Goal: Task Accomplishment & Management: Use online tool/utility

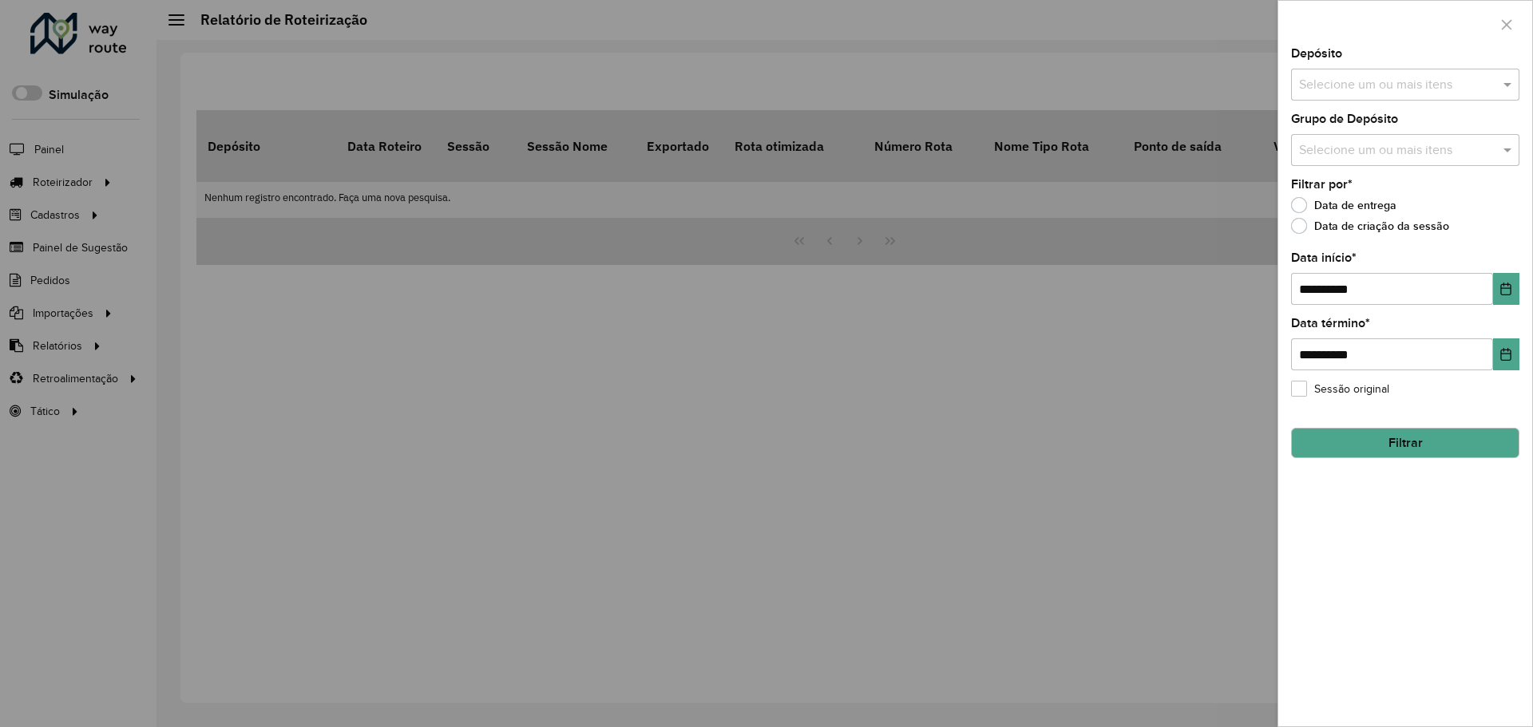
click at [117, 155] on div at bounding box center [766, 363] width 1533 height 727
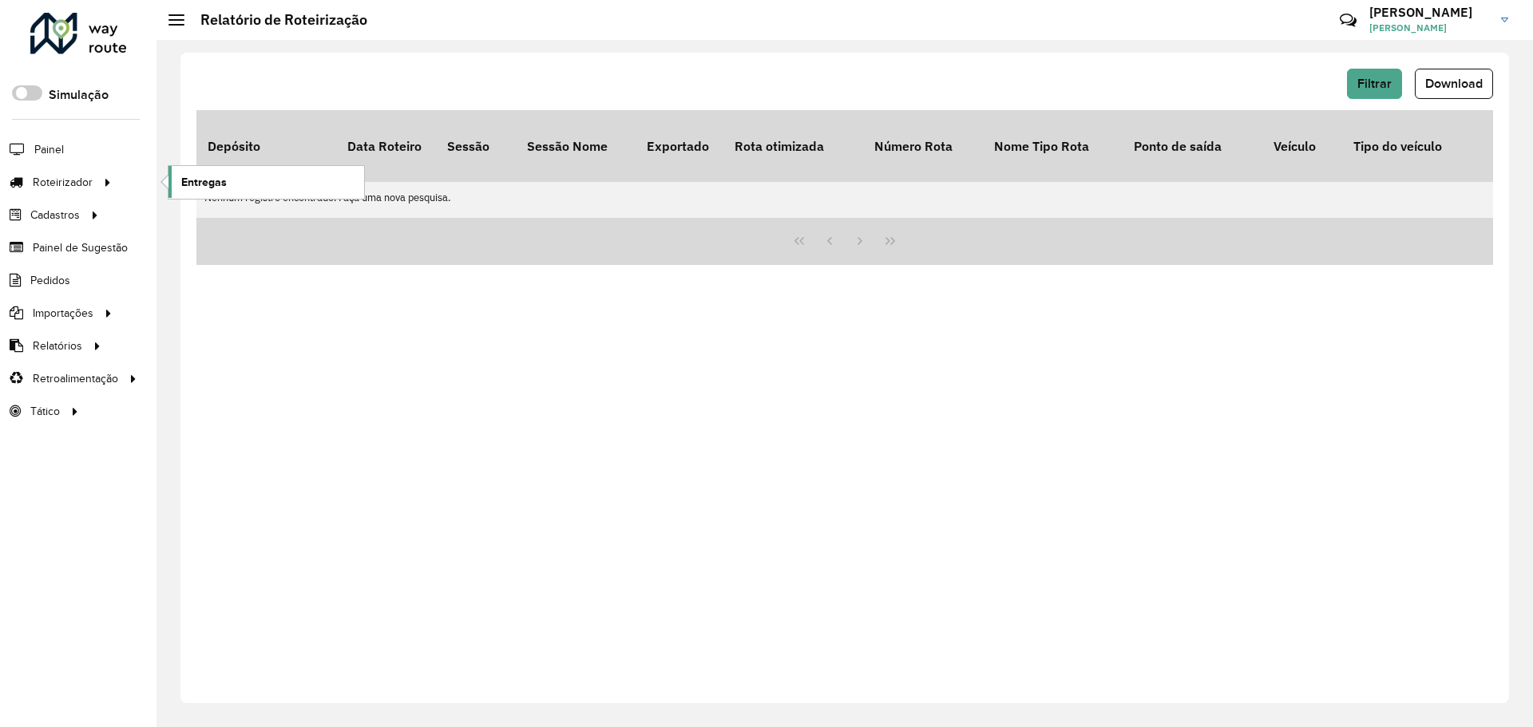
click at [247, 194] on link "Entregas" at bounding box center [266, 182] width 196 height 32
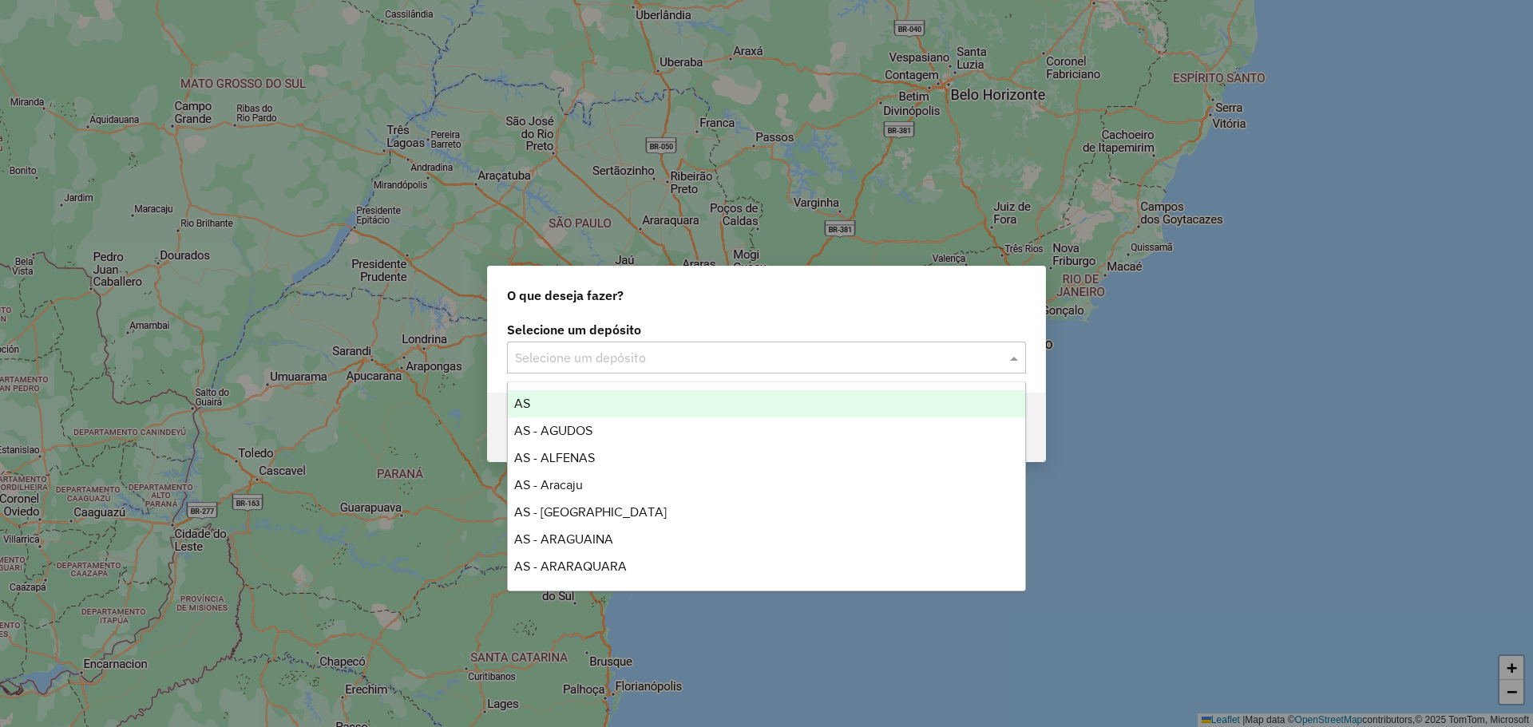
click at [718, 364] on input "text" at bounding box center [750, 358] width 471 height 19
type input "****"
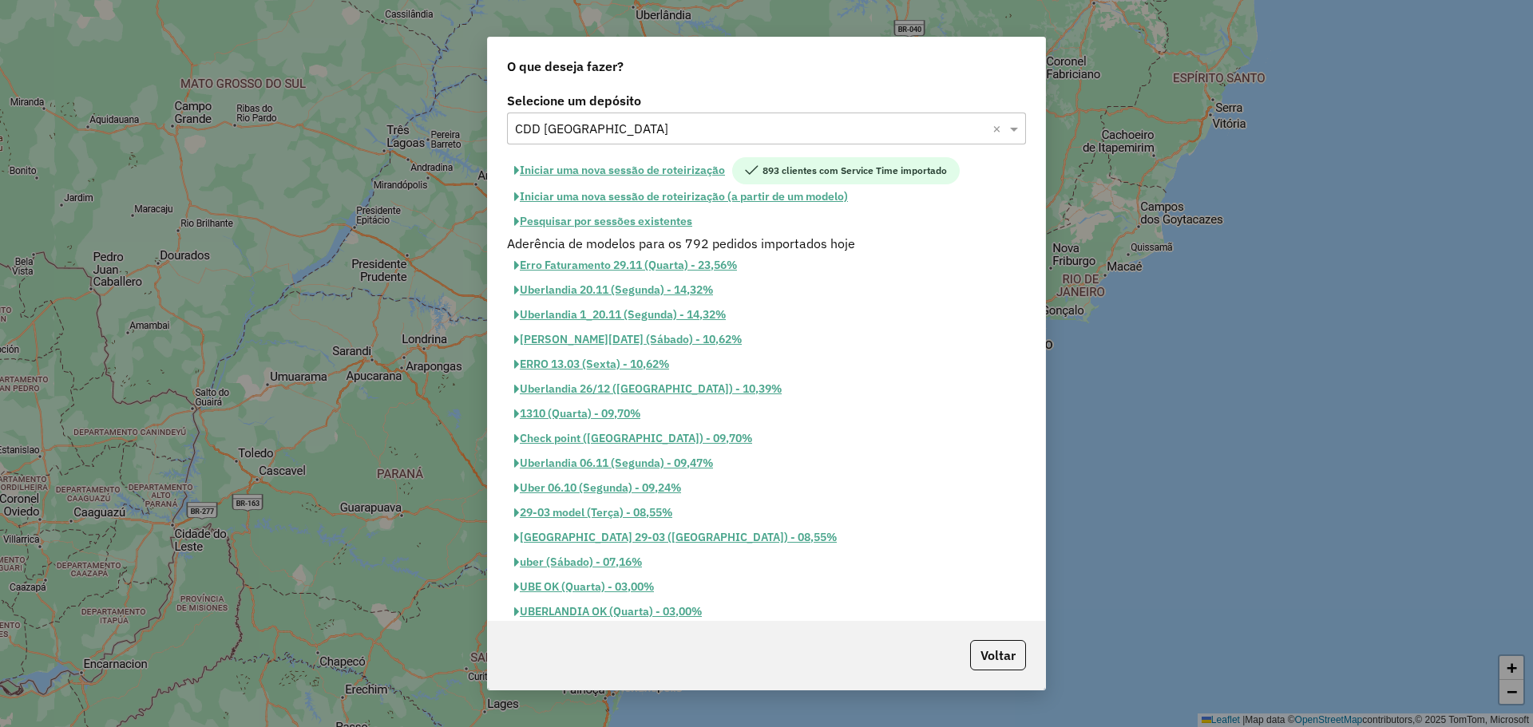
click at [658, 225] on button "Pesquisar por sessões existentes" at bounding box center [603, 221] width 192 height 25
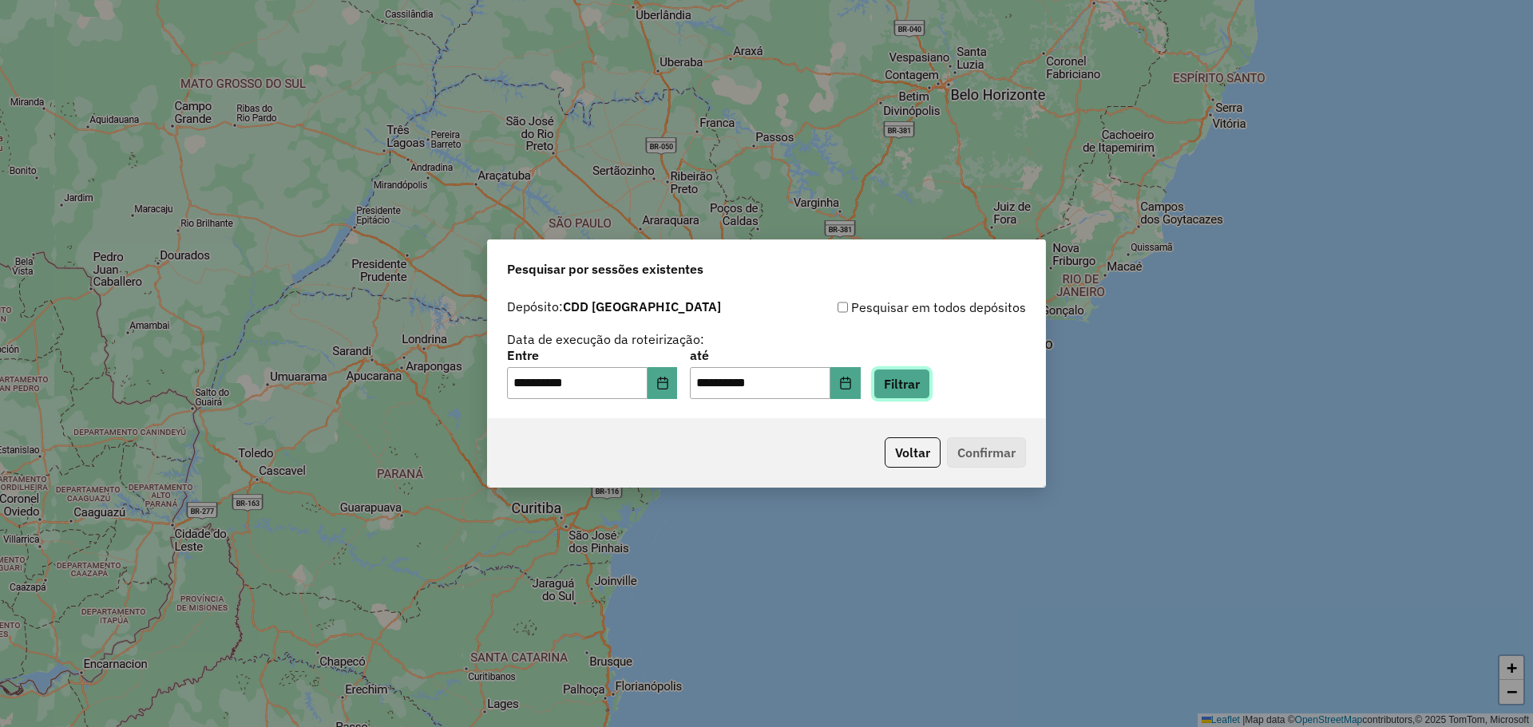
click at [924, 390] on button "Filtrar" at bounding box center [901, 384] width 57 height 30
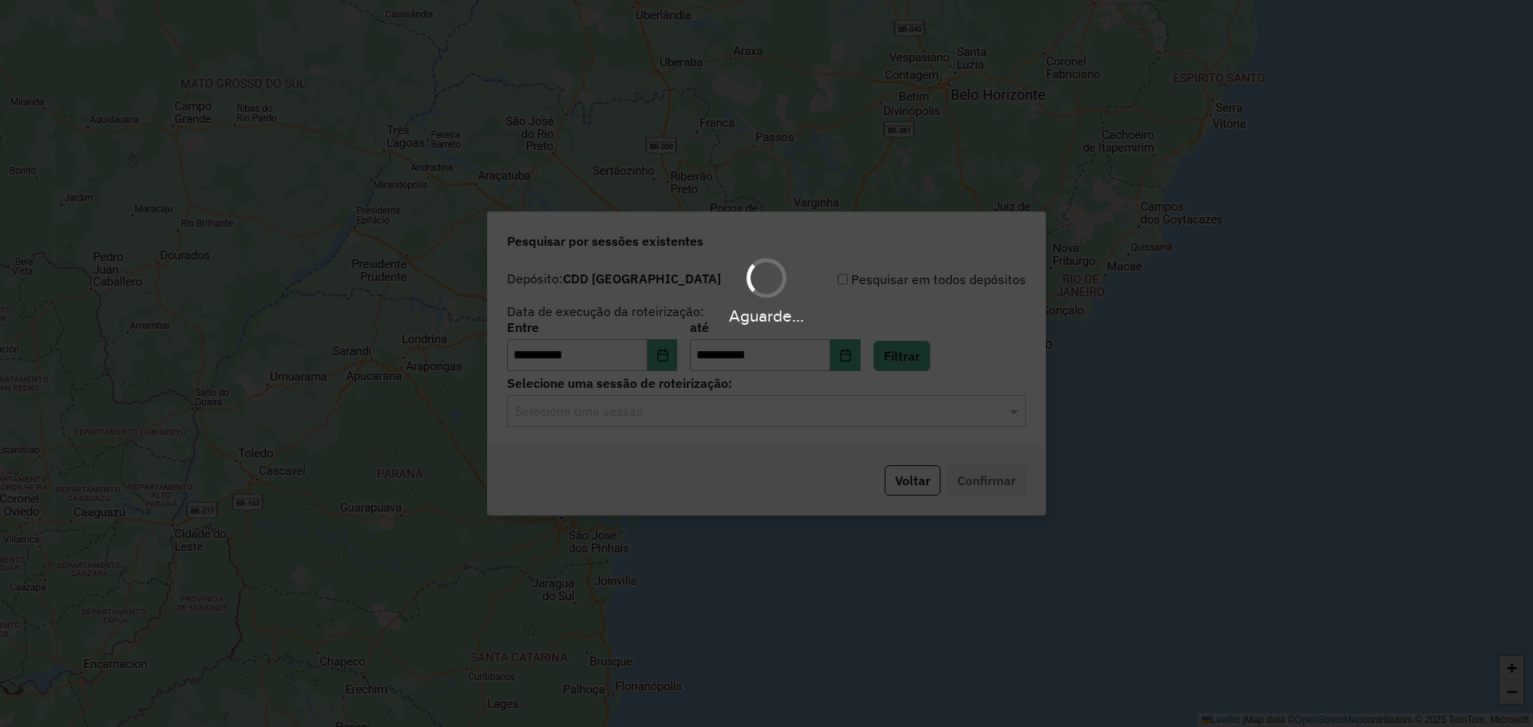
click at [722, 415] on div "Aguarde..." at bounding box center [766, 363] width 1533 height 727
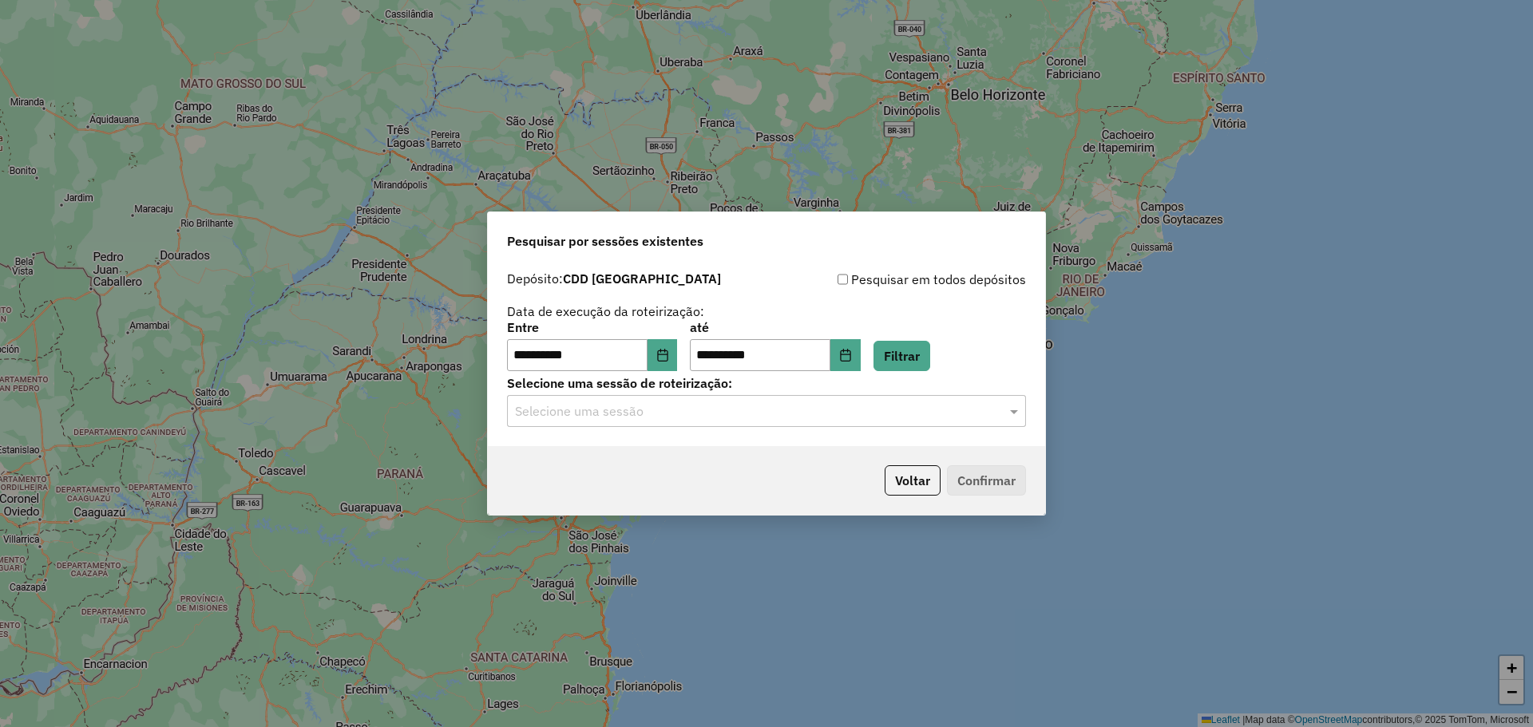
click at [655, 409] on input "text" at bounding box center [750, 411] width 471 height 19
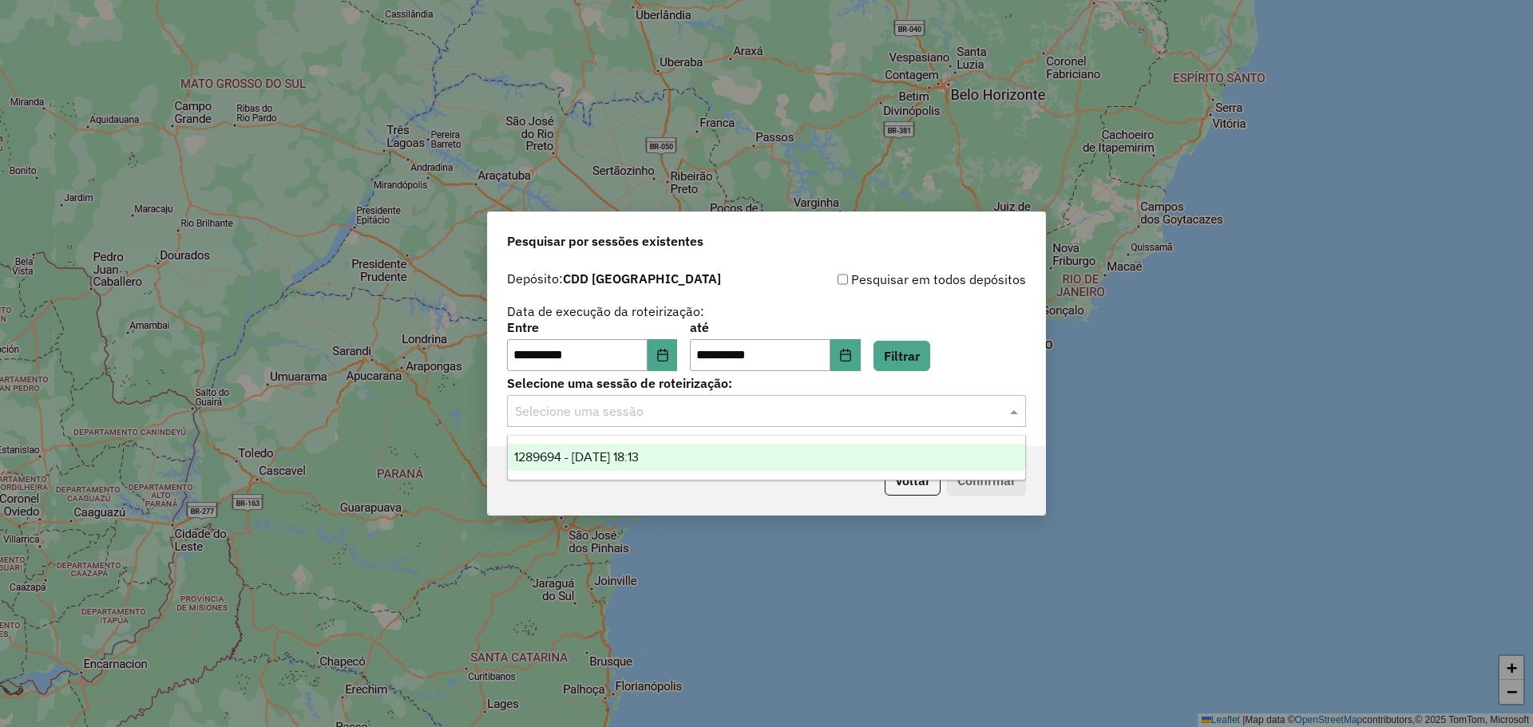
click at [639, 463] on span "1289694 - 07/10/2025 18:13" at bounding box center [576, 457] width 125 height 14
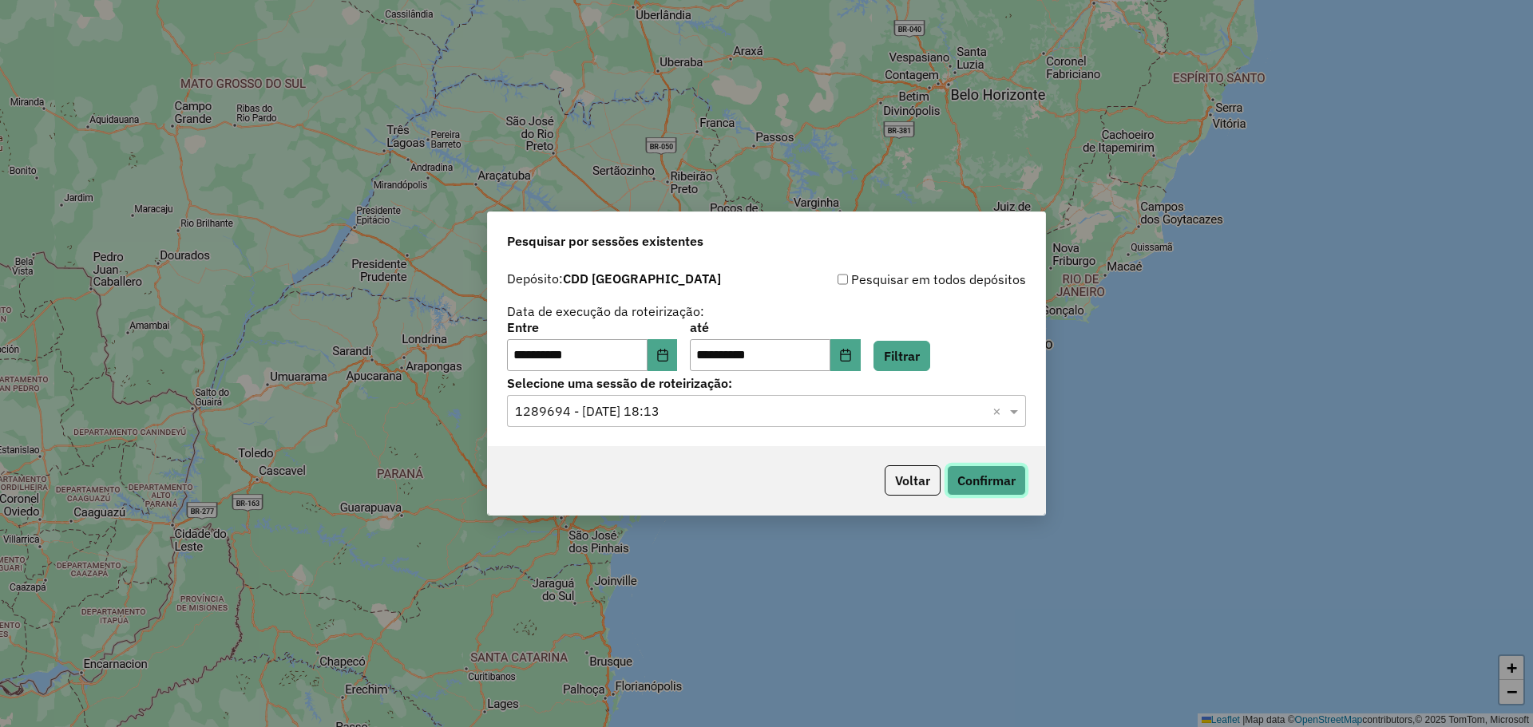
click at [968, 479] on button "Confirmar" at bounding box center [986, 480] width 79 height 30
click at [996, 478] on button "Confirmar" at bounding box center [986, 480] width 79 height 30
click at [667, 354] on icon "Choose Date" at bounding box center [662, 355] width 10 height 13
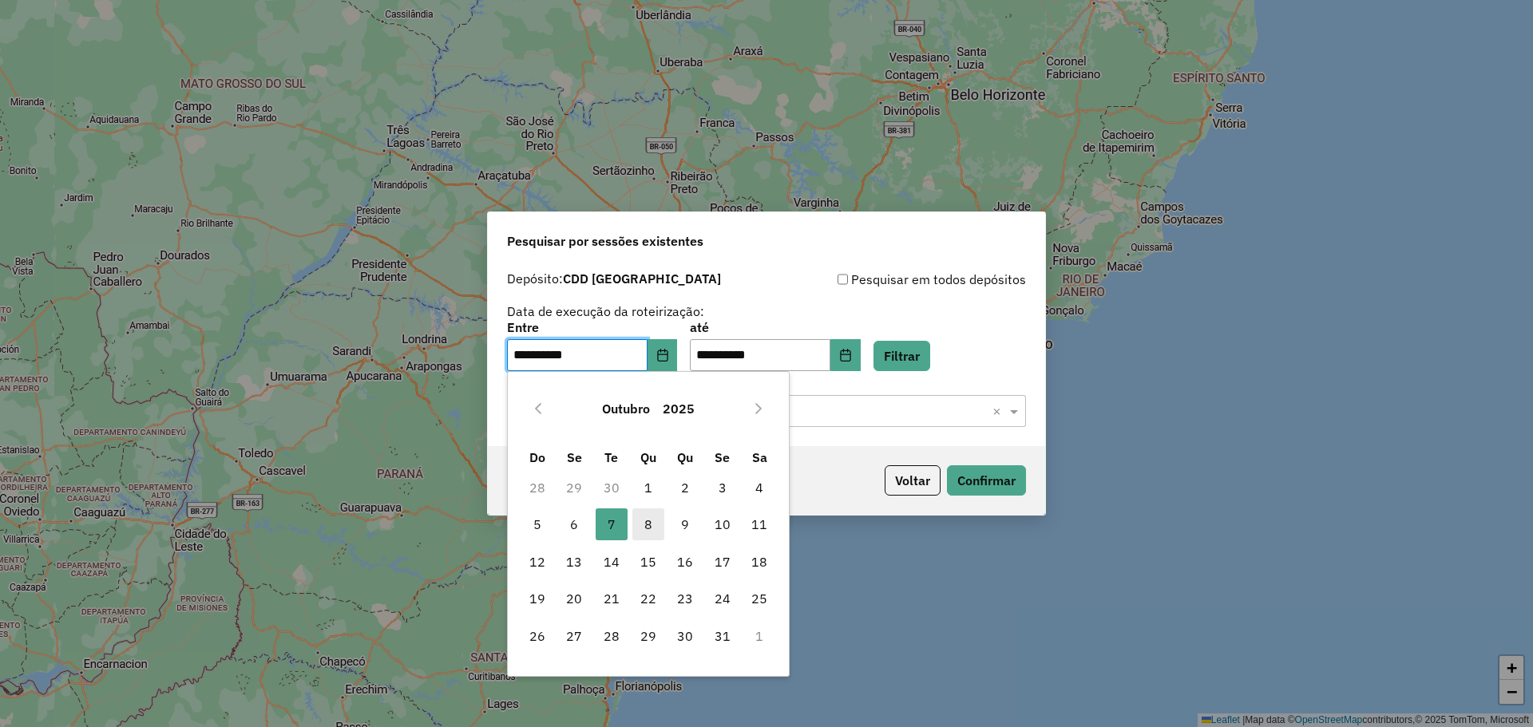
click at [641, 540] on span "8" at bounding box center [648, 525] width 32 height 32
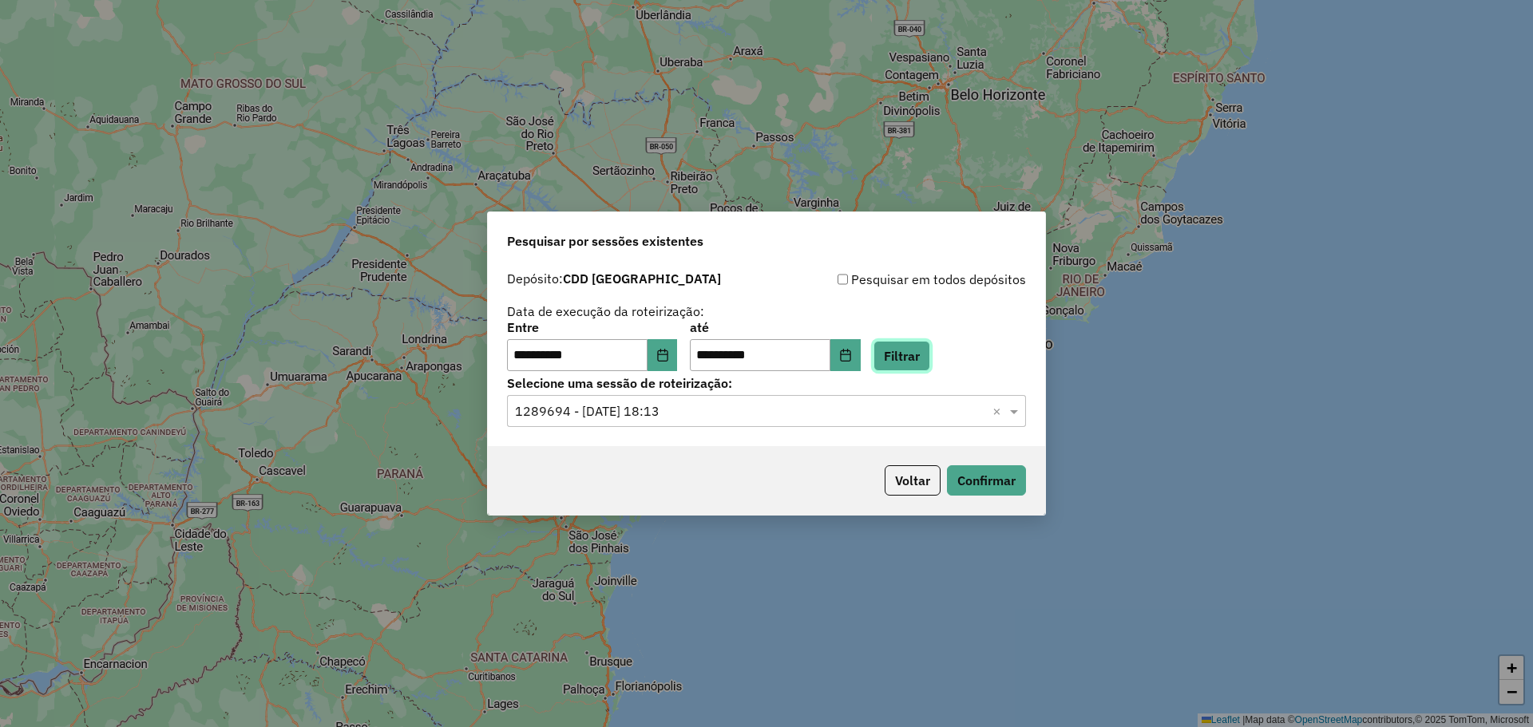
drag, startPoint x: 943, startPoint y: 345, endPoint x: 802, endPoint y: 256, distance: 166.8
click at [930, 346] on button "Filtrar" at bounding box center [901, 356] width 57 height 30
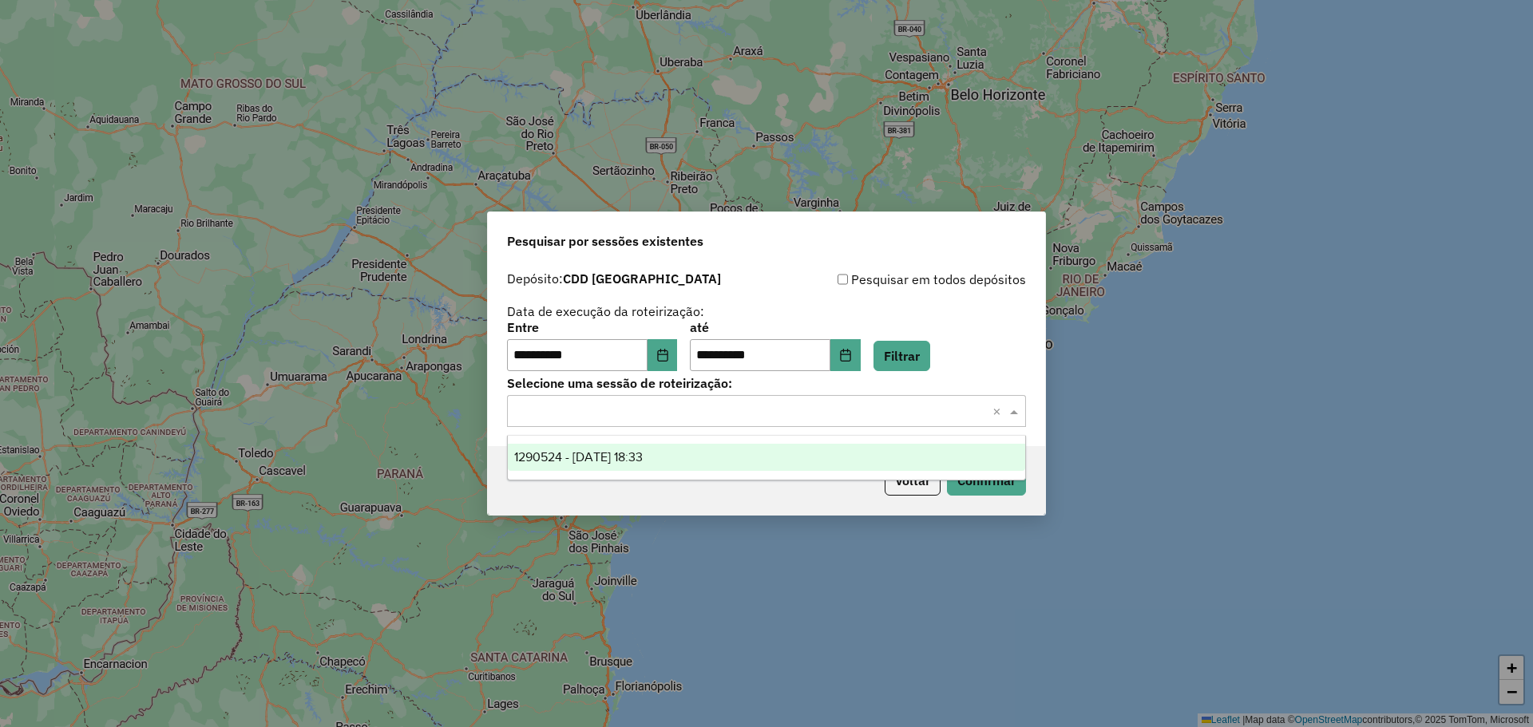
click at [630, 405] on input "text" at bounding box center [750, 411] width 471 height 19
click at [620, 457] on span "1290524 - 08/10/2025 18:33" at bounding box center [578, 457] width 129 height 14
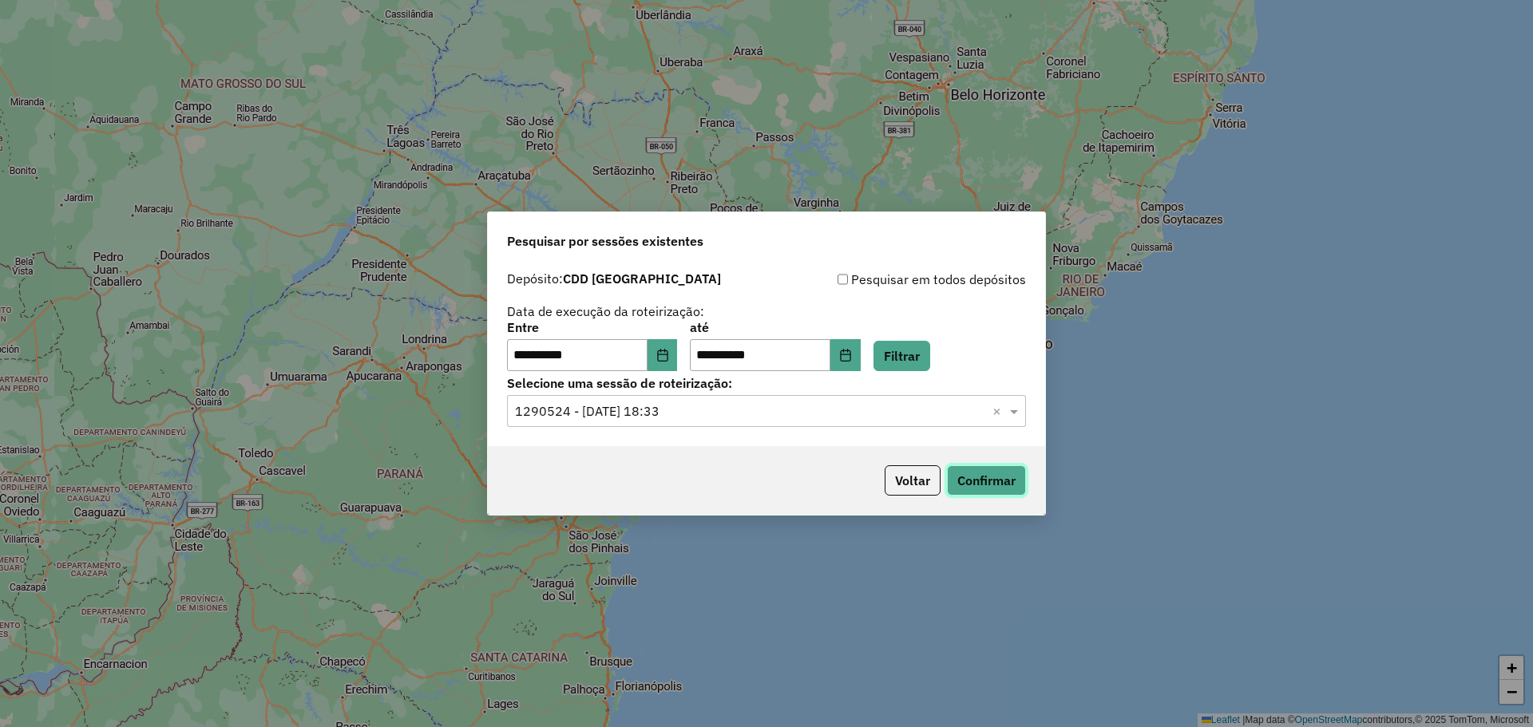
click at [997, 484] on button "Confirmar" at bounding box center [986, 480] width 79 height 30
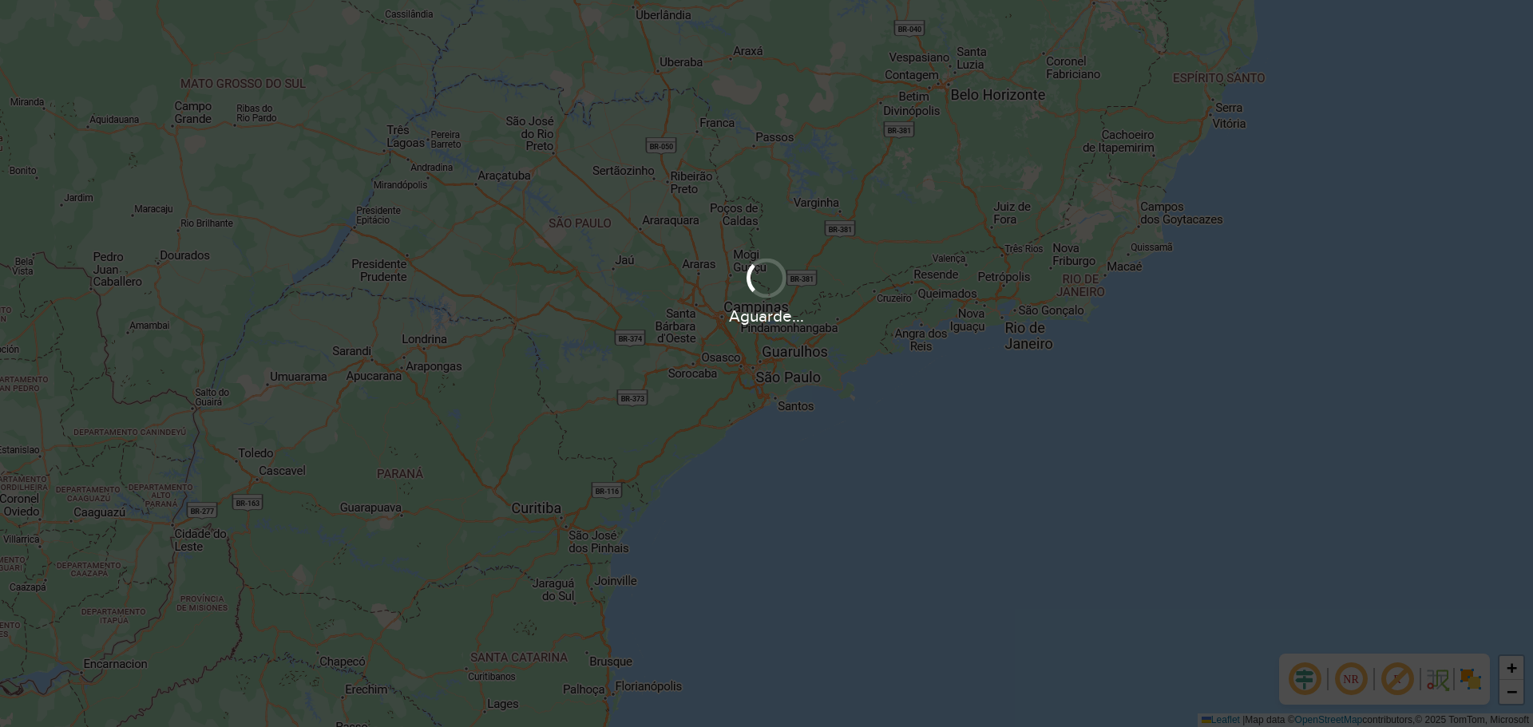
click at [1486, 0] on div at bounding box center [766, 0] width 1533 height 0
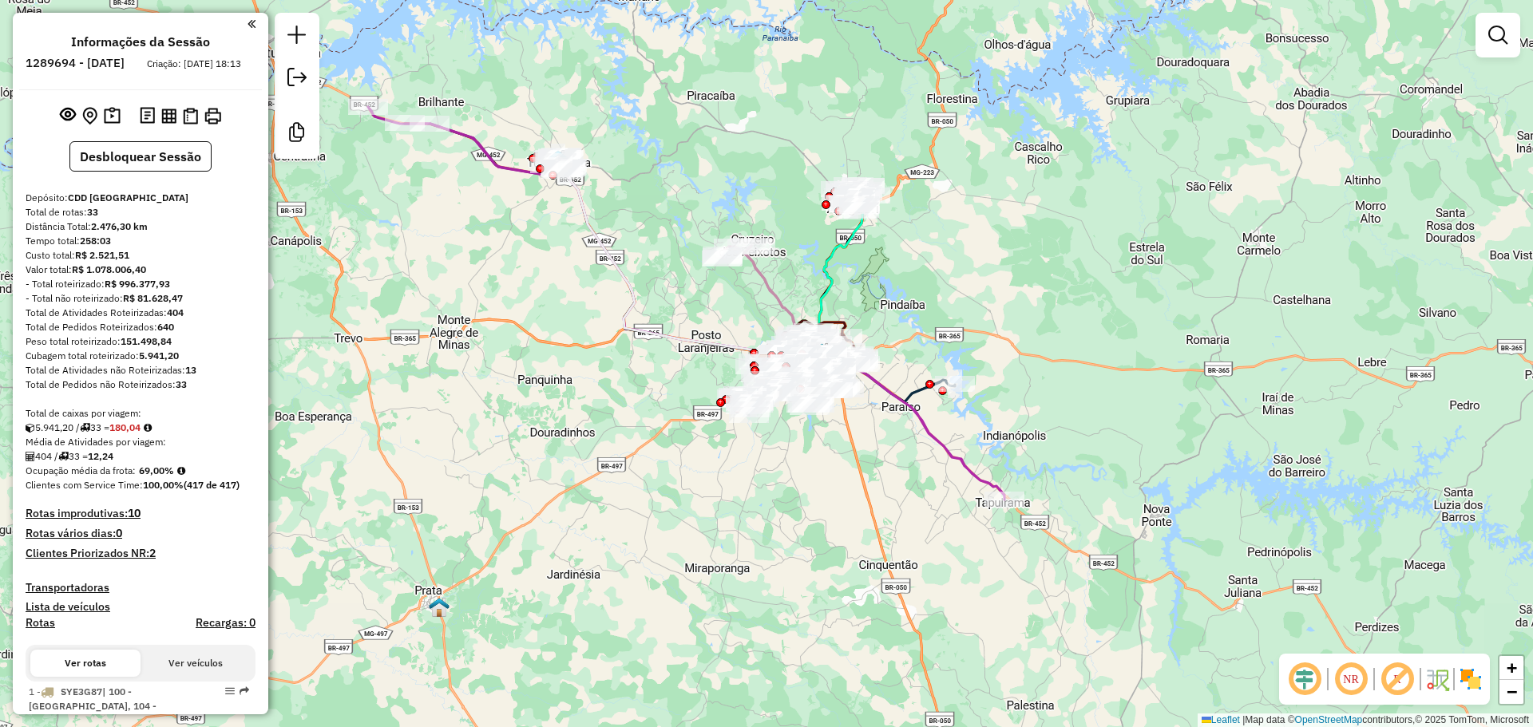
drag, startPoint x: 132, startPoint y: 363, endPoint x: 200, endPoint y: 273, distance: 112.9
click at [132, 363] on div "Cubagem total roteirizado: 5.941,20" at bounding box center [141, 356] width 230 height 14
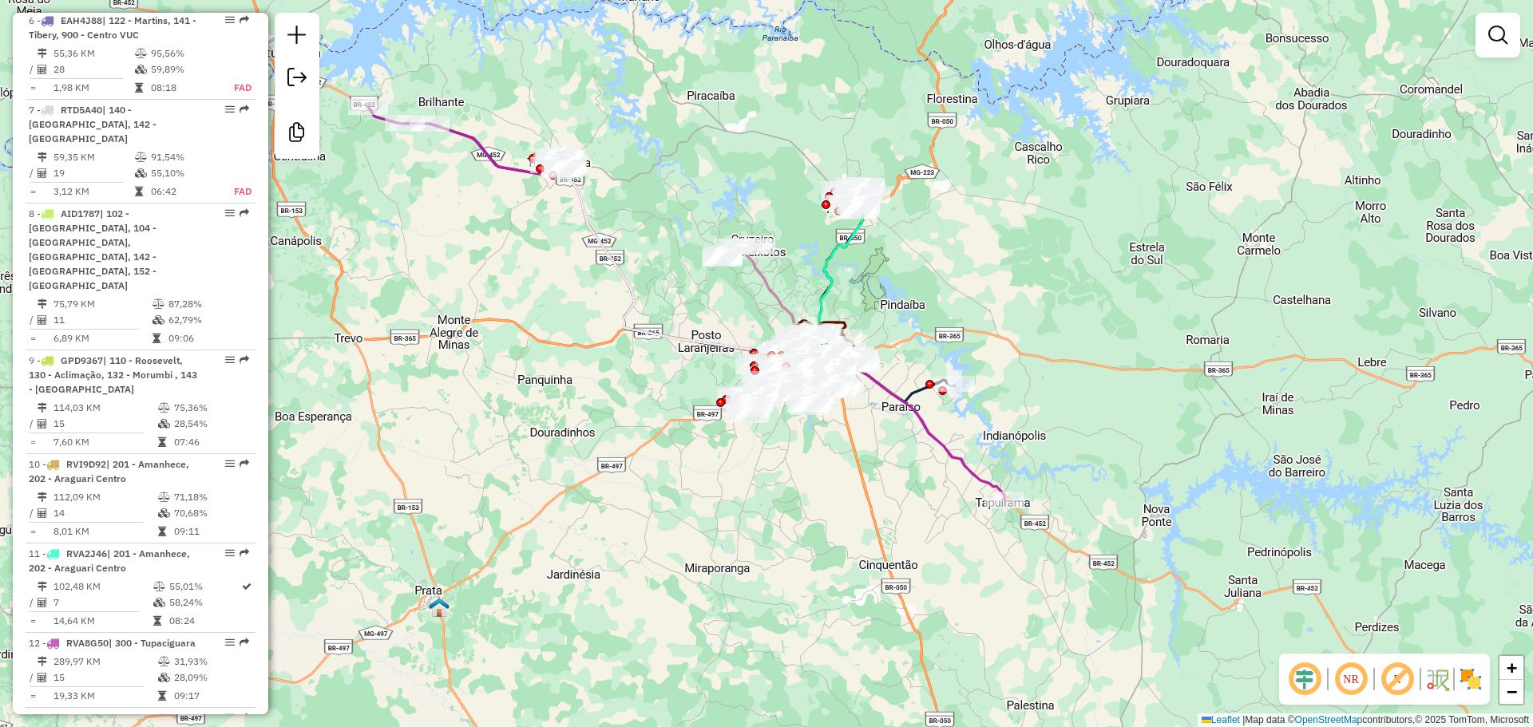
scroll to position [1709, 0]
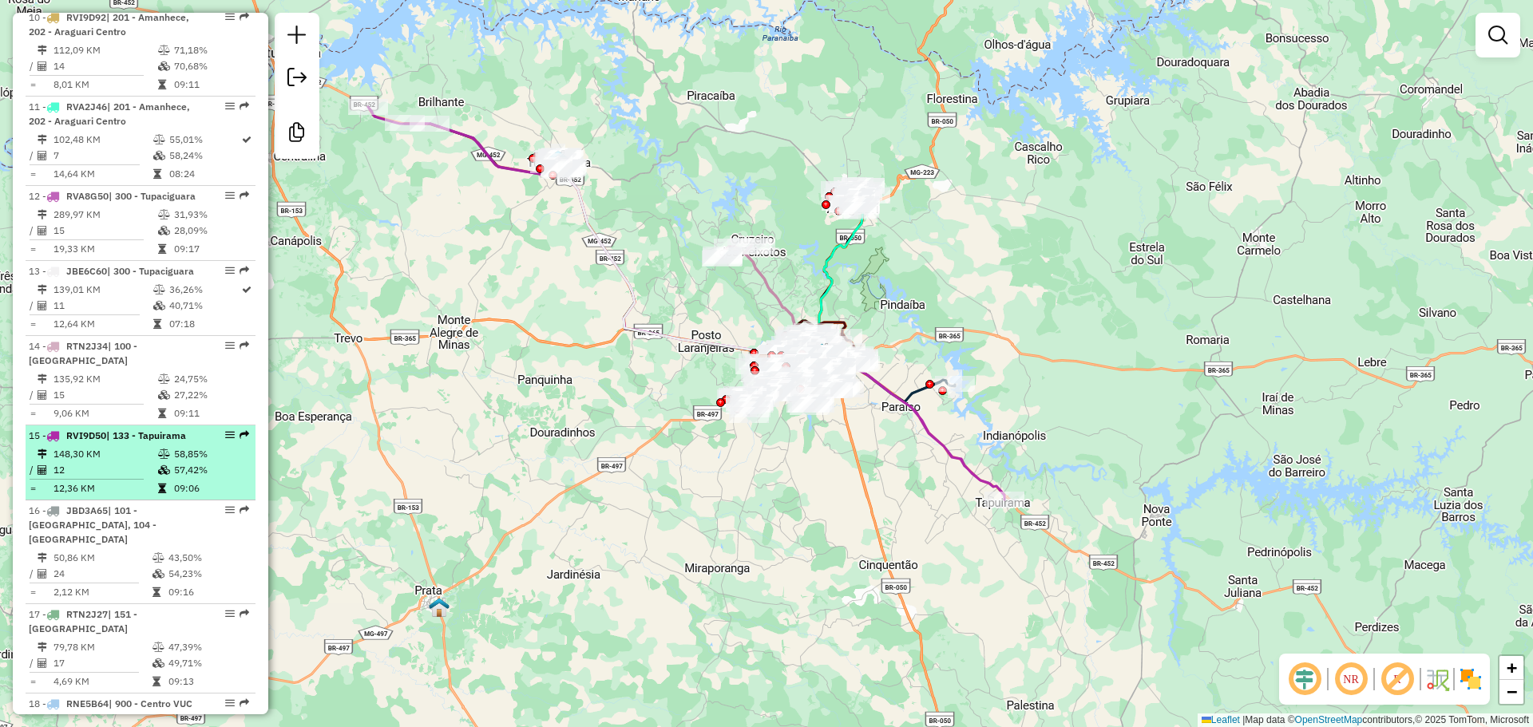
click at [141, 446] on td "148,30 KM" at bounding box center [105, 454] width 105 height 16
select select "**********"
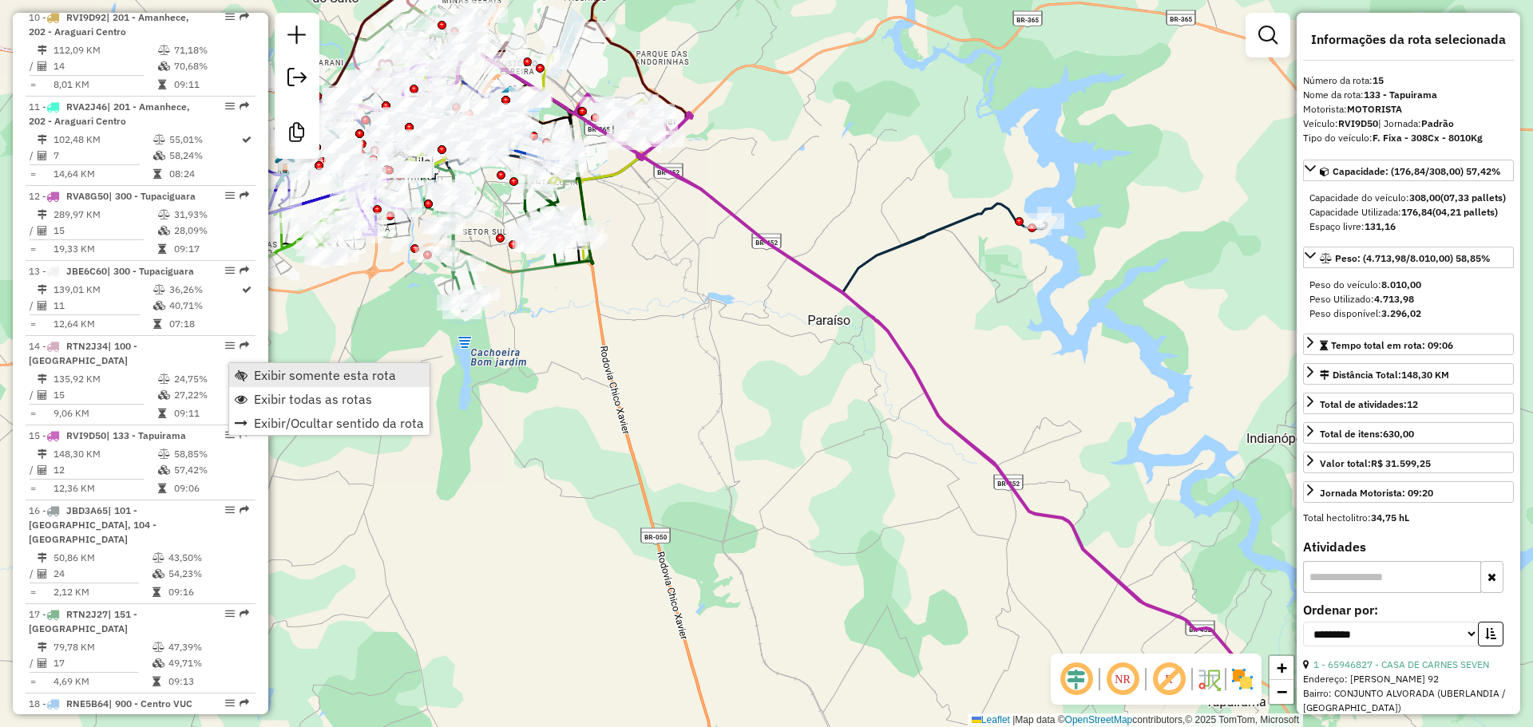
click at [243, 371] on span "Exibir somente esta rota" at bounding box center [241, 375] width 13 height 13
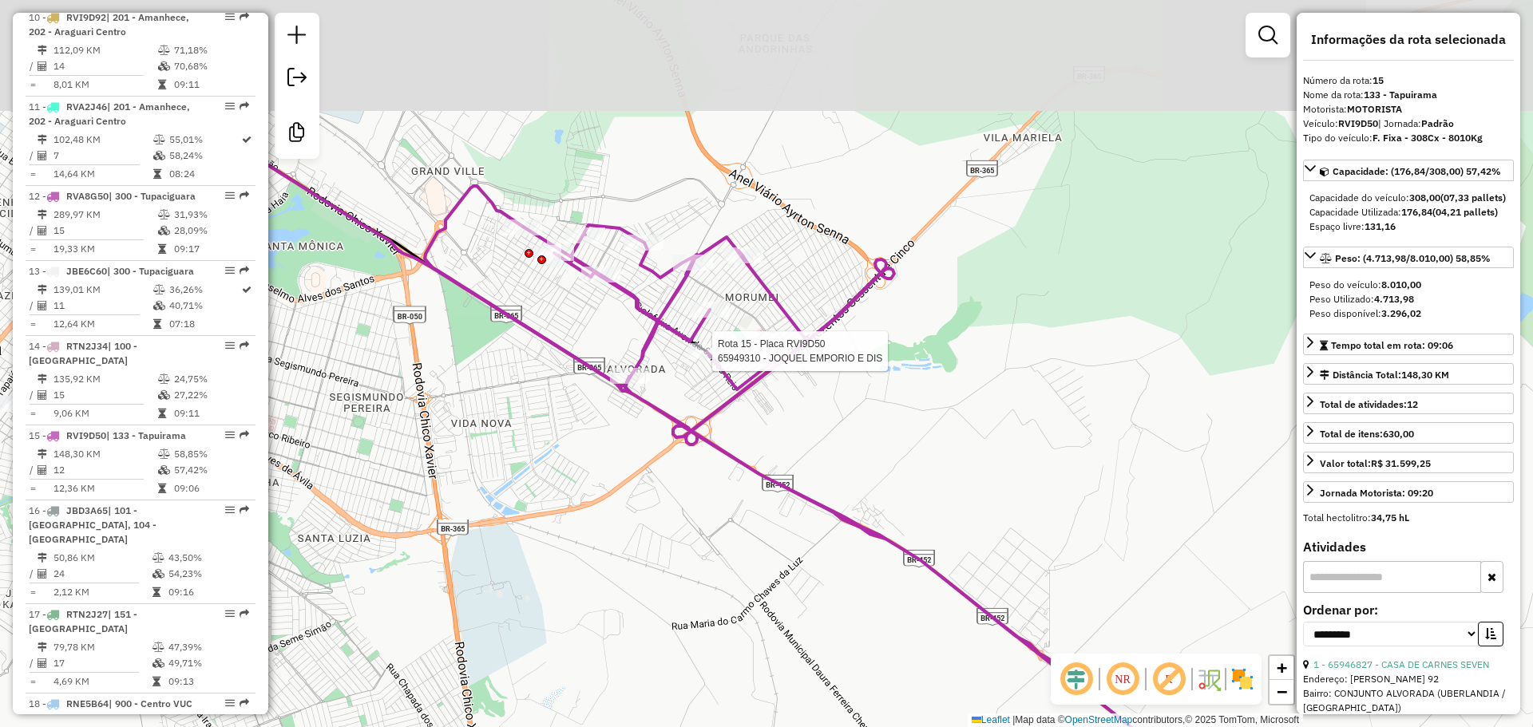
drag, startPoint x: 616, startPoint y: 159, endPoint x: 695, endPoint y: 374, distance: 229.6
click at [694, 359] on div at bounding box center [707, 351] width 40 height 16
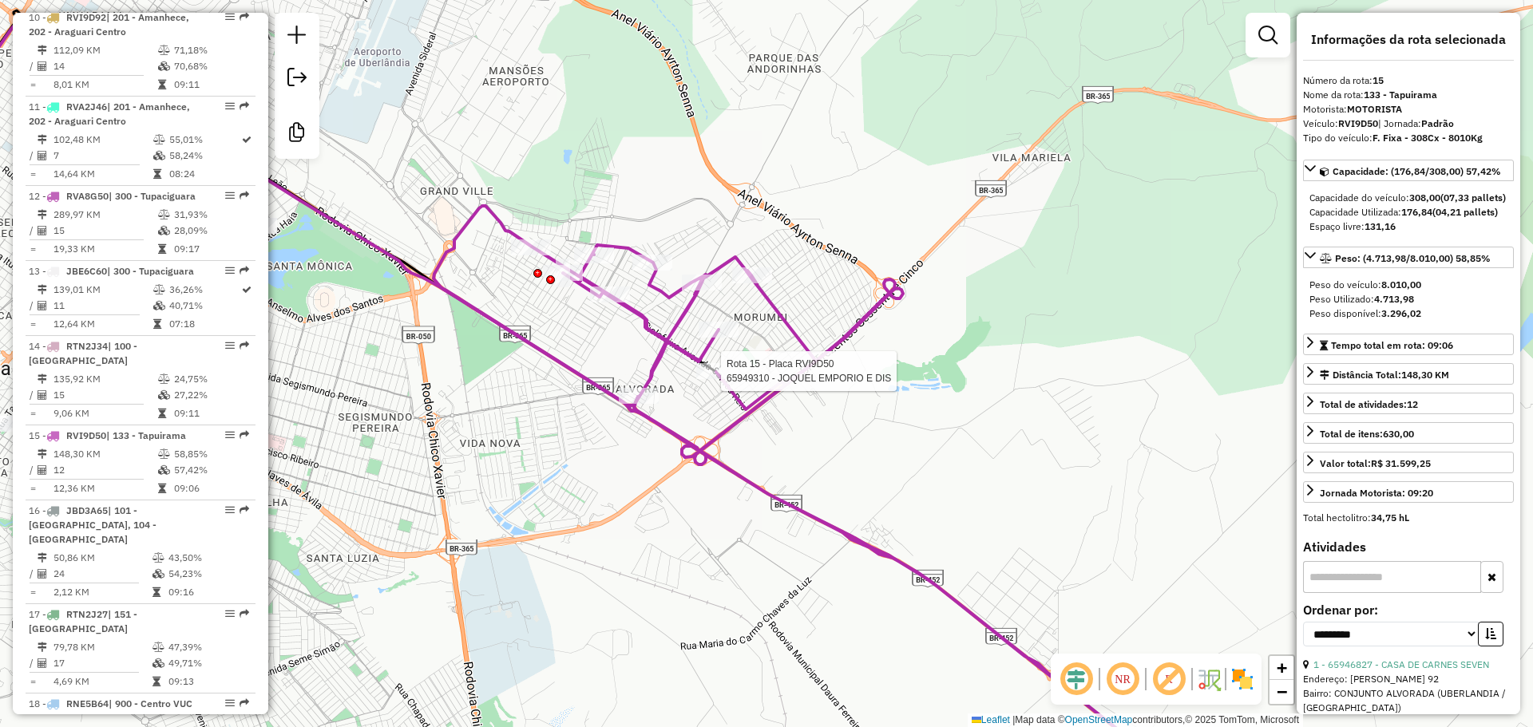
click at [1181, 682] on em at bounding box center [1169, 679] width 38 height 38
click at [444, 190] on div "Janela de atendimento Grade de atendimento Capacidade Transportadoras Veículos …" at bounding box center [766, 363] width 1533 height 727
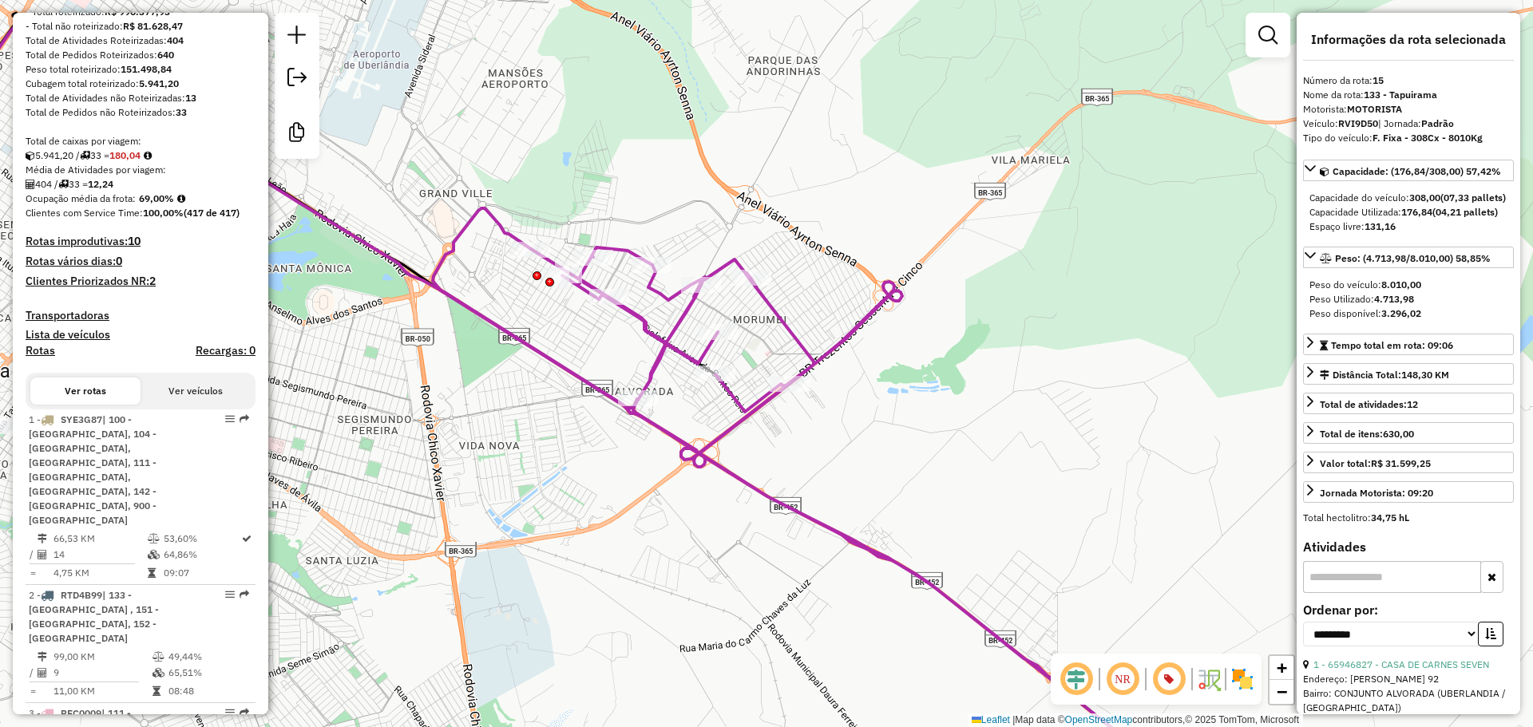
scroll to position [0, 0]
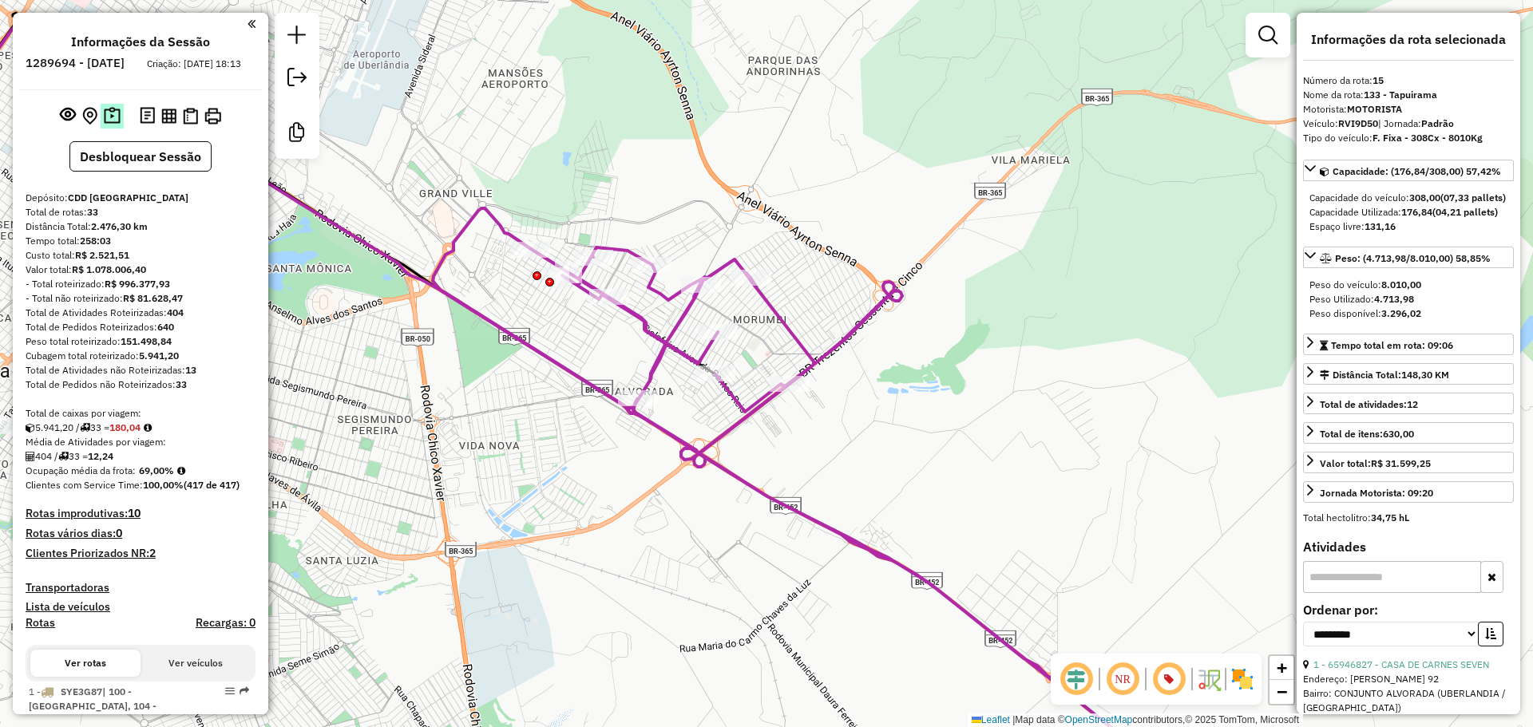
click at [106, 125] on img at bounding box center [112, 116] width 17 height 18
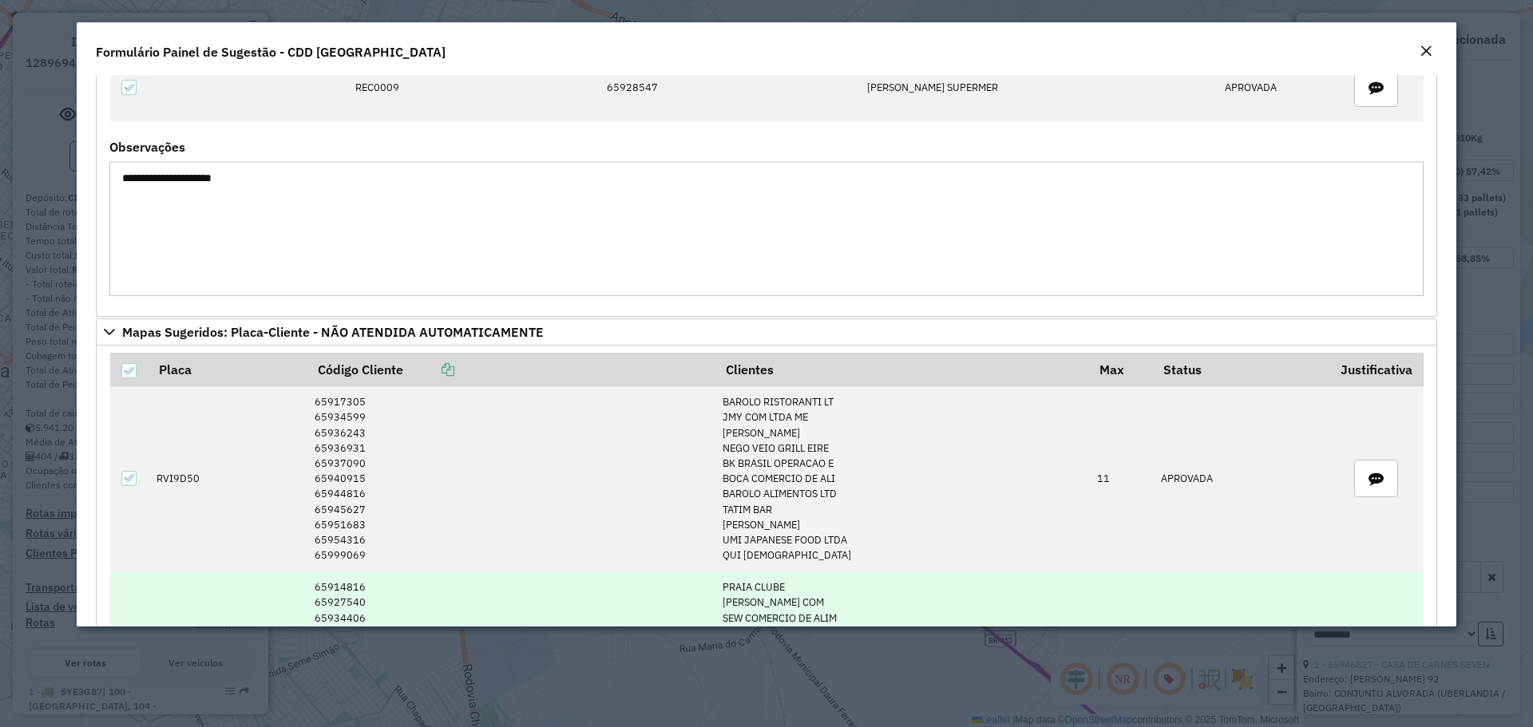
scroll to position [399, 0]
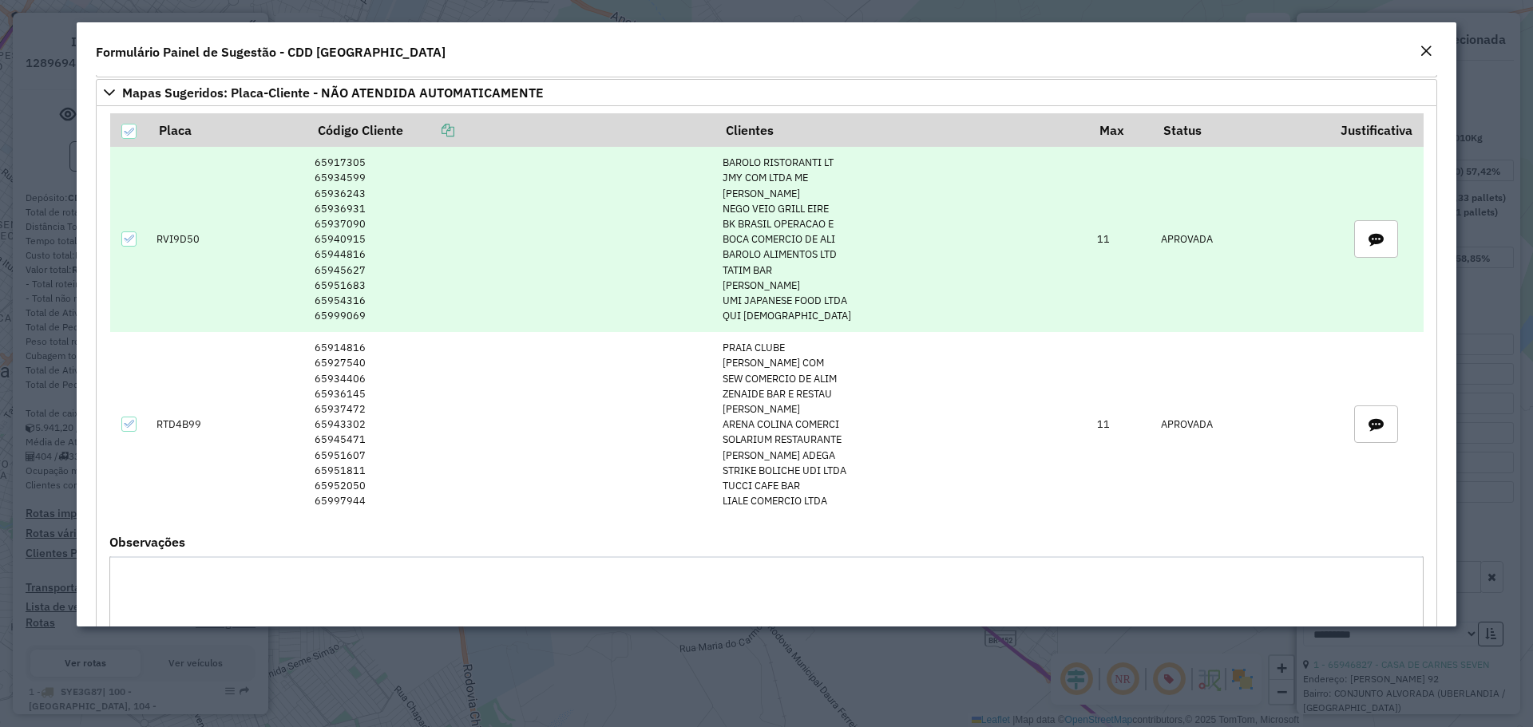
click at [339, 165] on td "65917305 65934599 65936243 65936931 65937090 65940915 65944816 65945627 6595168…" at bounding box center [511, 239] width 408 height 185
click at [339, 168] on td "65917305 65934599 65936243 65936931 65937090 65940915 65944816 65945627 6595168…" at bounding box center [511, 239] width 408 height 185
copy td "65917305"
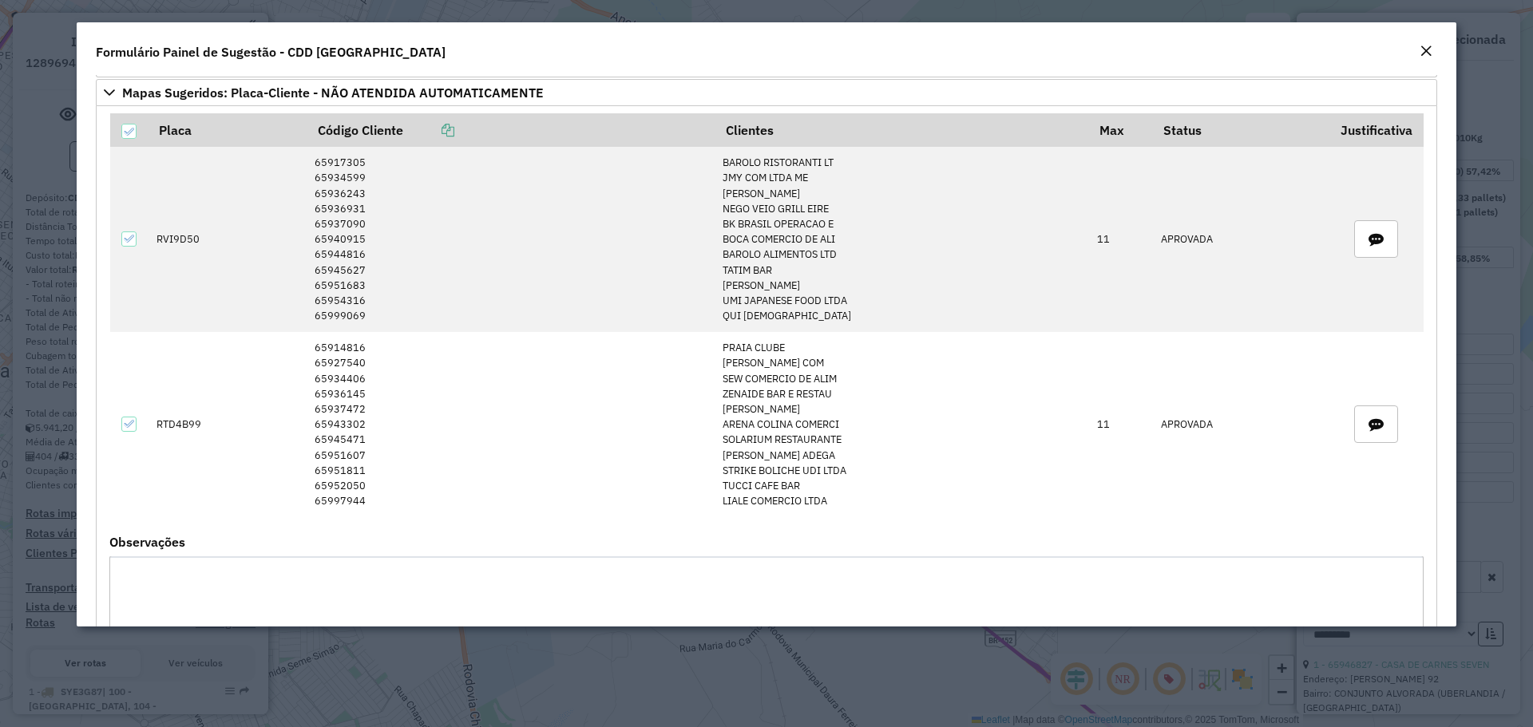
click at [548, 707] on modal-container "**********" at bounding box center [766, 363] width 1533 height 727
click at [555, 675] on modal-container "**********" at bounding box center [766, 363] width 1533 height 727
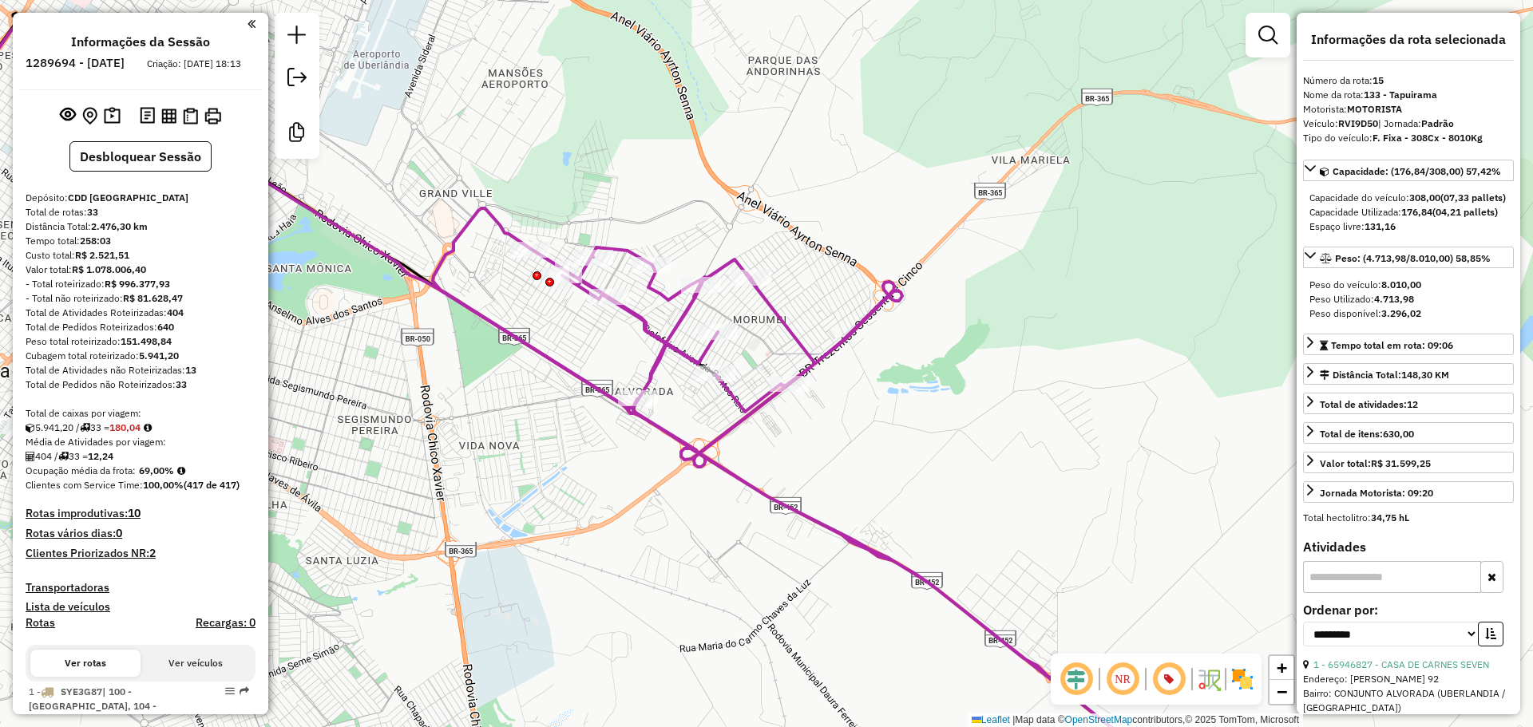
click at [568, 524] on div "Janela de atendimento Grade de atendimento Capacidade Transportadoras Veículos …" at bounding box center [766, 363] width 1533 height 727
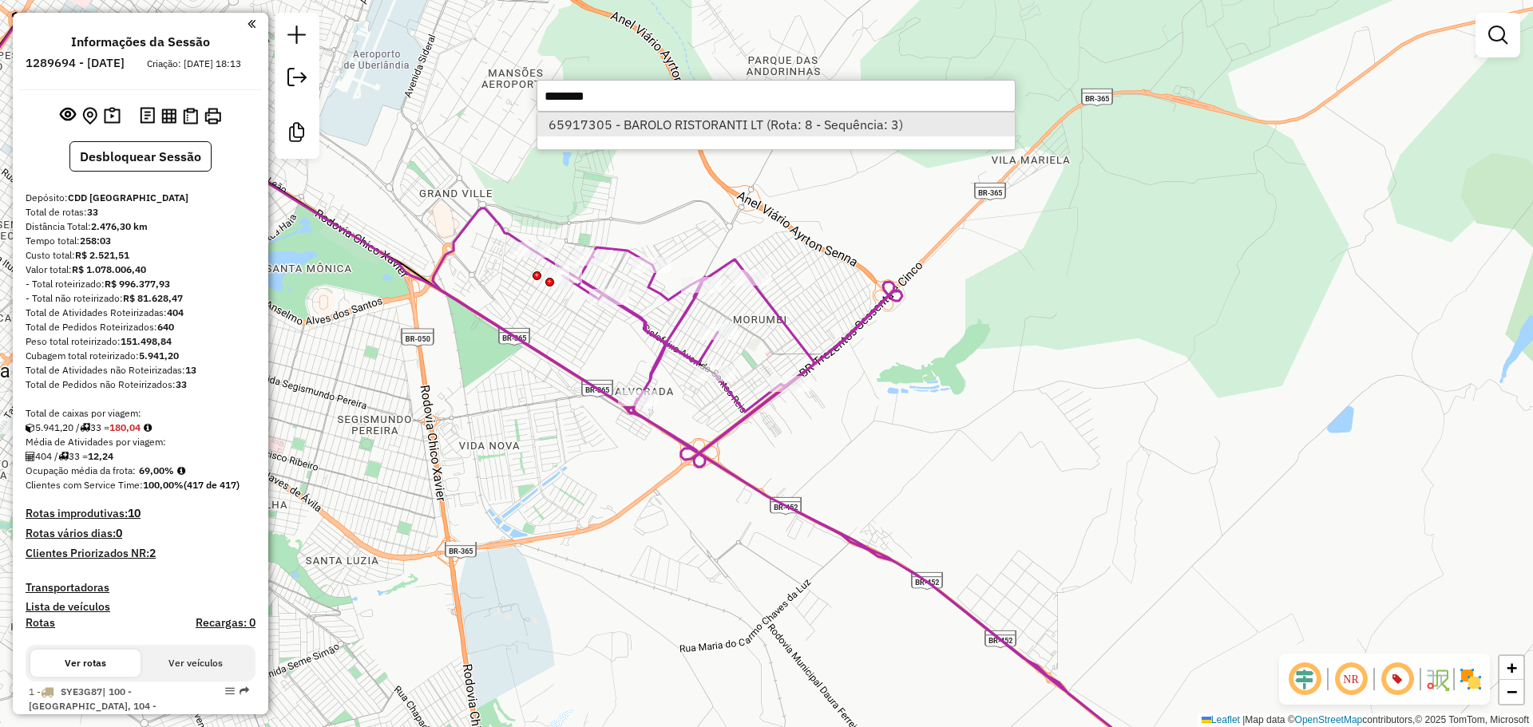
type input "********"
click at [757, 133] on li "65917305 - BAROLO RISTORANTI LT (Rota: 8 - Sequência: 3)" at bounding box center [775, 125] width 477 height 24
select select "**********"
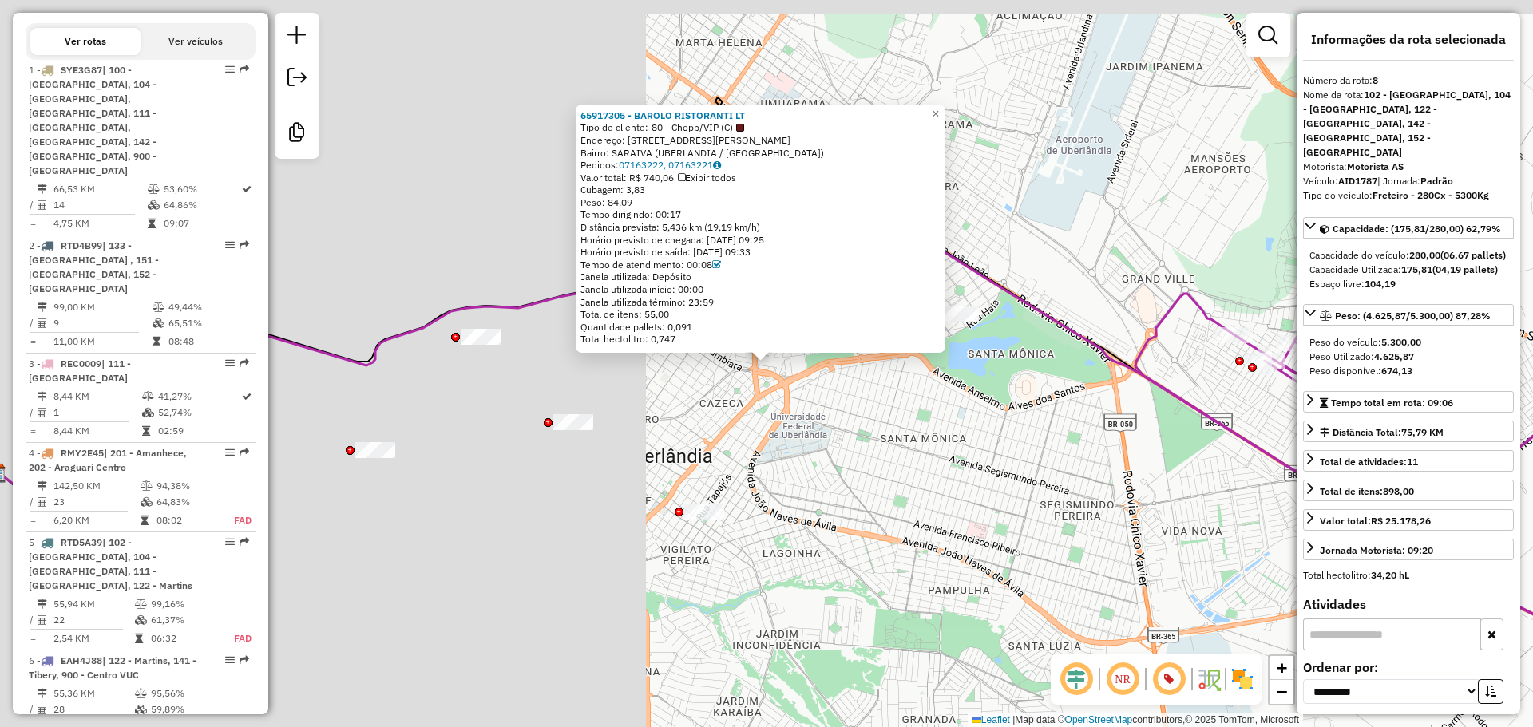
scroll to position [1381, 0]
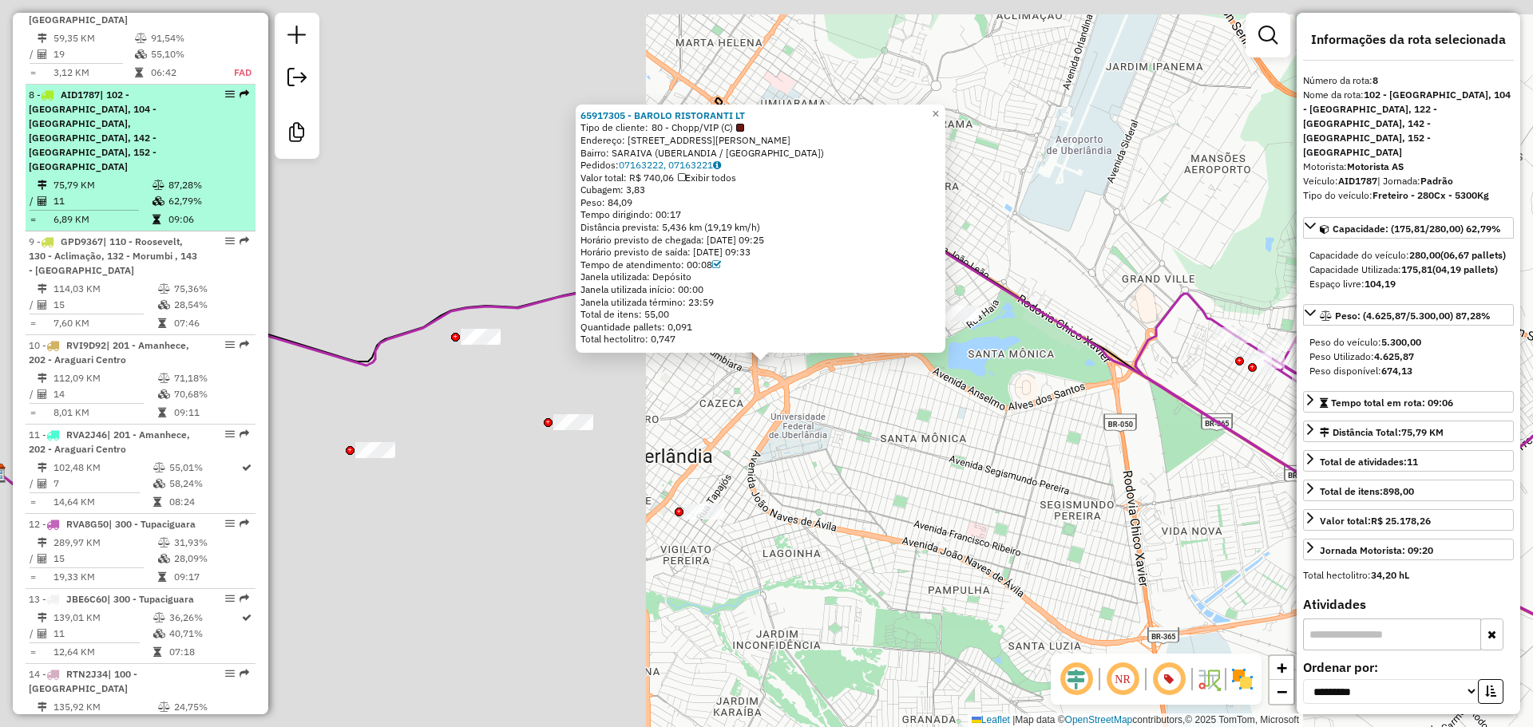
click at [162, 88] on div "8 - AID1787 | 102 - Planalto, 104 - Jardim Holanda, 122 - Martins, 142 - Santa …" at bounding box center [113, 131] width 169 height 86
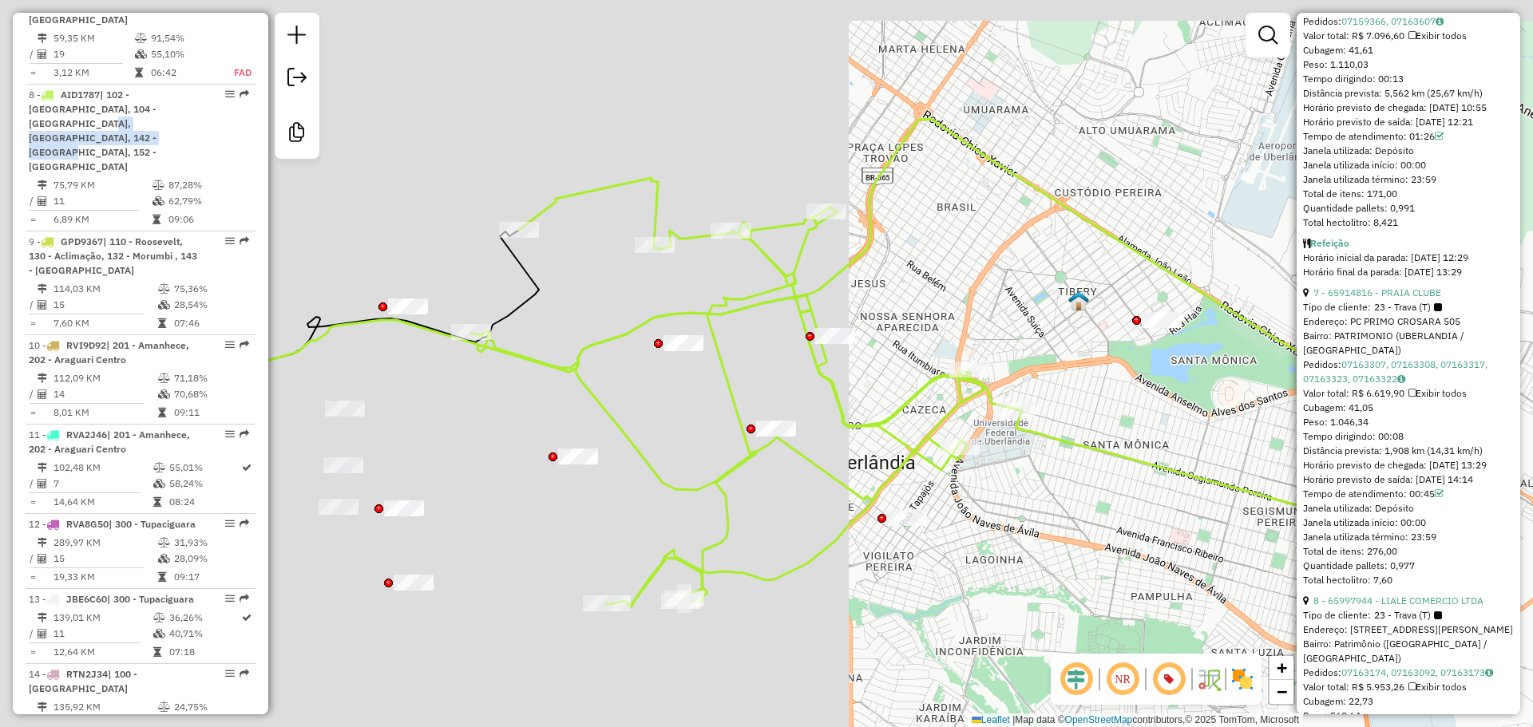
scroll to position [2395, 0]
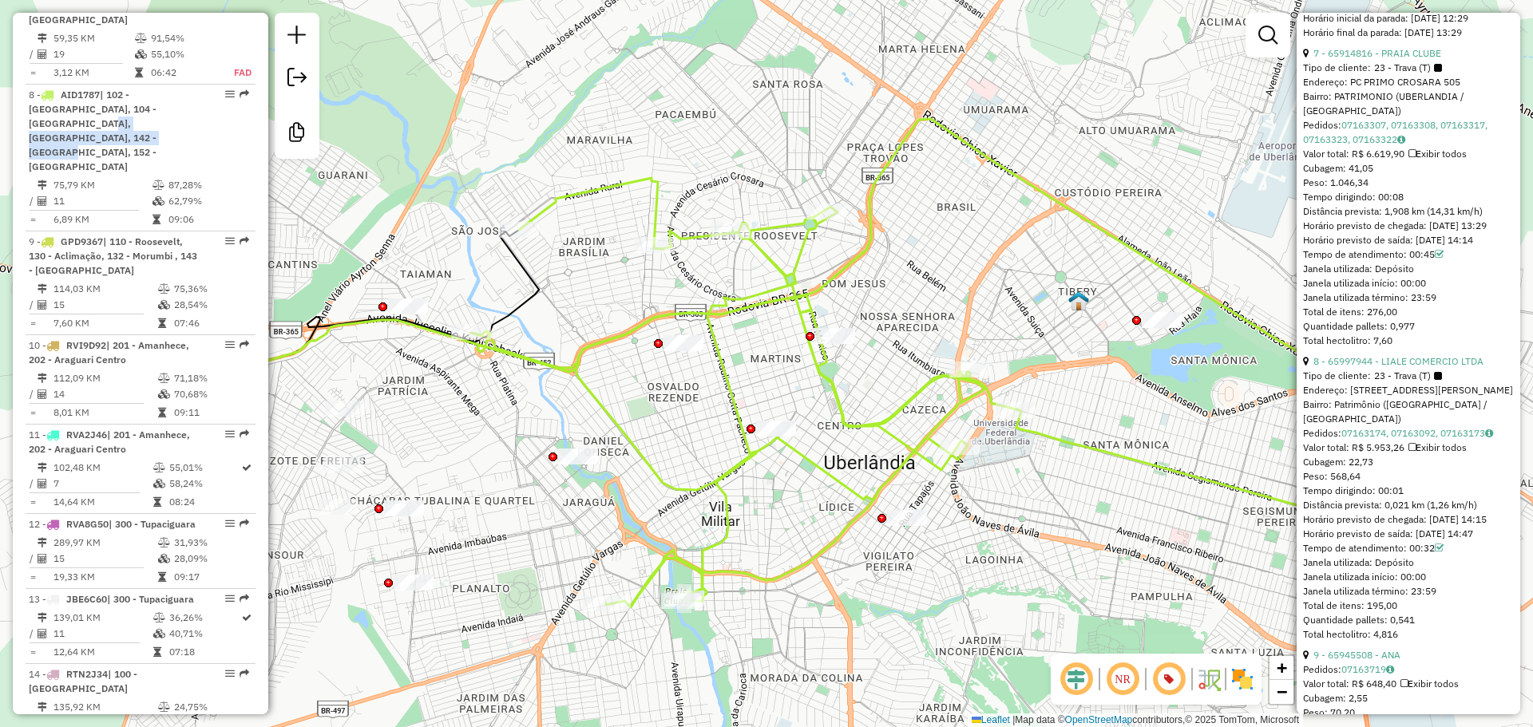
click at [893, 259] on div "Janela de atendimento Grade de atendimento Capacidade Transportadoras Veículos …" at bounding box center [766, 363] width 1533 height 727
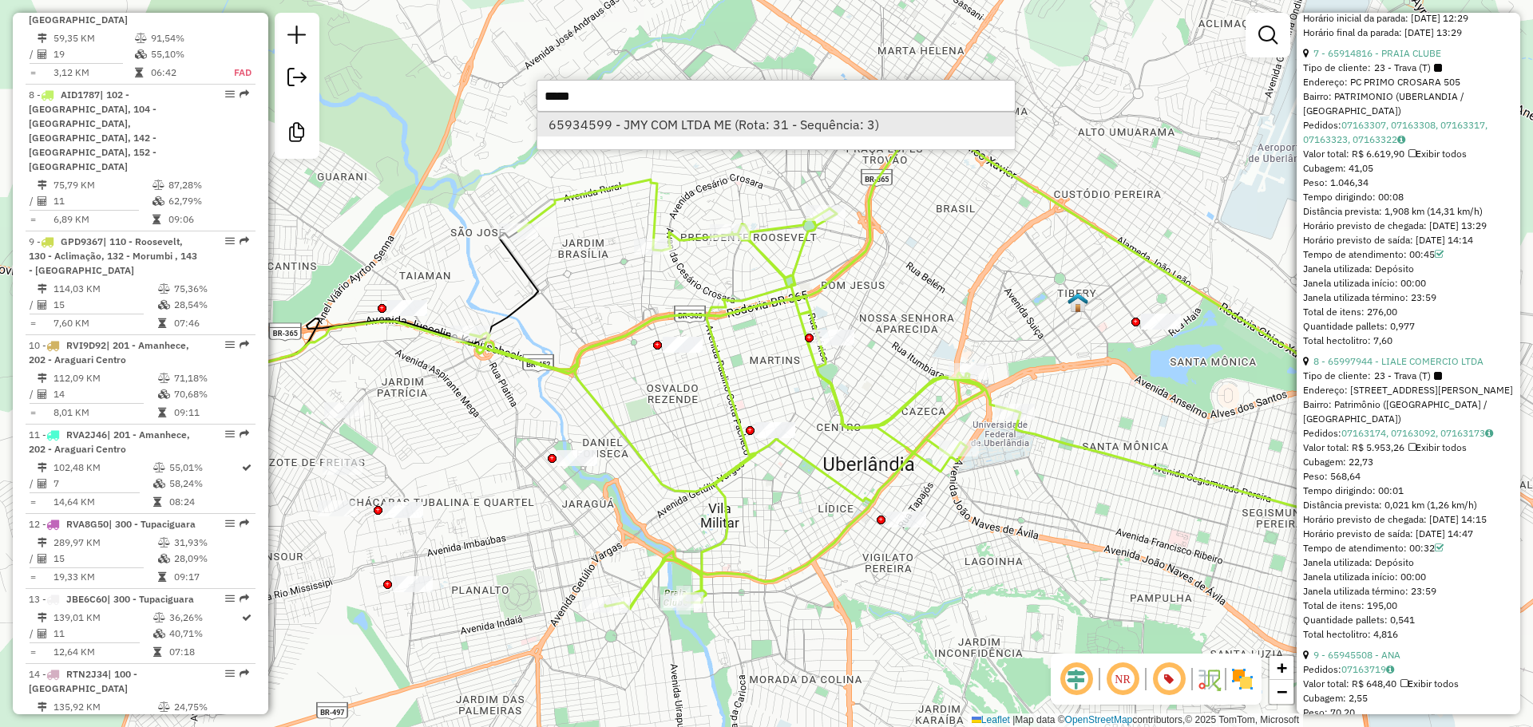
type input "*****"
click at [715, 118] on li "65934599 - JMY COM LTDA ME (Rota: 31 - Sequência: 3)" at bounding box center [775, 125] width 477 height 24
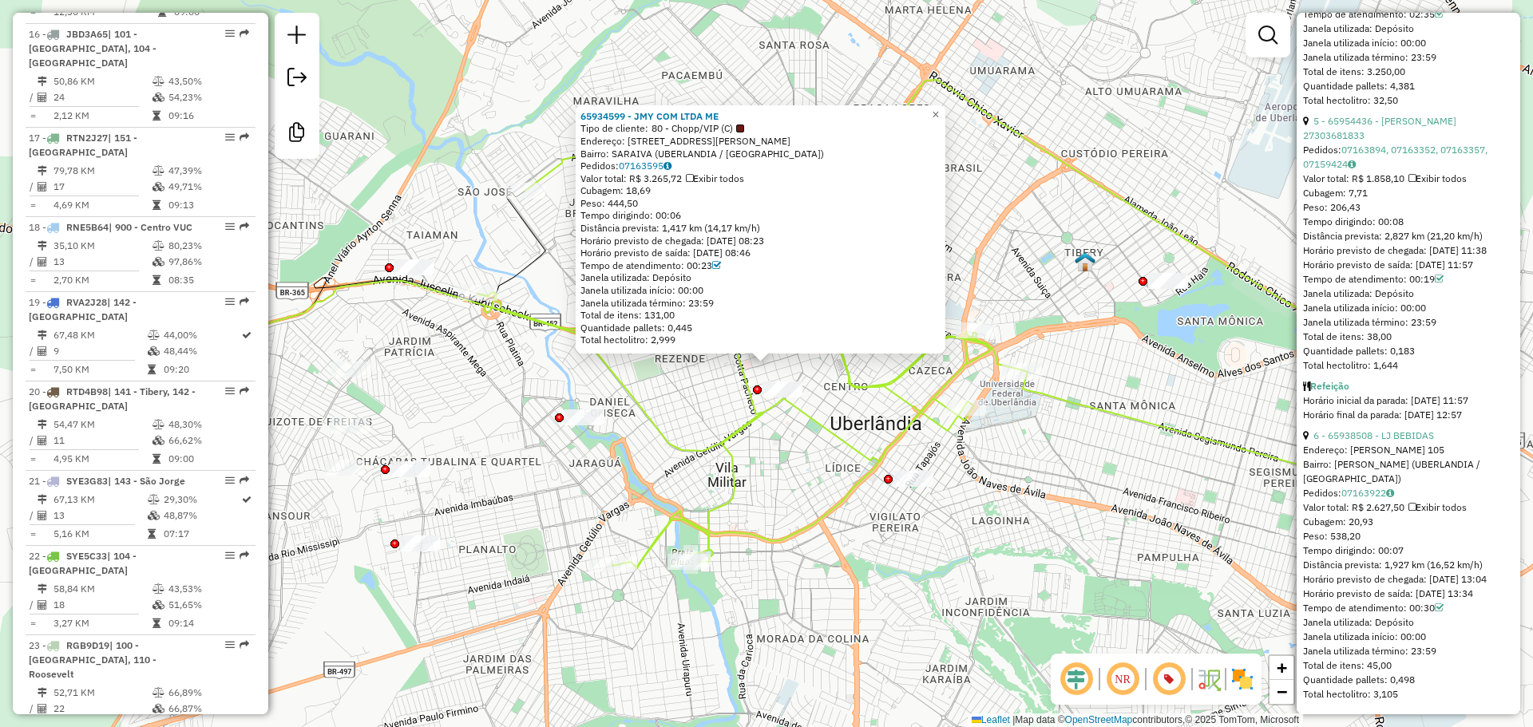
scroll to position [3211, 0]
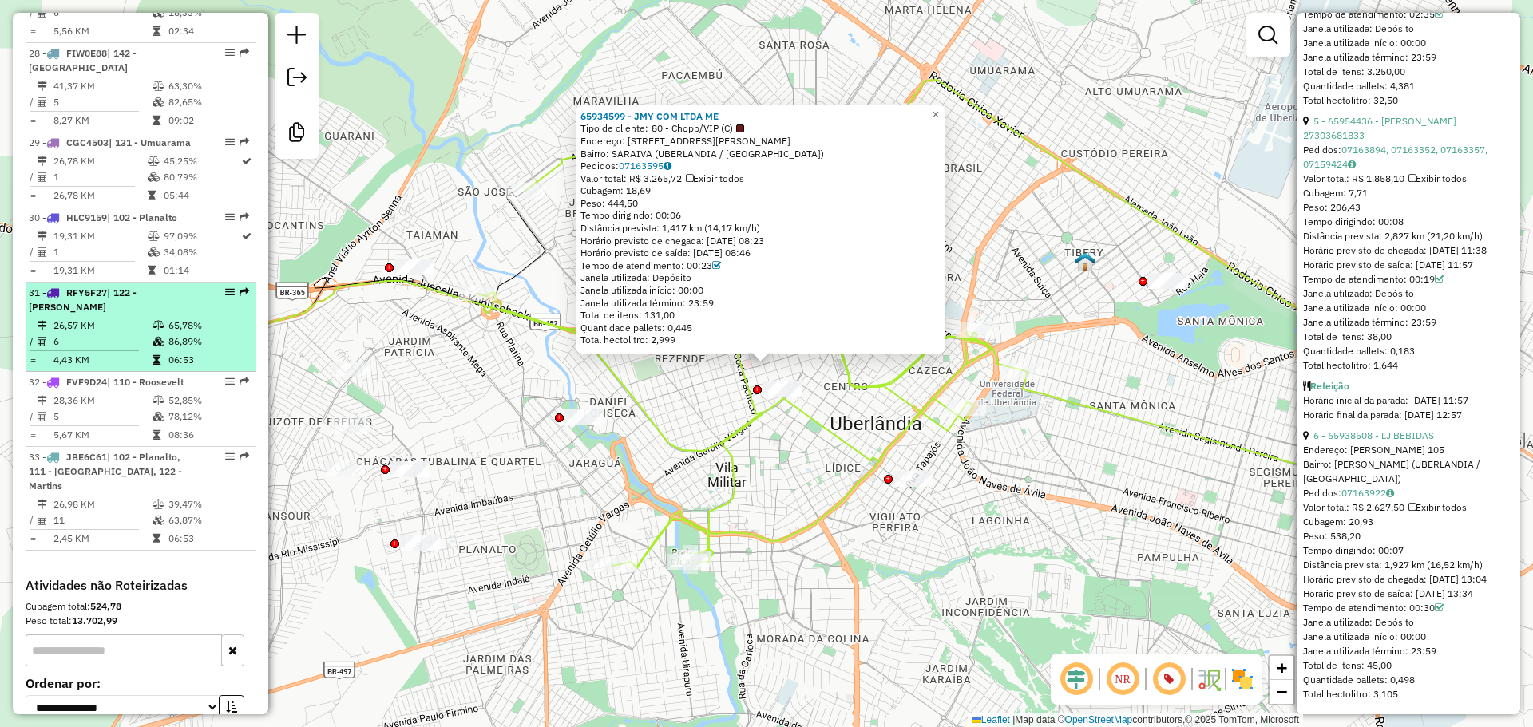
click at [133, 283] on li "31 - RFY5F27 | 122 - Martins 26,57 KM 65,78% / 6 86,89% = 4,43 KM 06:53" at bounding box center [141, 327] width 230 height 89
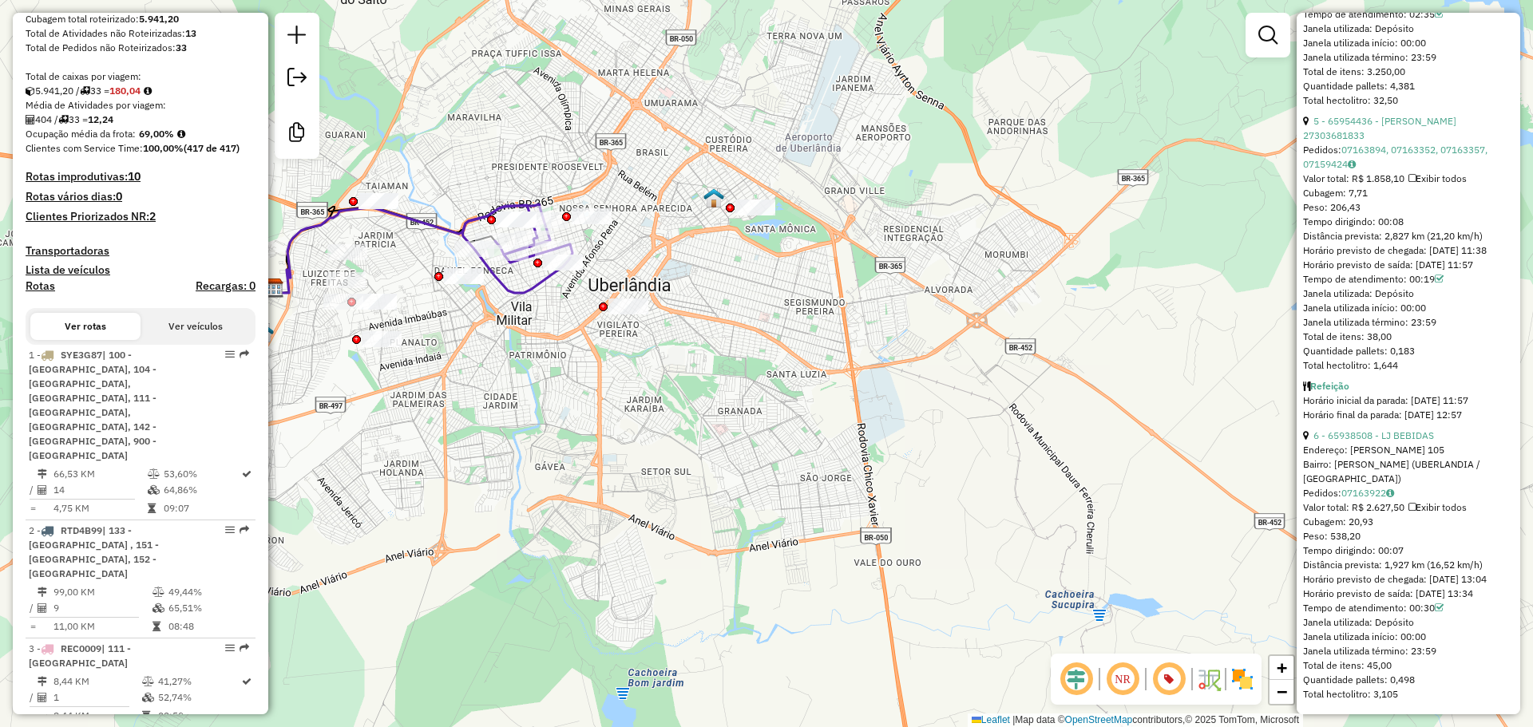
scroll to position [0, 0]
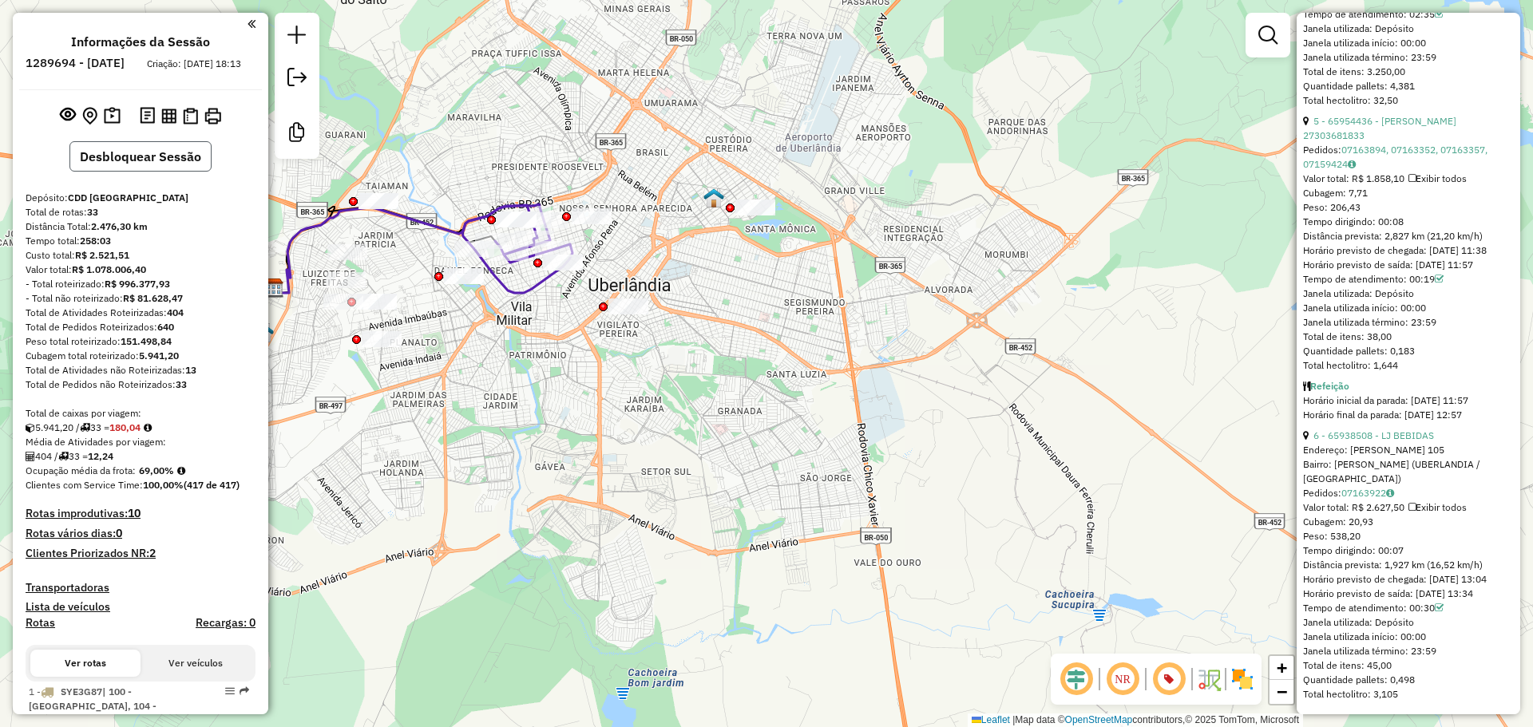
click at [160, 172] on button "Desbloquear Sessão" at bounding box center [140, 156] width 142 height 30
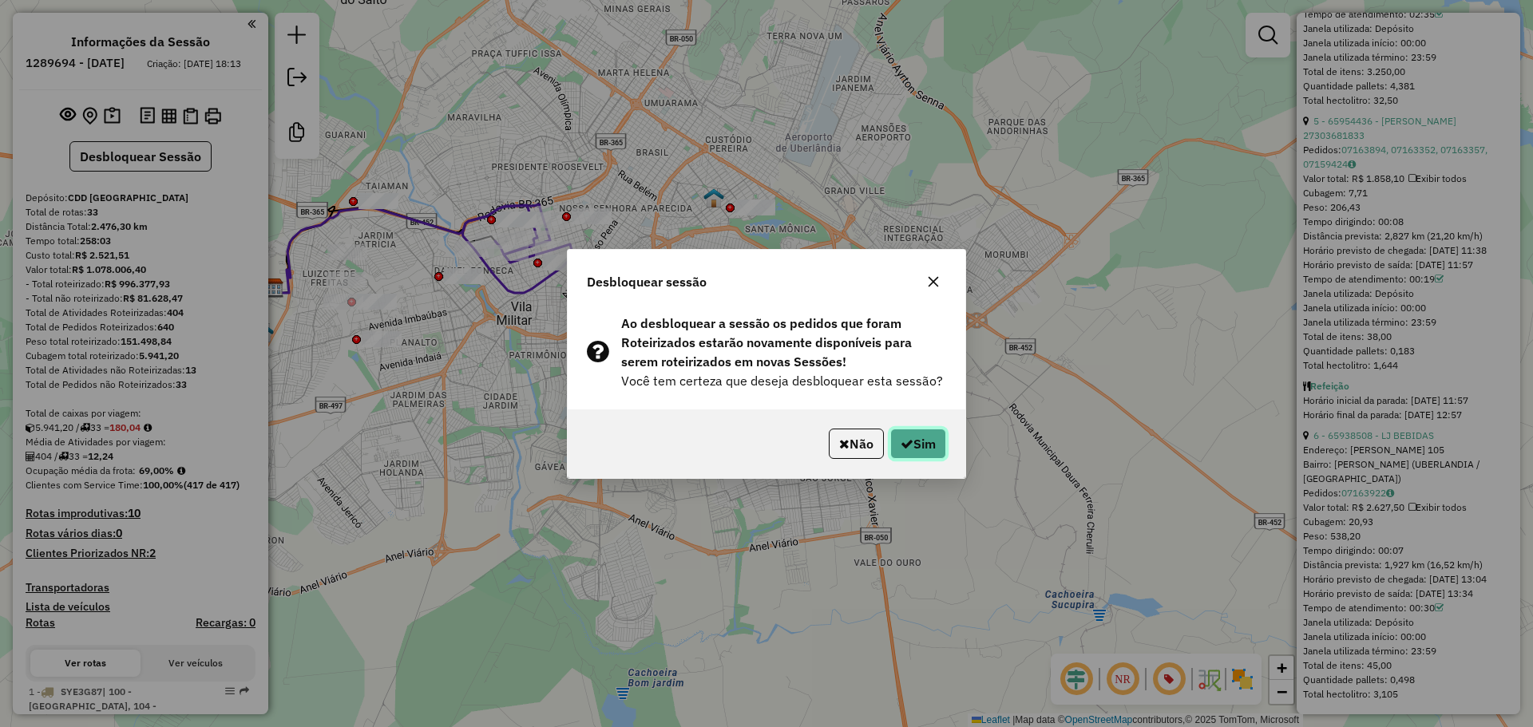
click at [916, 450] on button "Sim" at bounding box center [918, 444] width 56 height 30
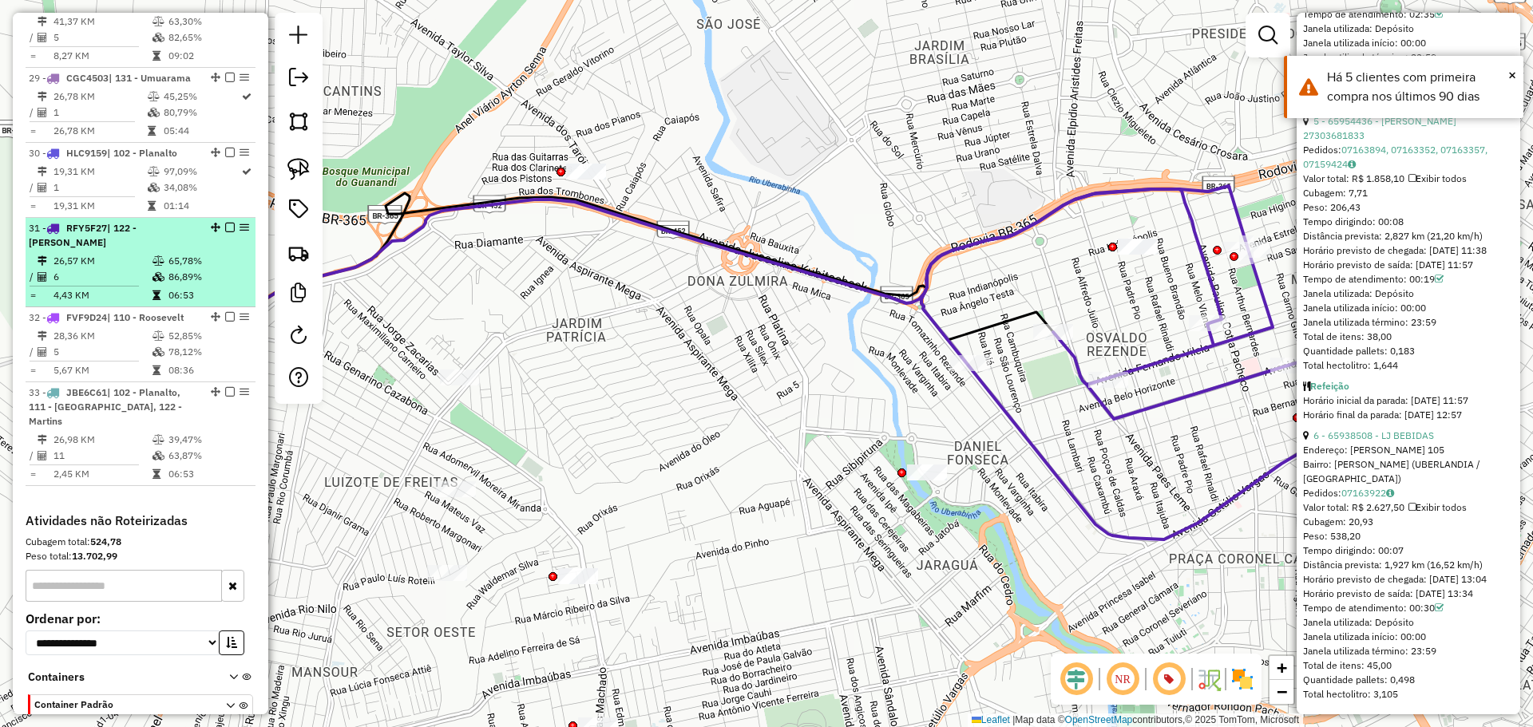
click at [178, 287] on td "06:53" at bounding box center [208, 295] width 81 height 16
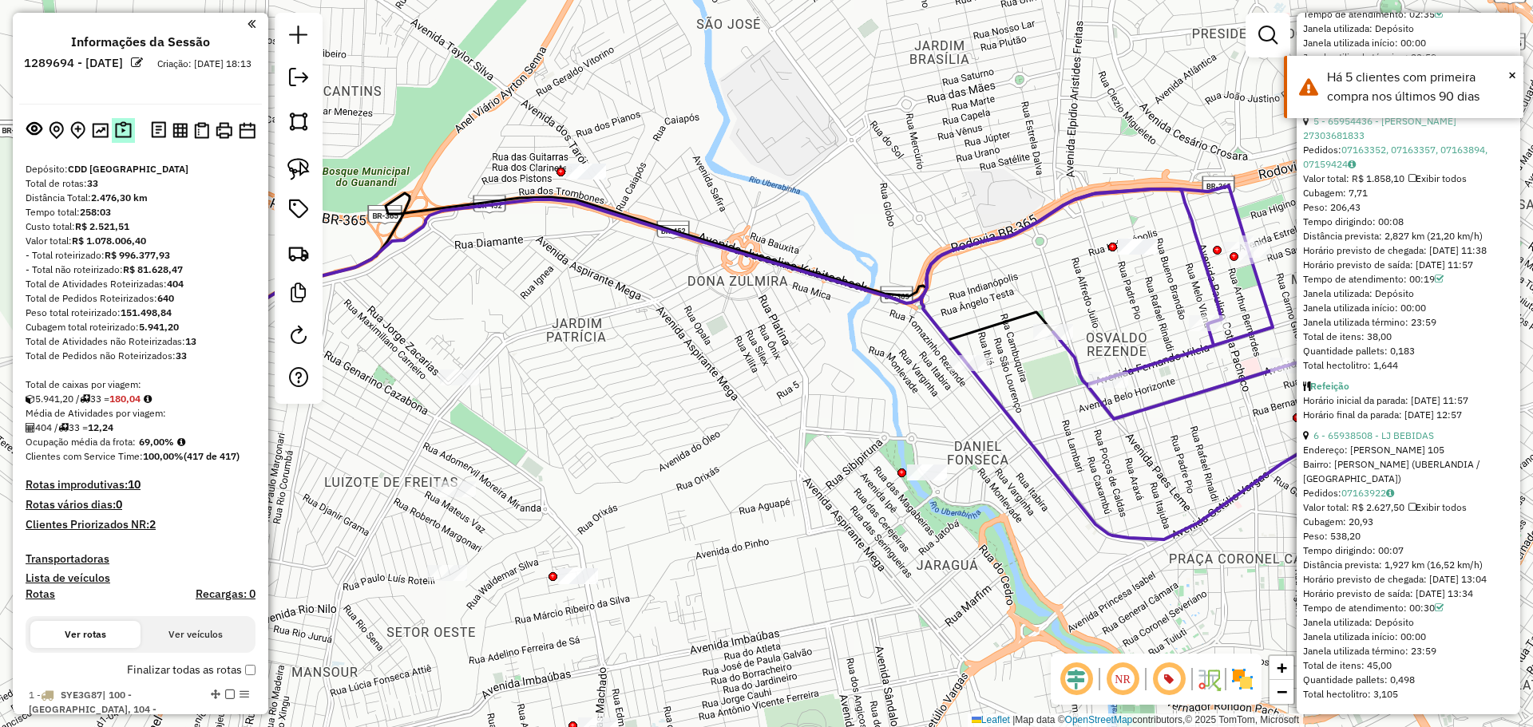
click at [115, 125] on img at bounding box center [123, 130] width 17 height 18
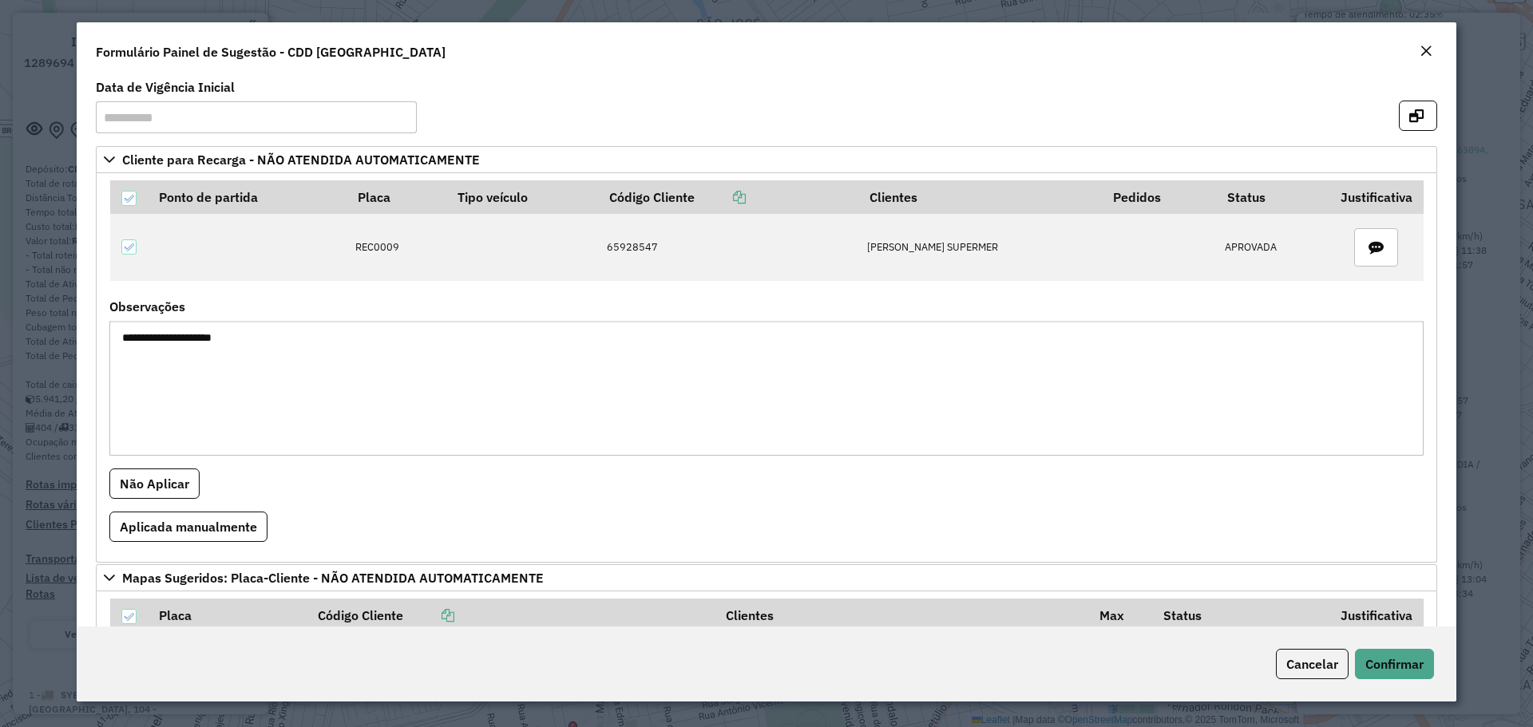
scroll to position [479, 0]
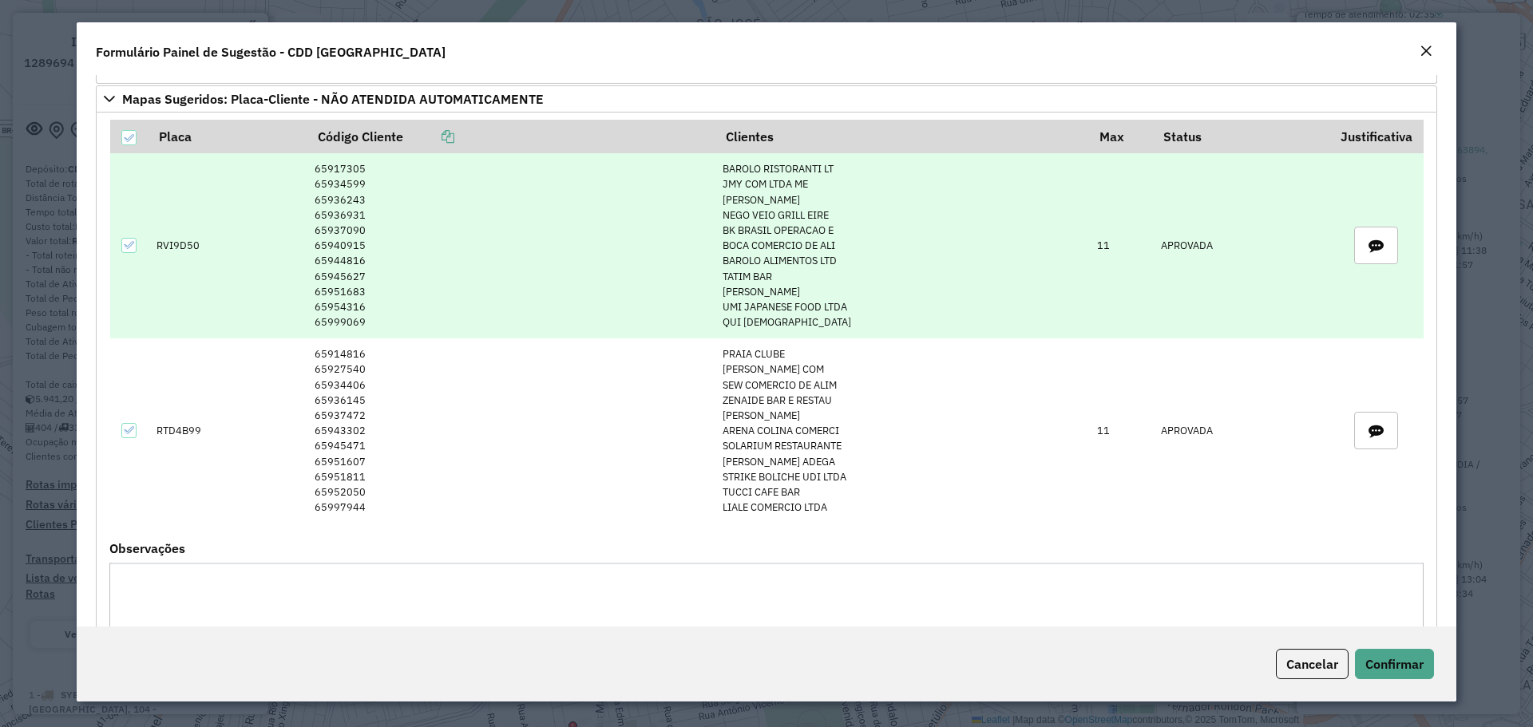
drag, startPoint x: 314, startPoint y: 167, endPoint x: 374, endPoint y: 329, distance: 172.8
click at [374, 329] on td "65917305 65934599 65936243 65936931 65937090 65940915 65944816 65945627 6595168…" at bounding box center [511, 245] width 408 height 185
copy td "65917305 65934599 65936243 65936931 65937090 65940915 65944816 65945627 6595168…"
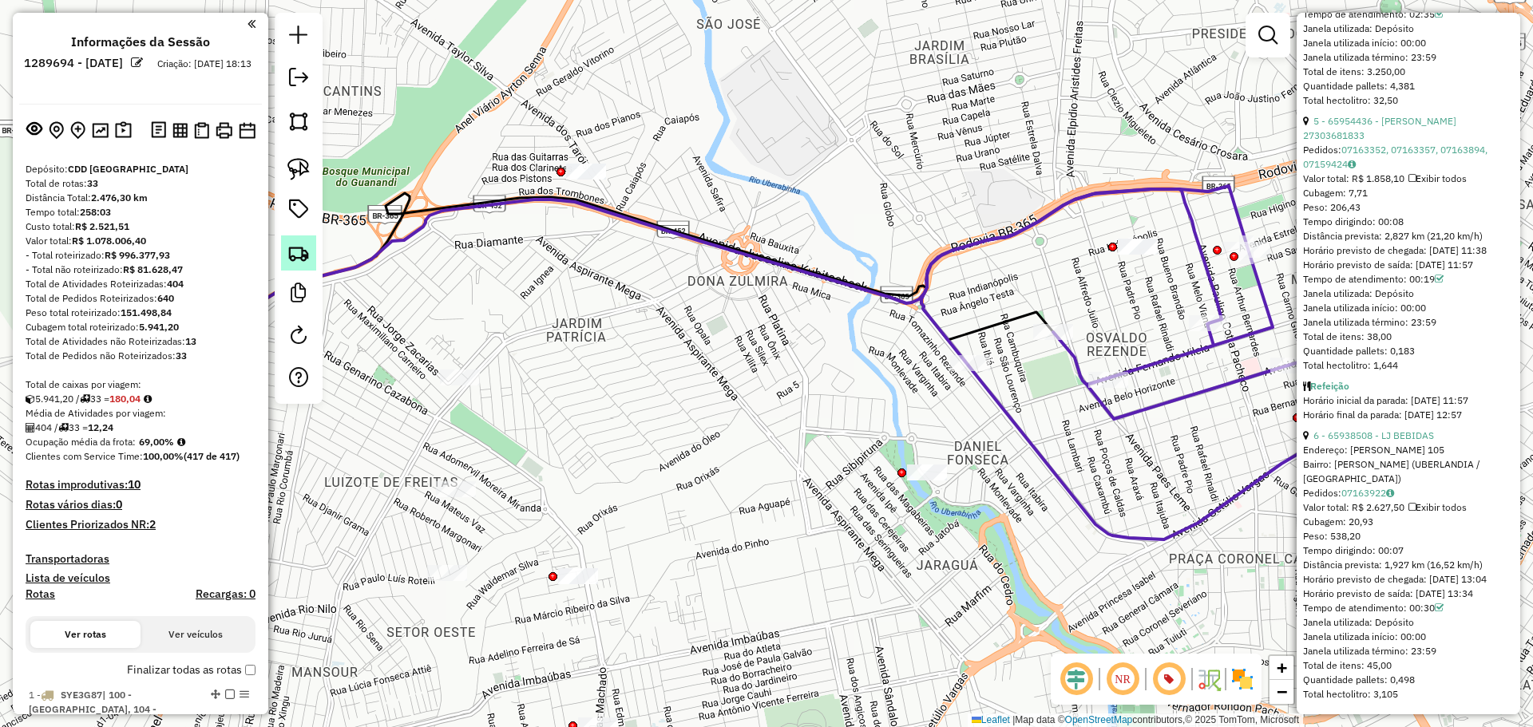
click at [295, 250] on img at bounding box center [298, 253] width 22 height 22
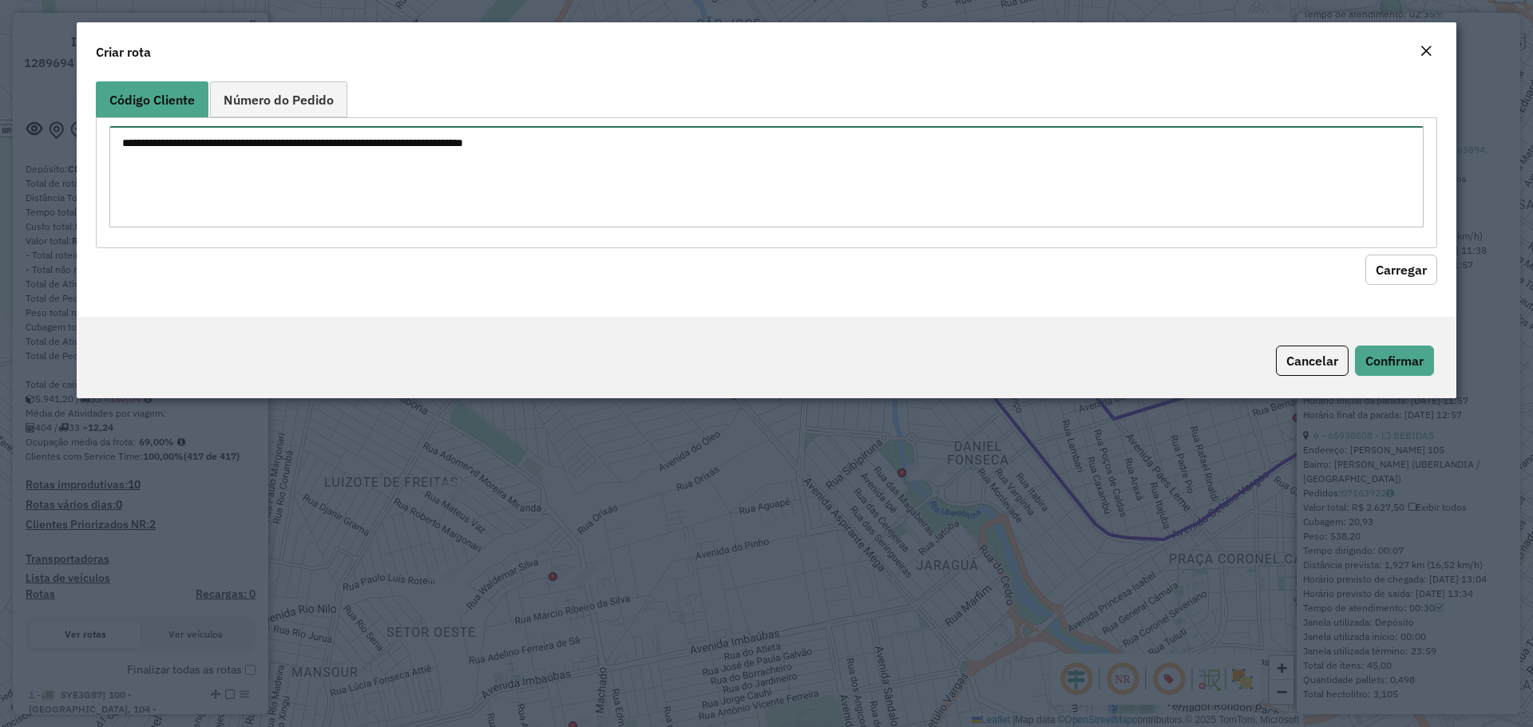
click at [390, 161] on textarea at bounding box center [766, 176] width 1314 height 101
paste textarea "******** ******** ******** ******** ******** ******** ******** ******** *******…"
type textarea "******** ******** ******** ******** ******** ******** ******** ******** *******…"
click at [1419, 267] on button "Carregar" at bounding box center [1401, 270] width 72 height 30
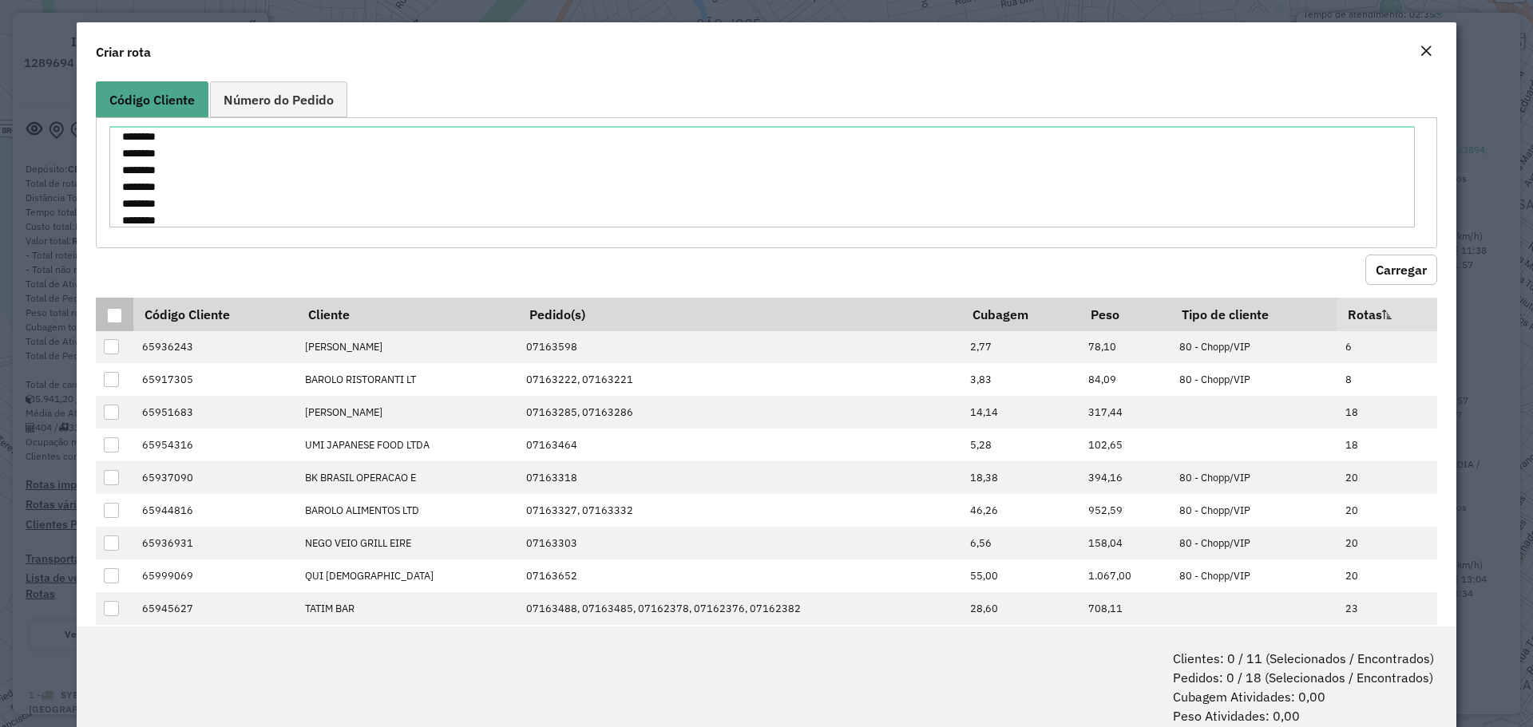
drag, startPoint x: 111, startPoint y: 311, endPoint x: 121, endPoint y: 317, distance: 11.8
click at [111, 312] on div at bounding box center [114, 315] width 15 height 15
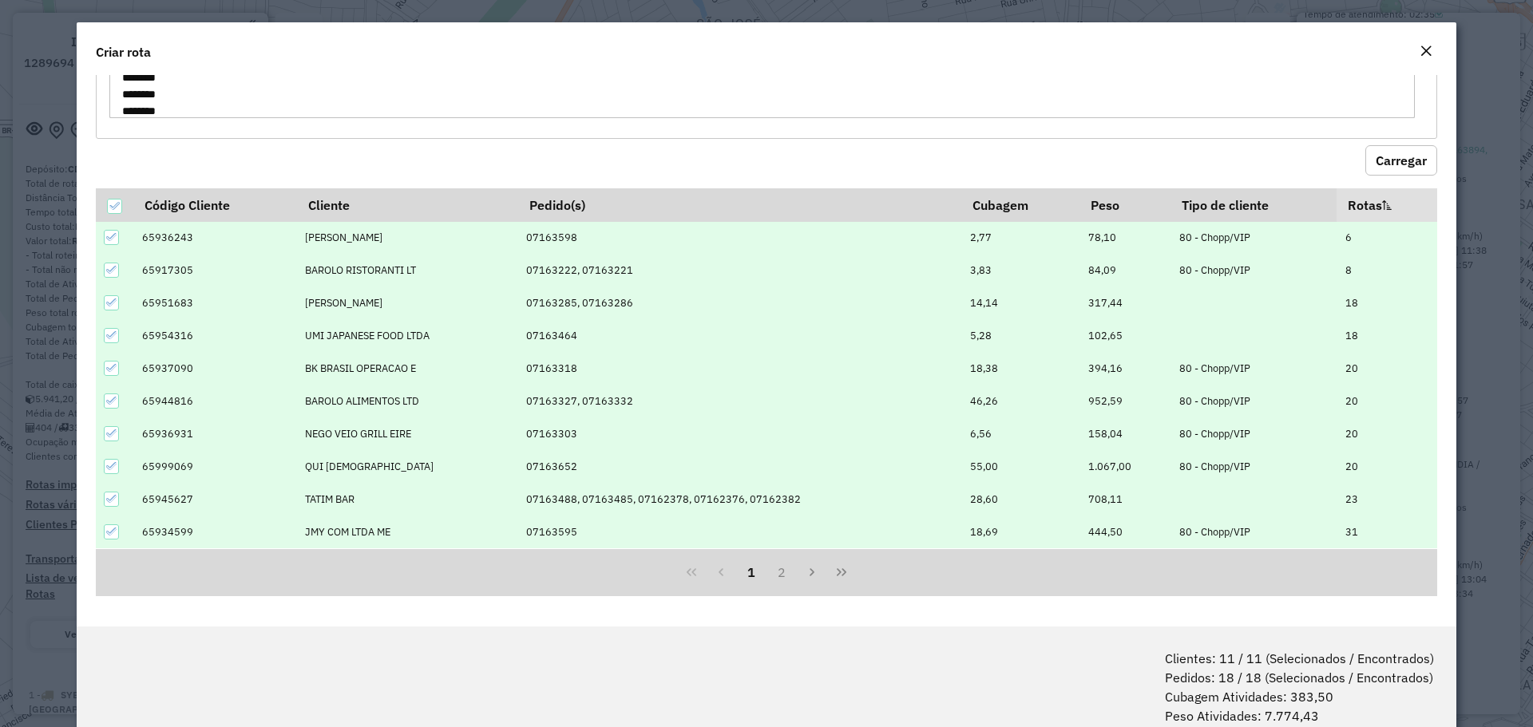
scroll to position [80, 0]
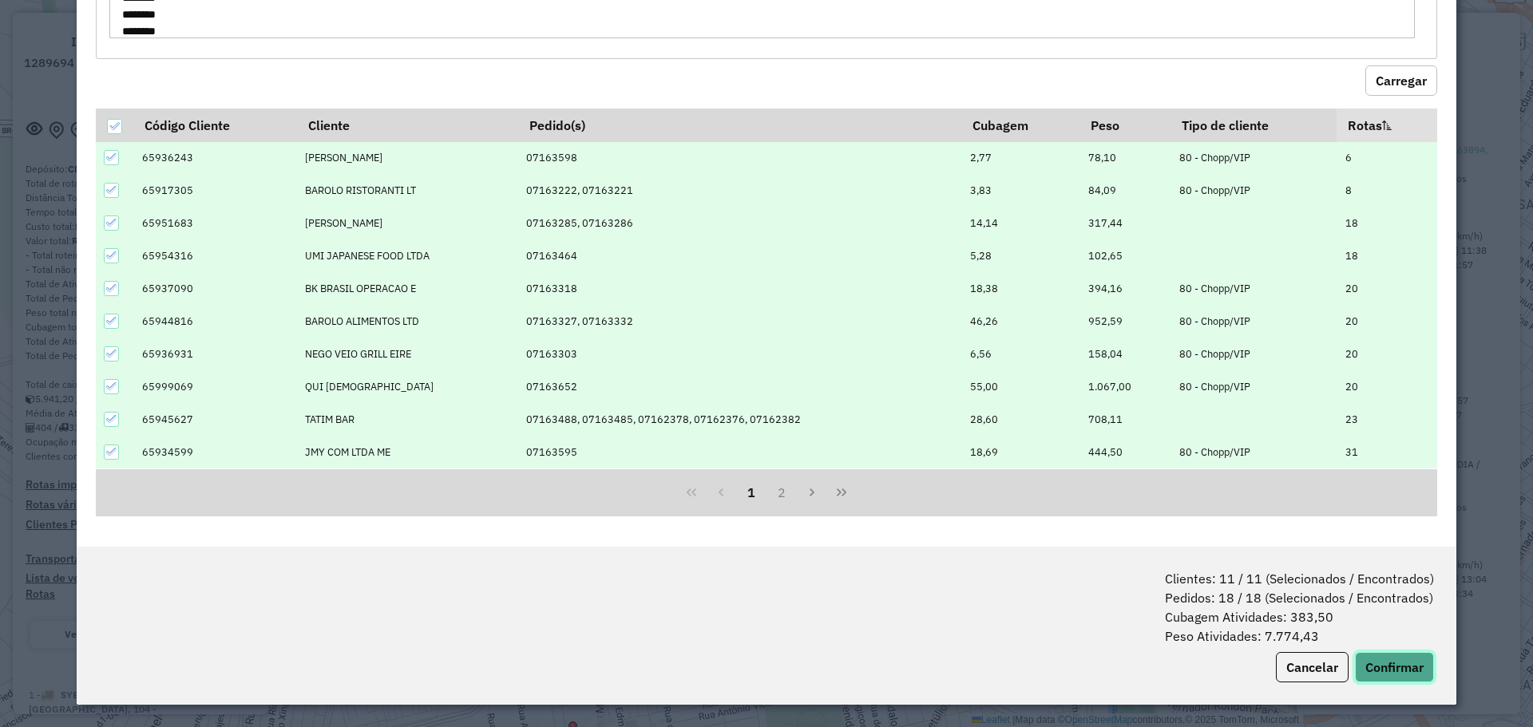
drag, startPoint x: 1375, startPoint y: 657, endPoint x: 1370, endPoint y: 667, distance: 11.4
click at [1370, 667] on button "Confirmar" at bounding box center [1394, 667] width 79 height 30
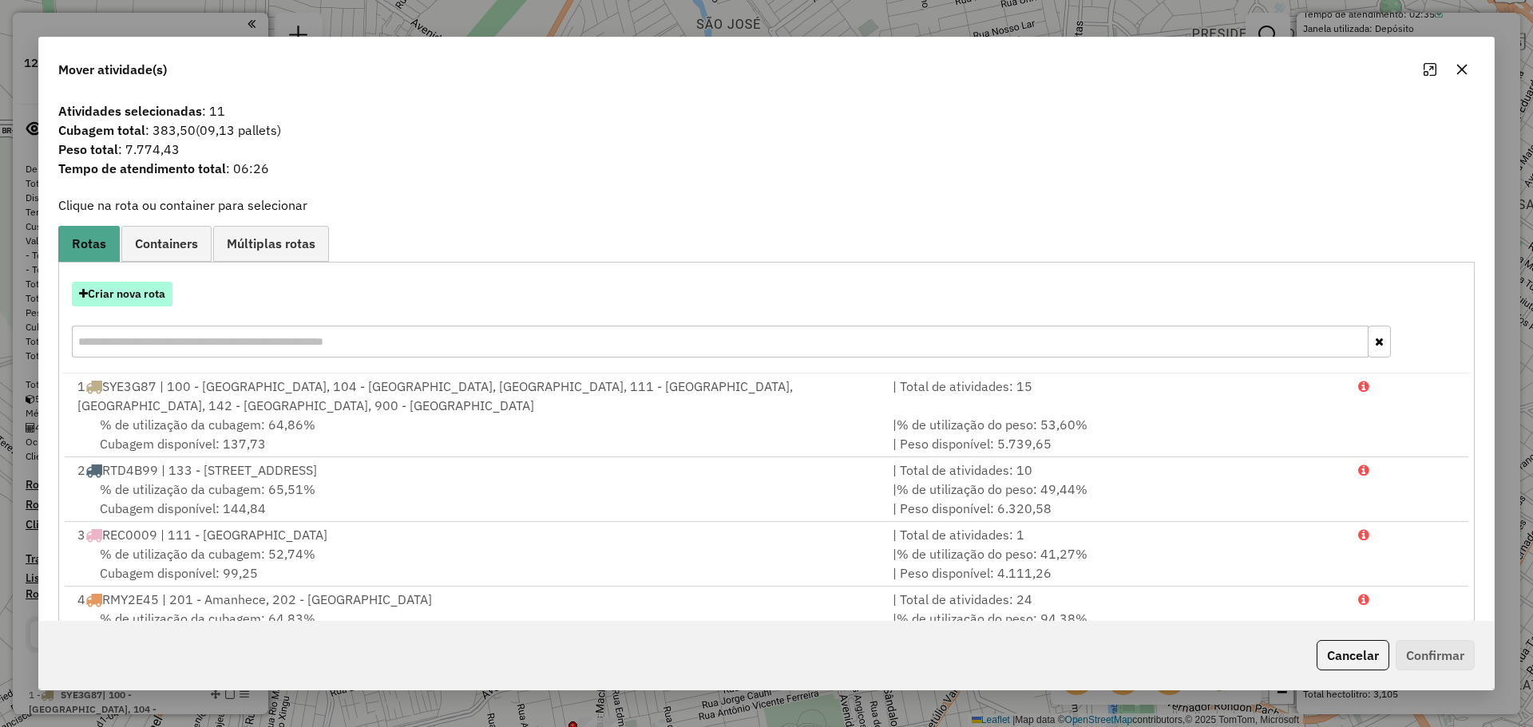
click at [142, 299] on button "Criar nova rota" at bounding box center [122, 294] width 101 height 25
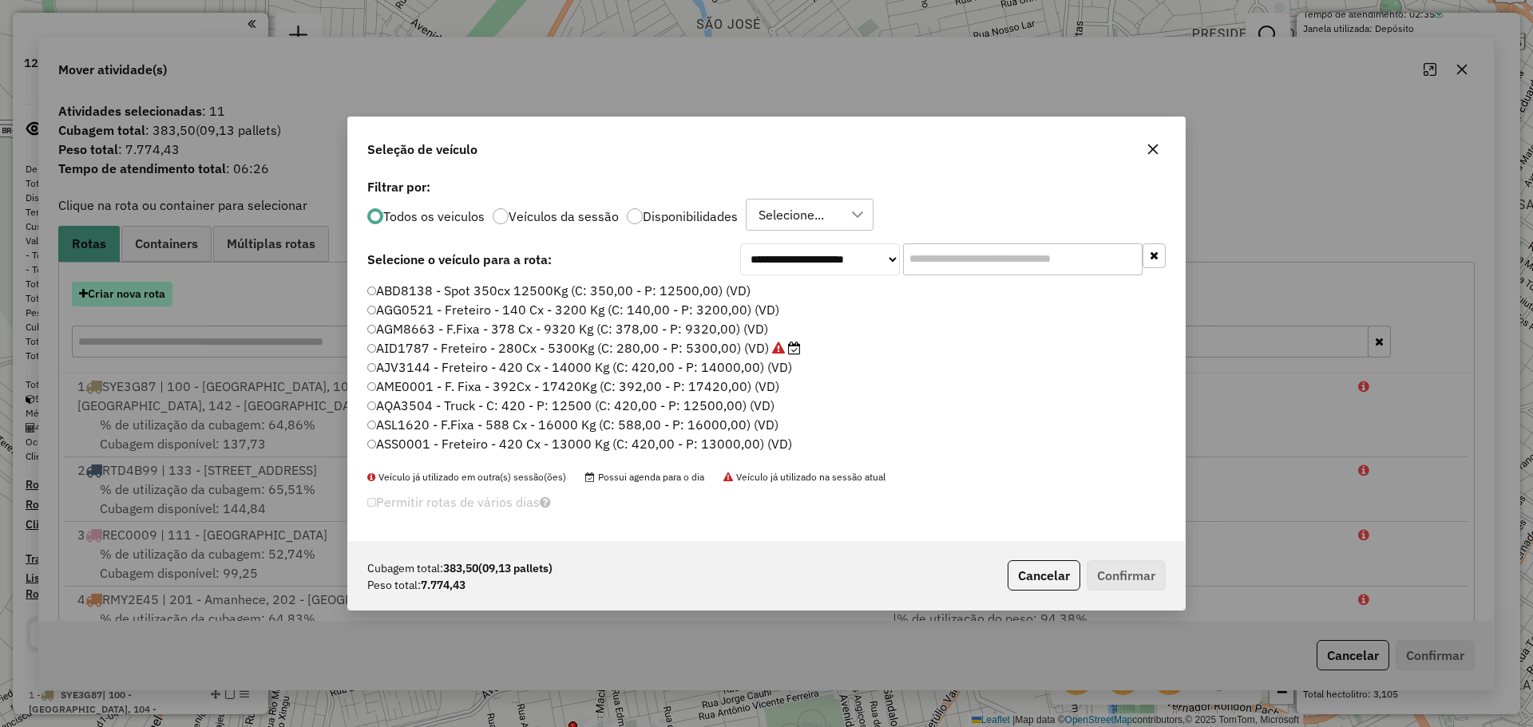
scroll to position [9, 5]
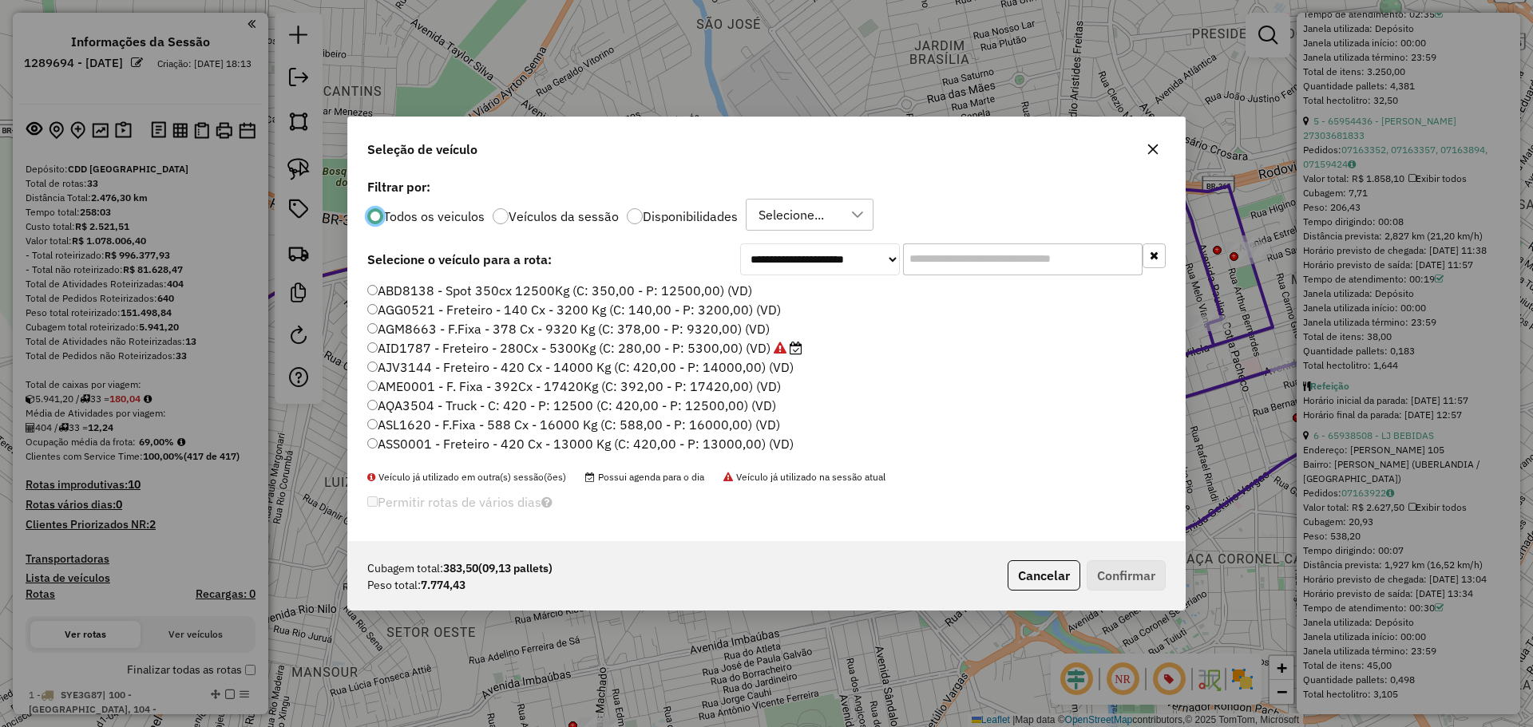
click at [1000, 255] on input "text" at bounding box center [1023, 259] width 240 height 32
type input "***"
click at [661, 295] on label "REC0001 - F.Fixa - 420 Cx - 12850 Kg (C: 420,00 - P: 12850,00) (VD)" at bounding box center [574, 290] width 414 height 19
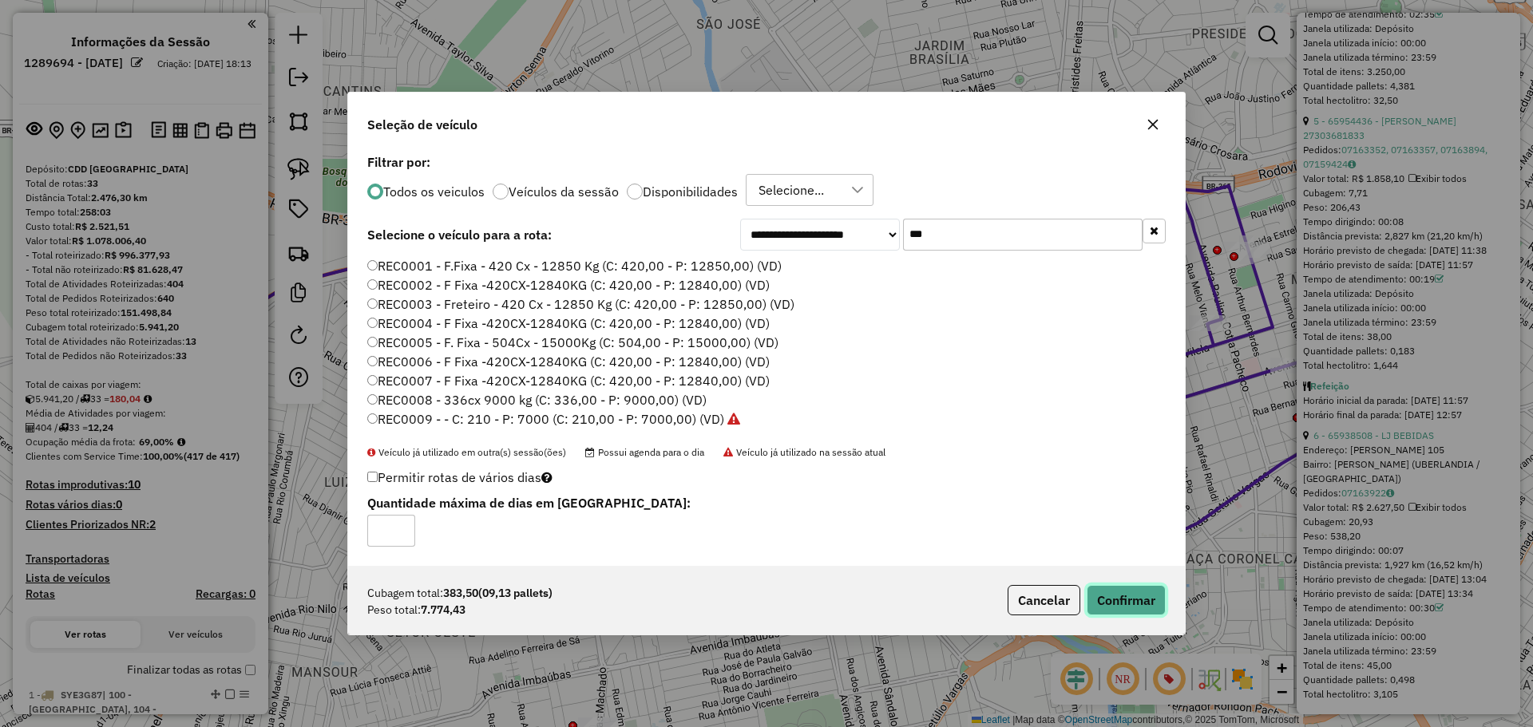
click at [1132, 604] on button "Confirmar" at bounding box center [1126, 600] width 79 height 30
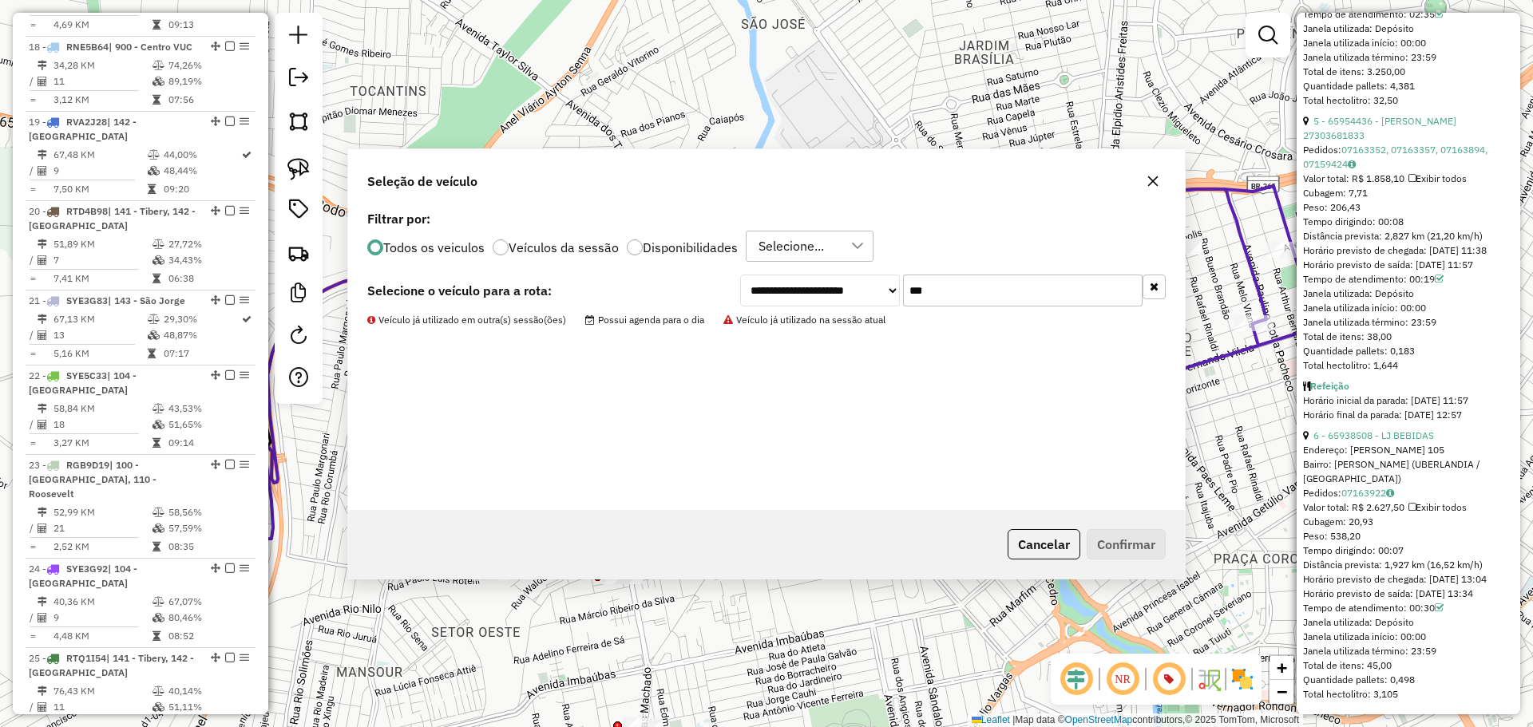
scroll to position [3383, 0]
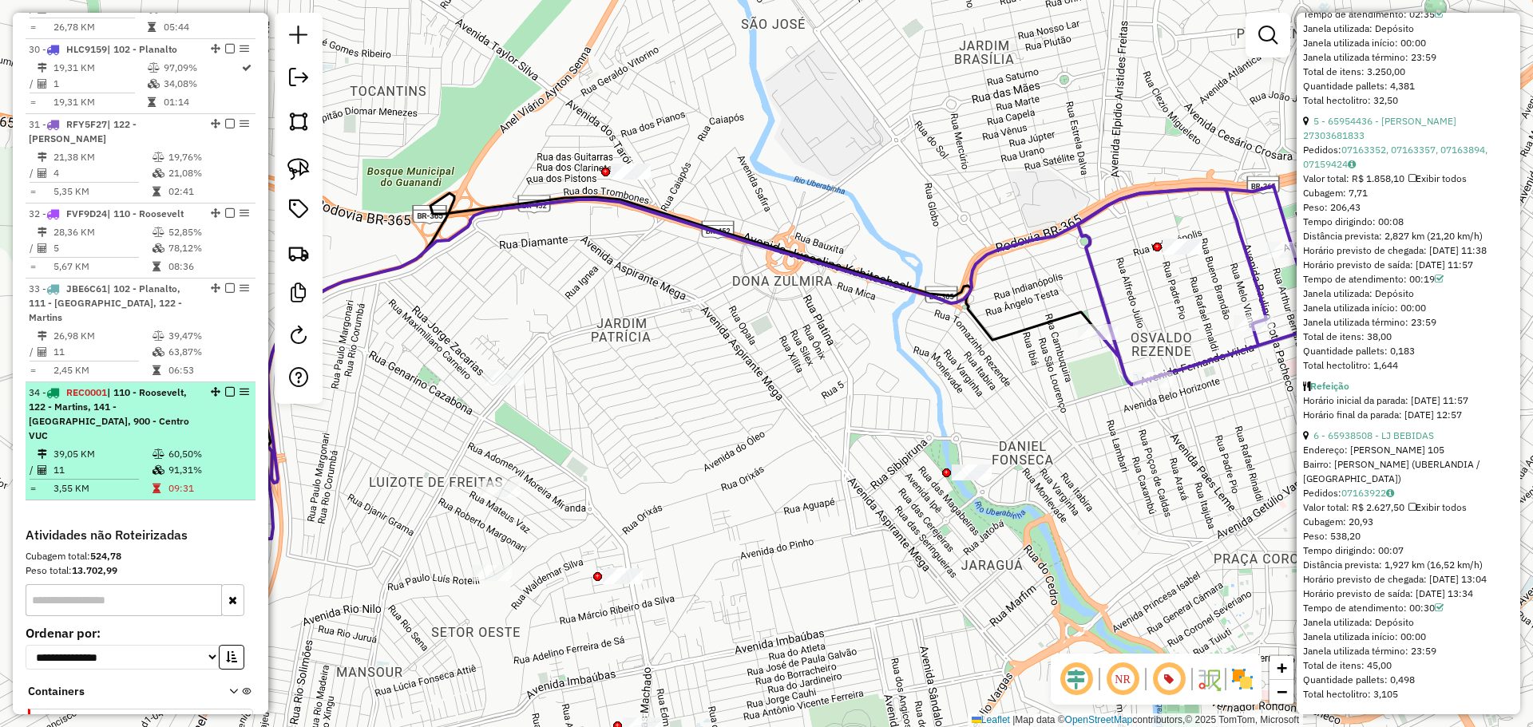
click at [185, 446] on td "60,50%" at bounding box center [208, 454] width 81 height 16
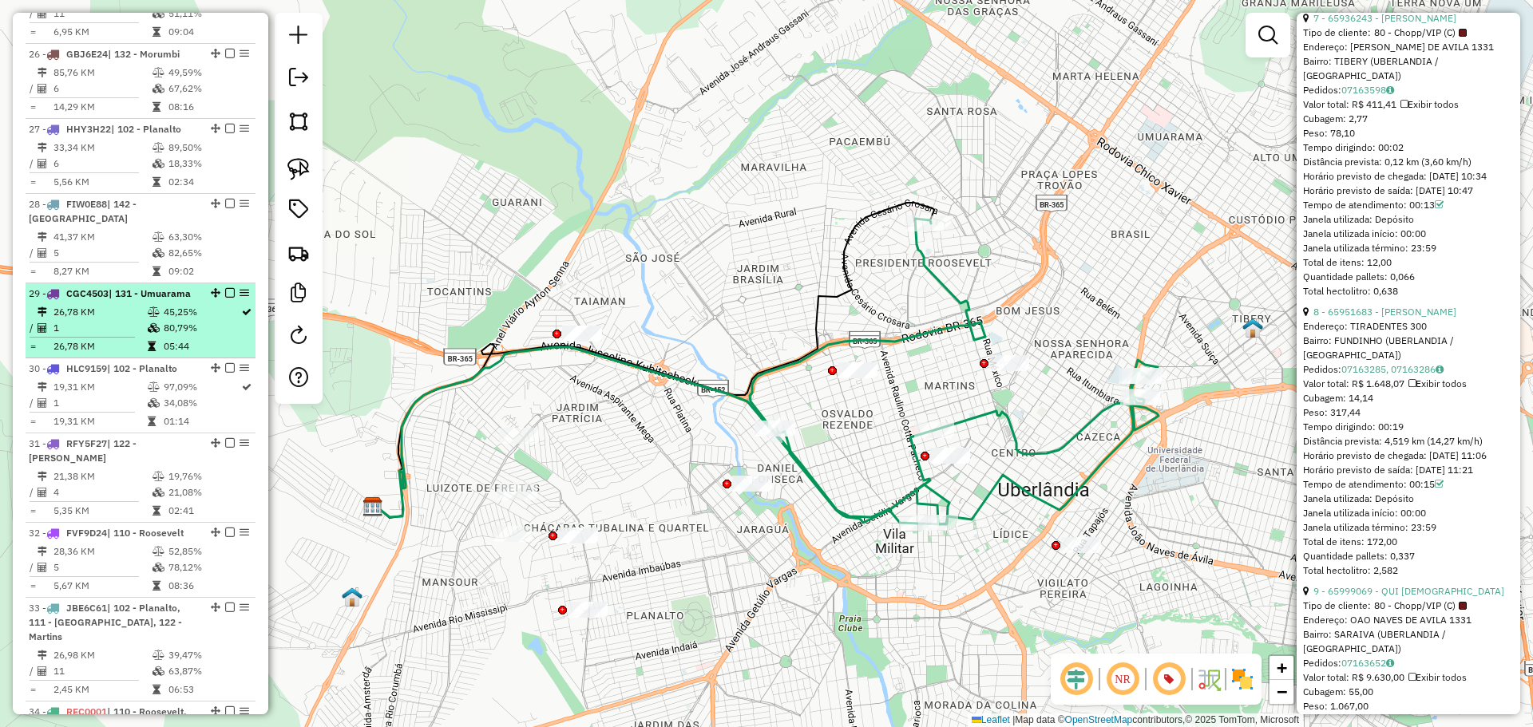
scroll to position [2983, 0]
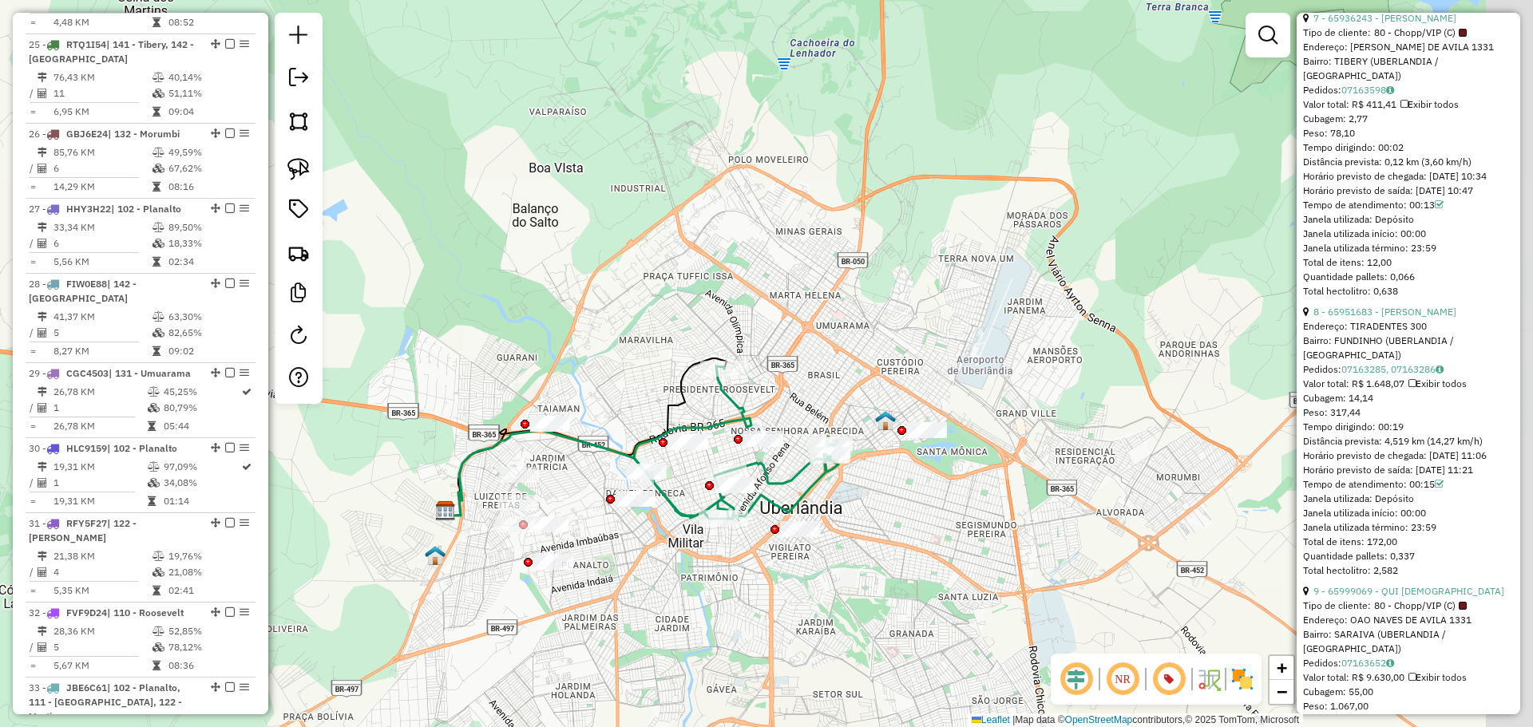
drag, startPoint x: 819, startPoint y: 599, endPoint x: 646, endPoint y: 567, distance: 176.2
click at [649, 568] on div "Janela de atendimento Grade de atendimento Capacidade Transportadoras Veículos …" at bounding box center [766, 363] width 1533 height 727
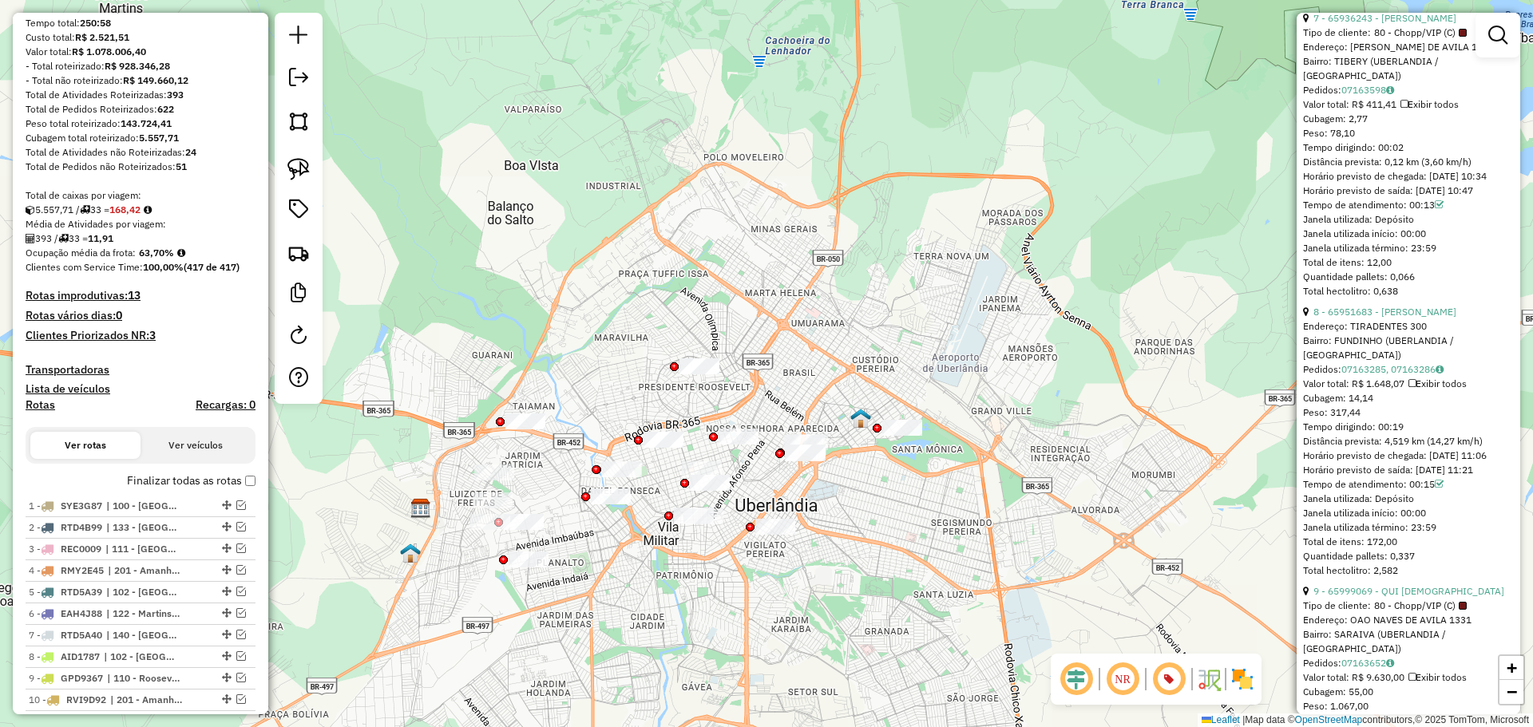
scroll to position [0, 0]
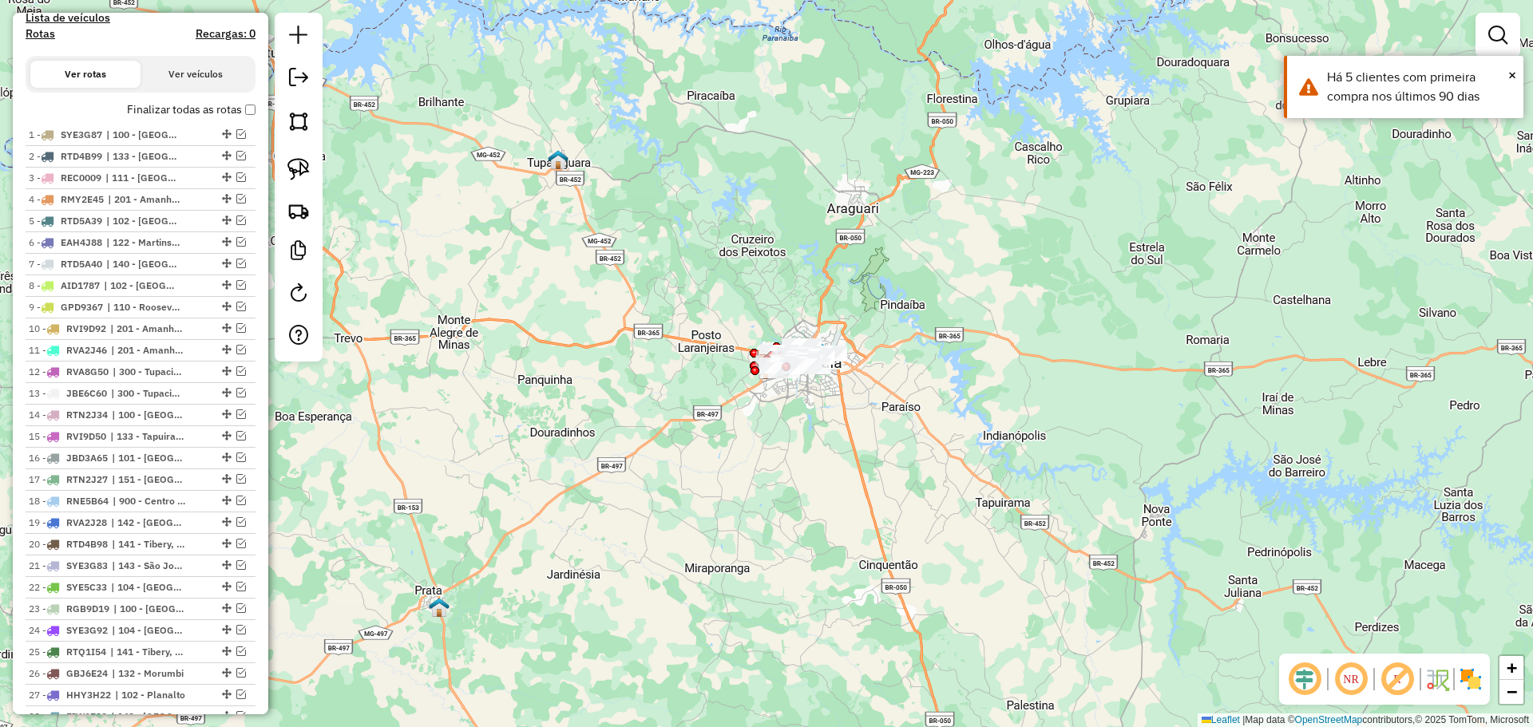
scroll to position [2, 0]
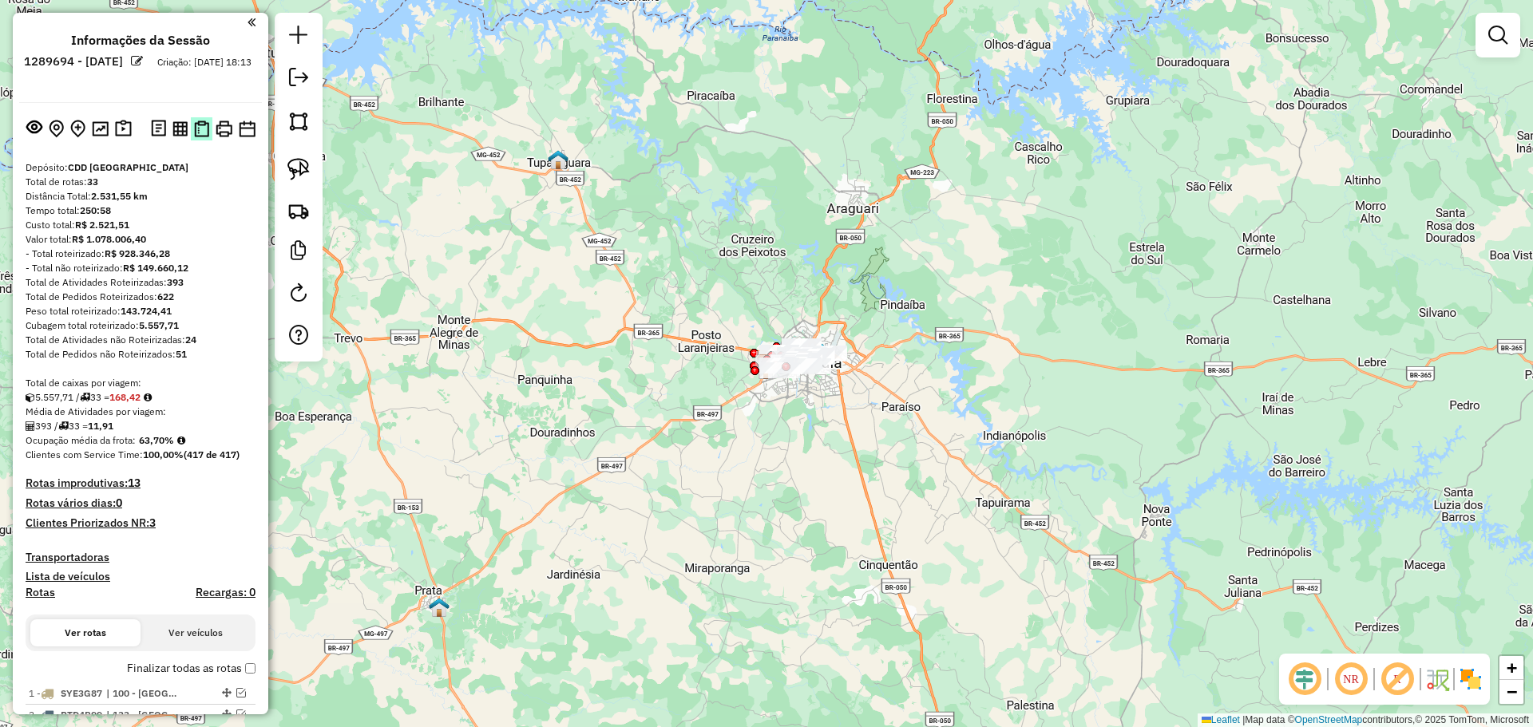
click at [194, 128] on img at bounding box center [201, 129] width 15 height 17
click at [125, 134] on img at bounding box center [123, 129] width 17 height 18
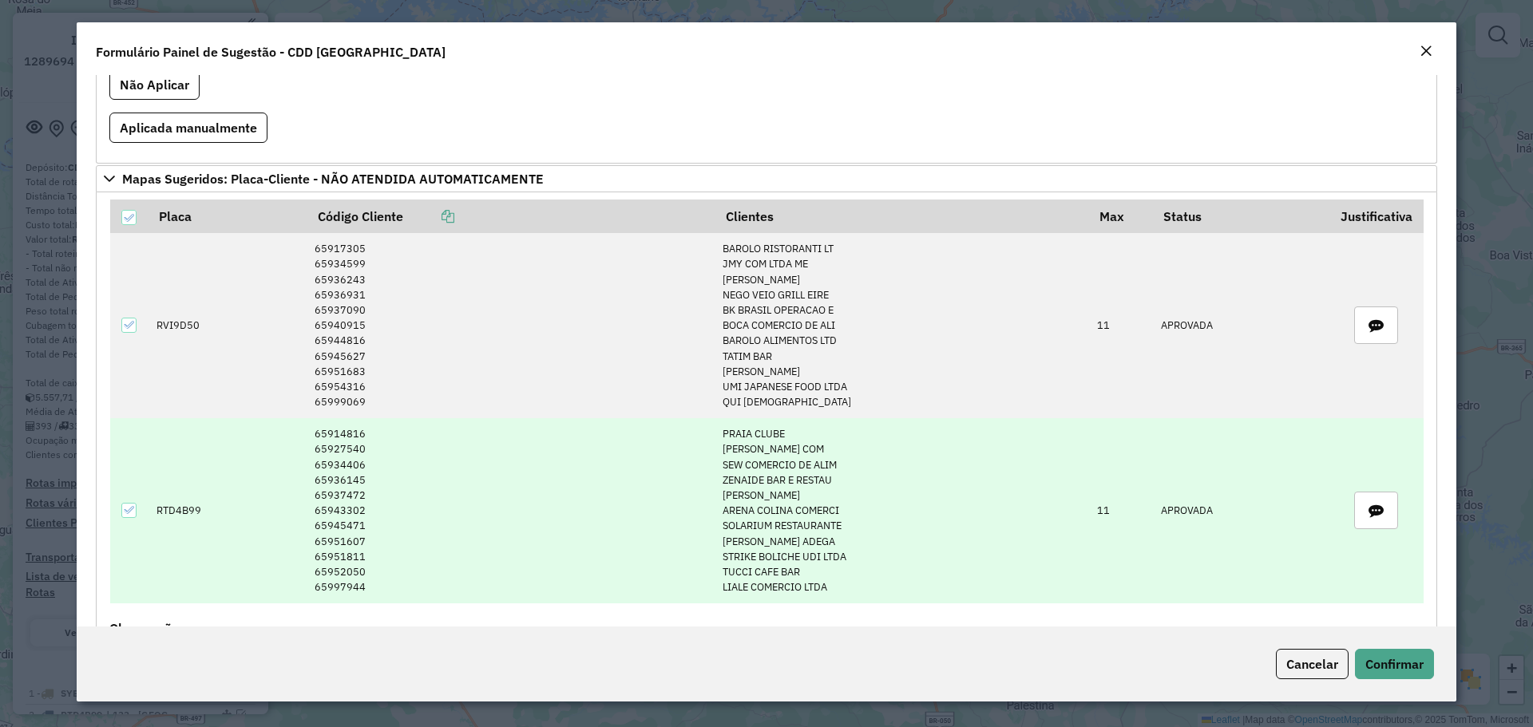
scroll to position [479, 0]
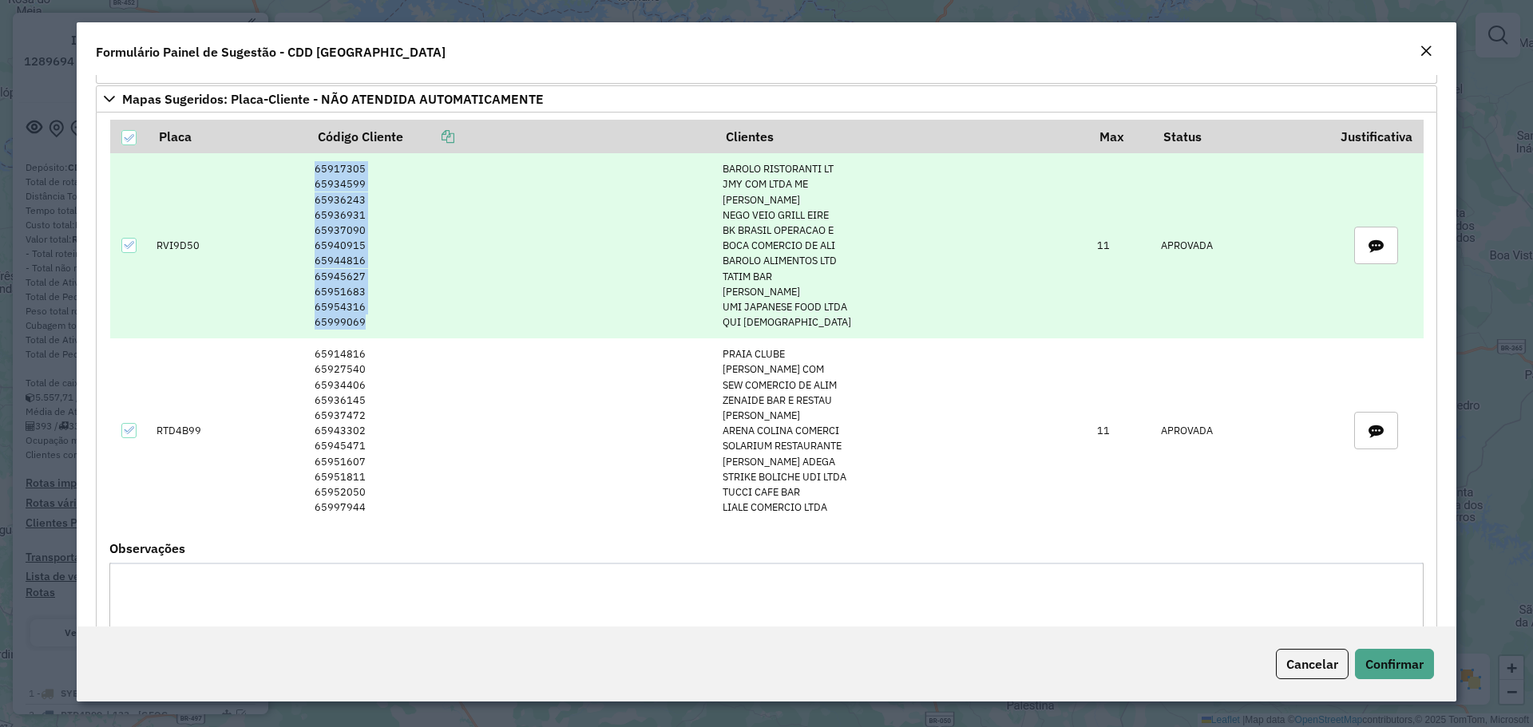
drag, startPoint x: 309, startPoint y: 166, endPoint x: 358, endPoint y: 331, distance: 171.7
click at [358, 331] on td "65917305 65934599 65936243 65936931 65937090 65940915 65944816 65945627 6595168…" at bounding box center [511, 245] width 408 height 185
copy td "65917305 65934599 65936243 65936931 65937090 65940915 65944816 65945627 6595168…"
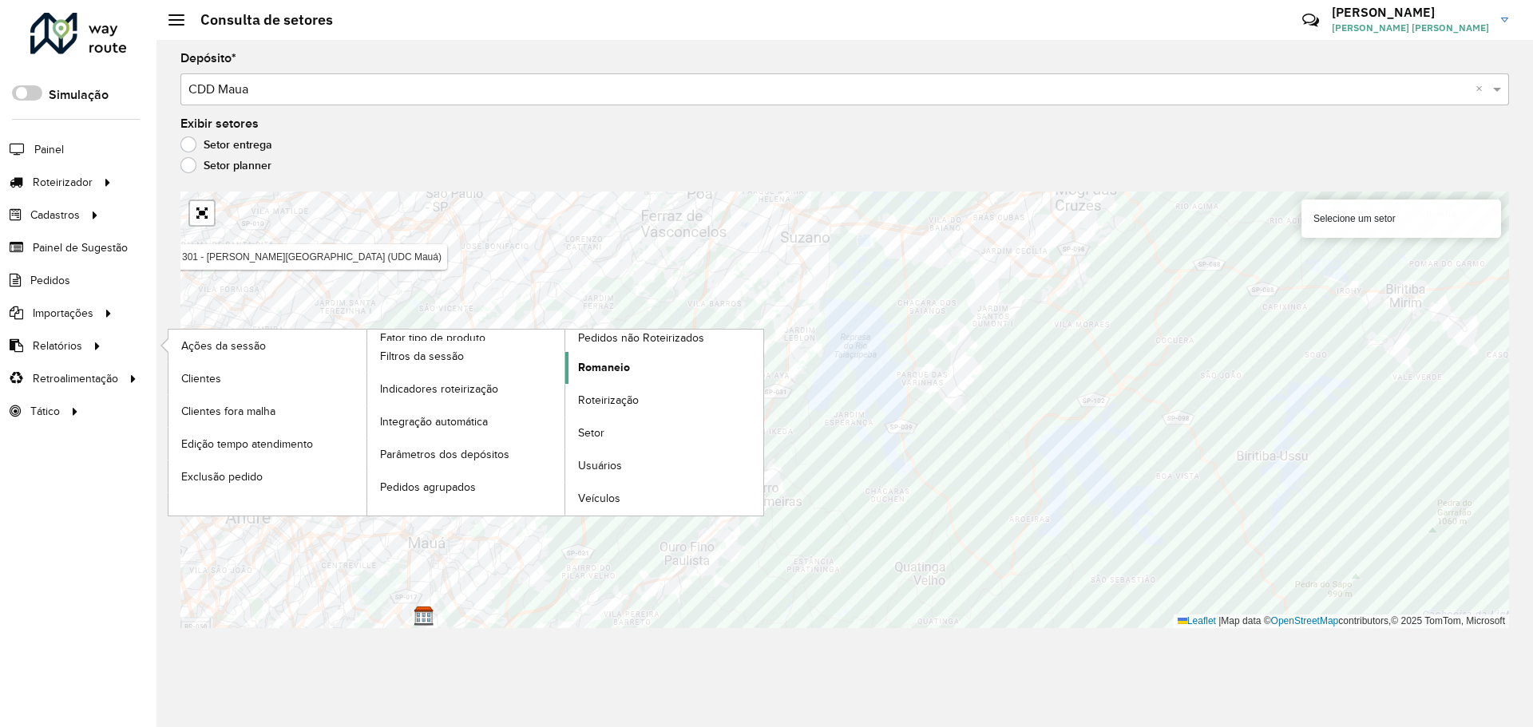
click at [645, 375] on link "Romaneio" at bounding box center [664, 368] width 198 height 32
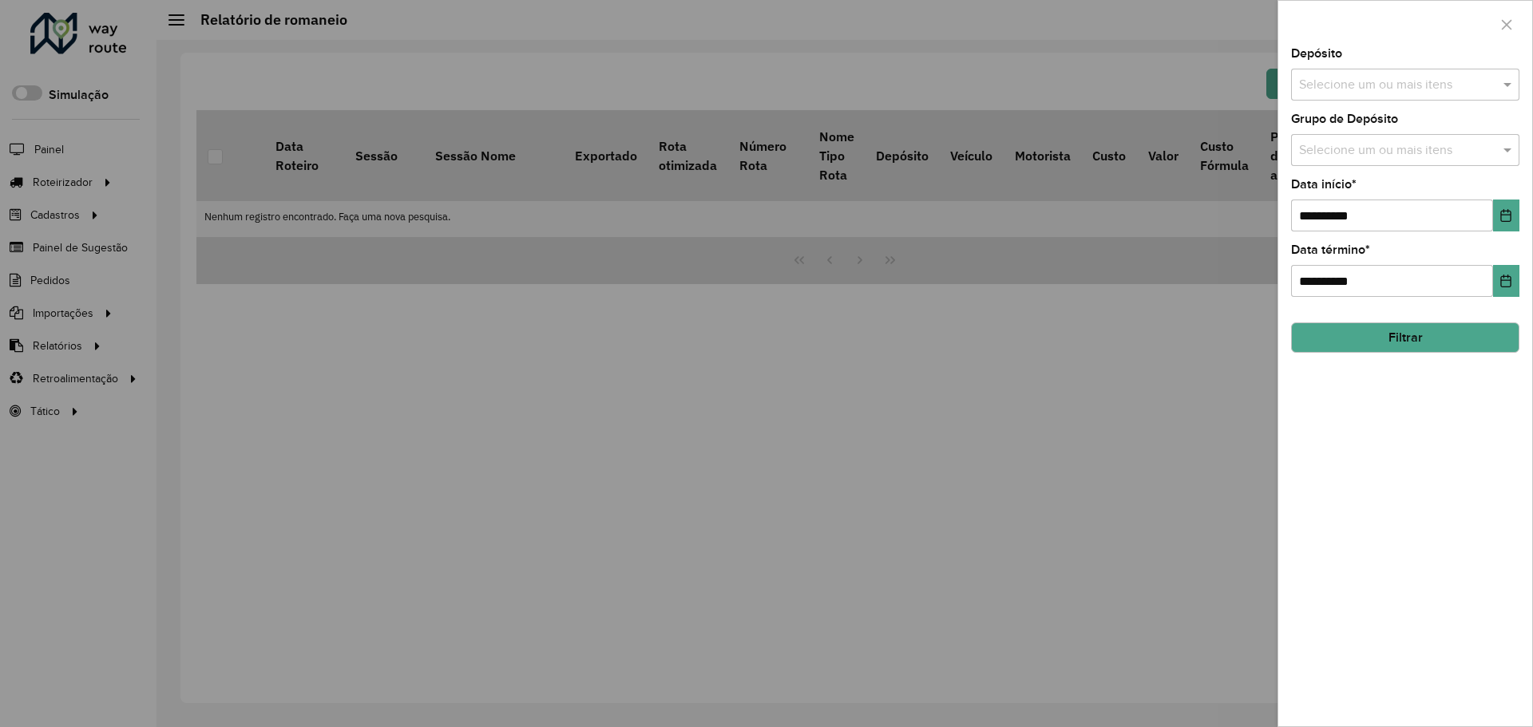
click at [1360, 81] on input "text" at bounding box center [1397, 85] width 204 height 19
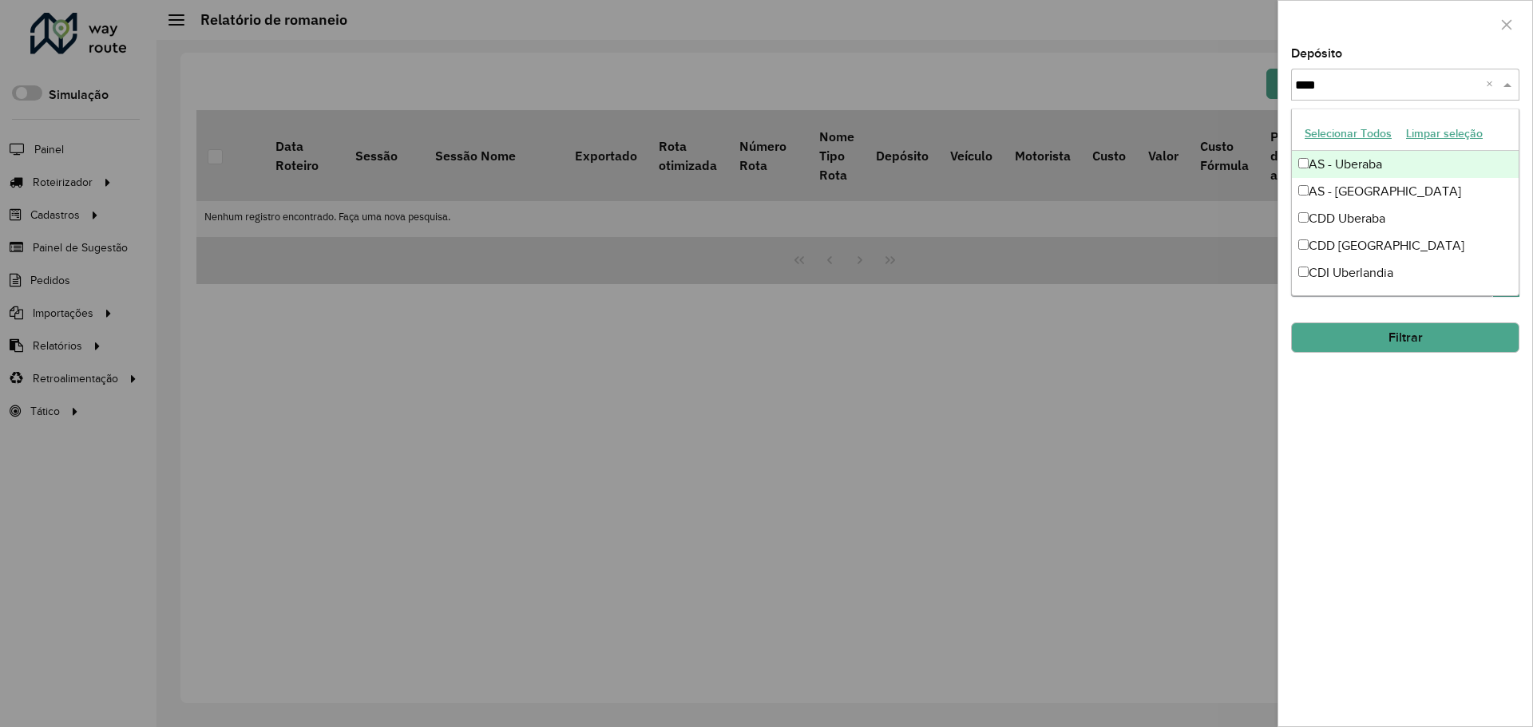
type input "*****"
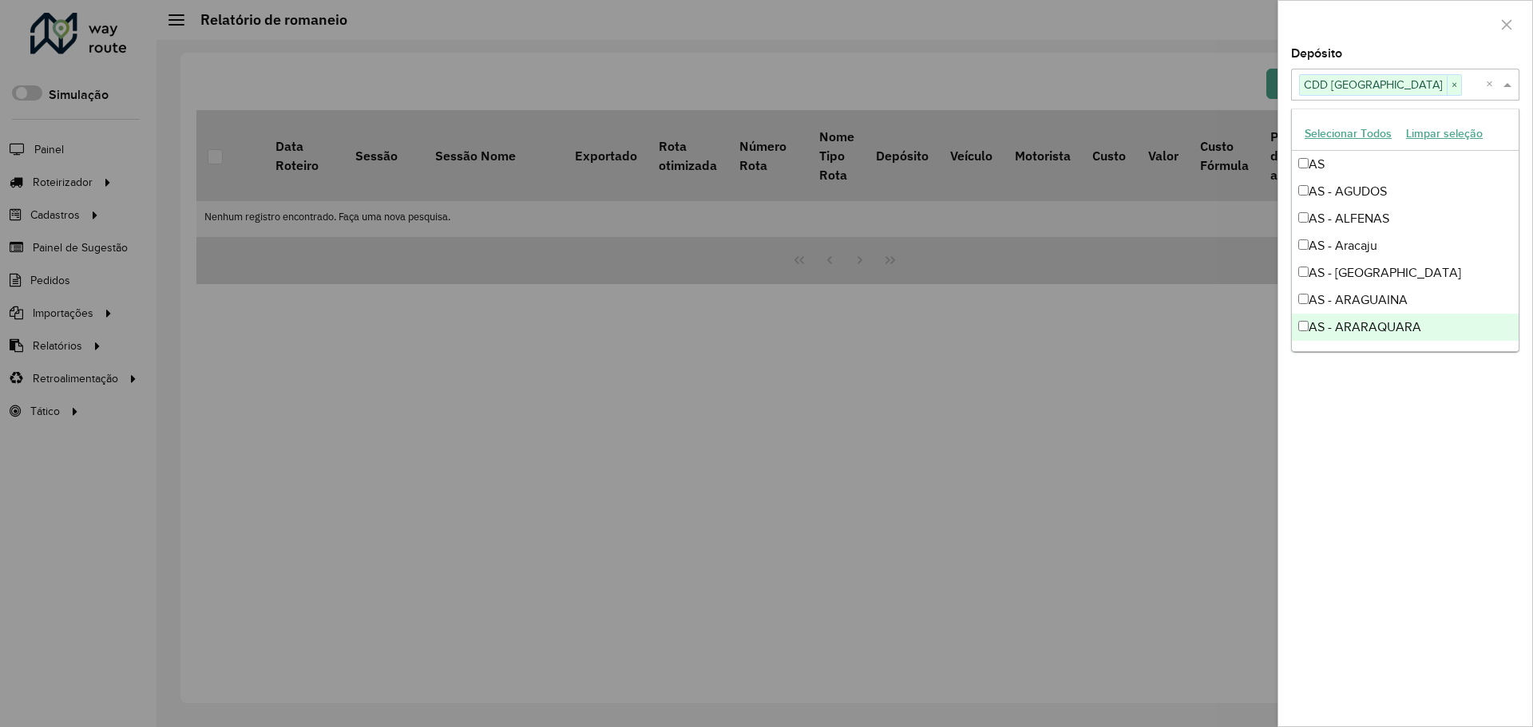
drag, startPoint x: 1454, startPoint y: 483, endPoint x: 1453, endPoint y: 462, distance: 20.8
click at [1454, 483] on div "**********" at bounding box center [1405, 387] width 254 height 679
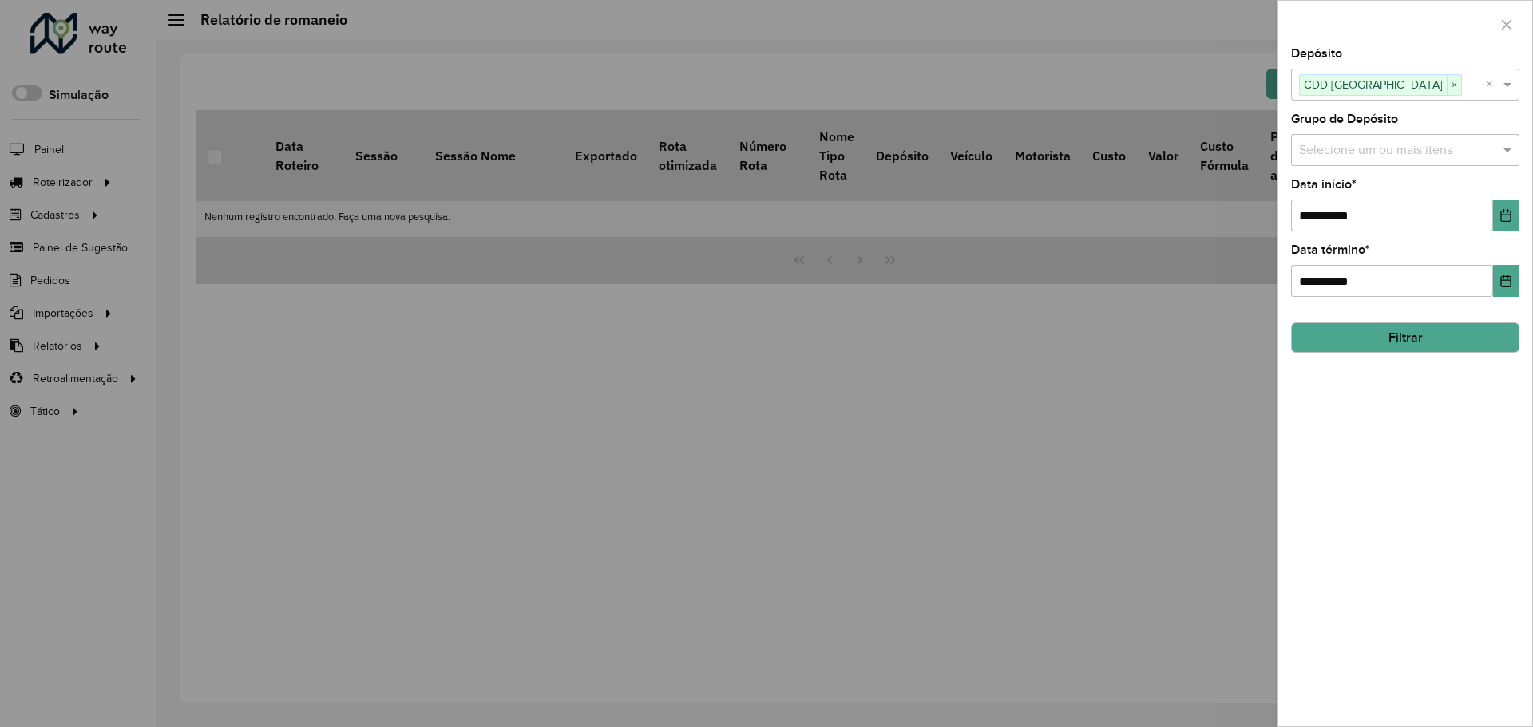
click at [1467, 342] on button "Filtrar" at bounding box center [1405, 338] width 228 height 30
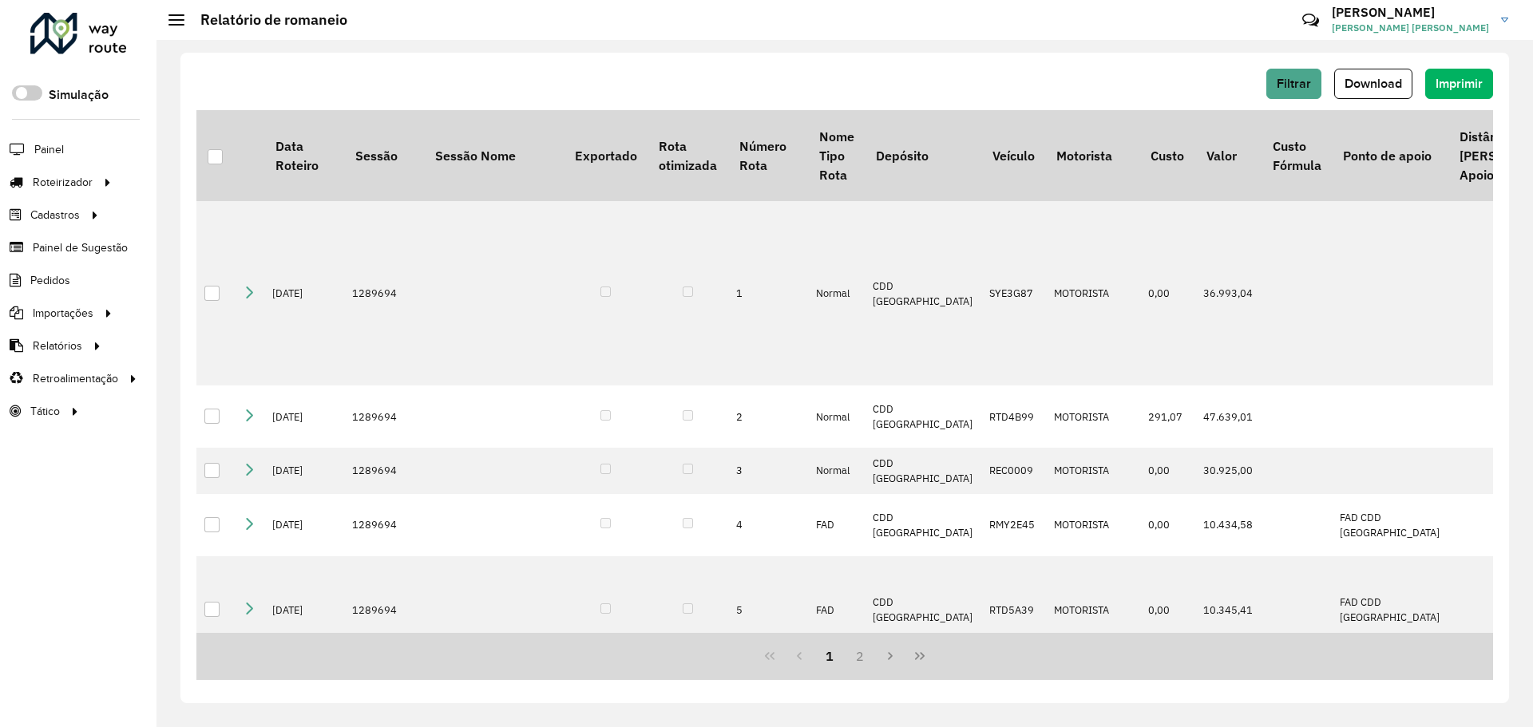
click at [1412, 71] on div "Filtrar Download Imprimir" at bounding box center [844, 84] width 1297 height 30
click at [1396, 81] on span "Download" at bounding box center [1372, 84] width 57 height 14
click at [1293, 89] on span "Filtrar" at bounding box center [1294, 84] width 34 height 14
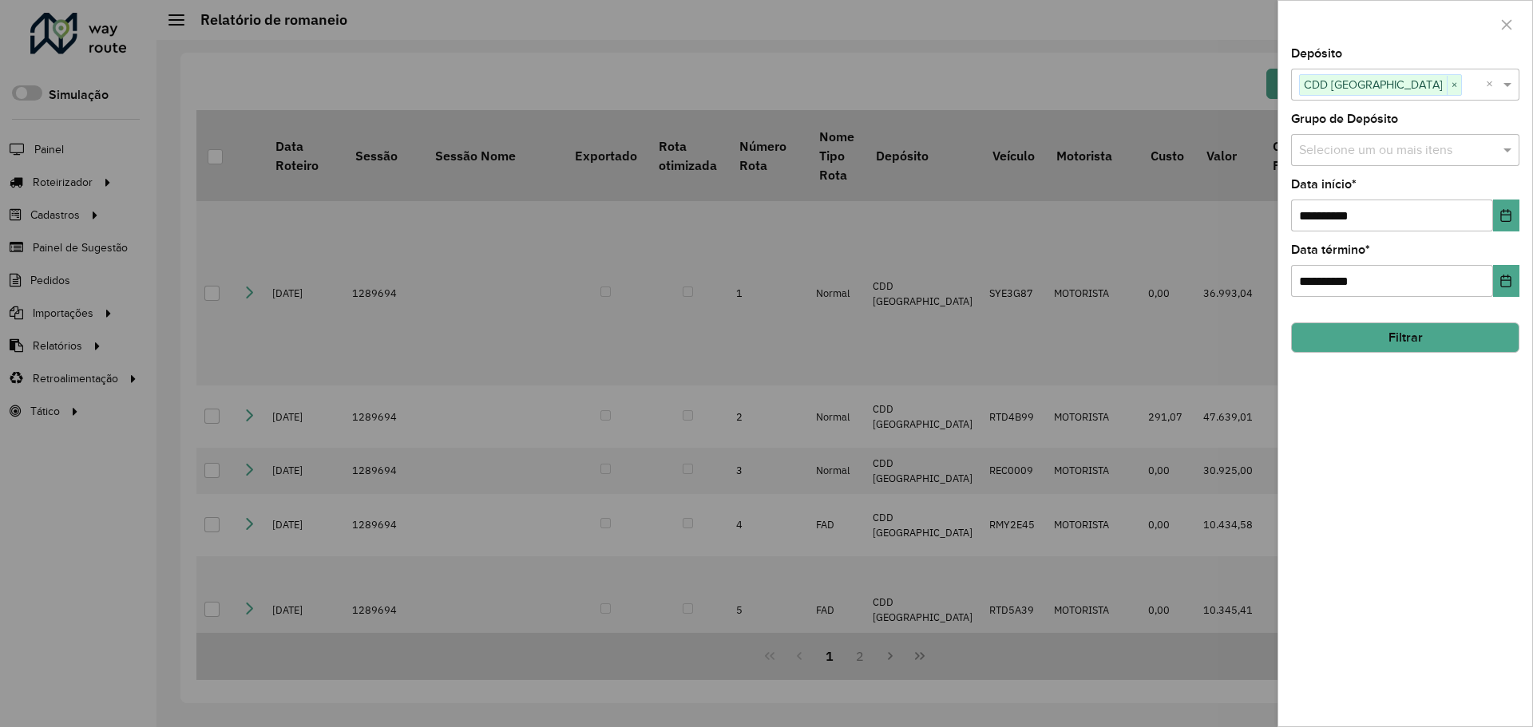
click at [528, 319] on div at bounding box center [766, 363] width 1533 height 727
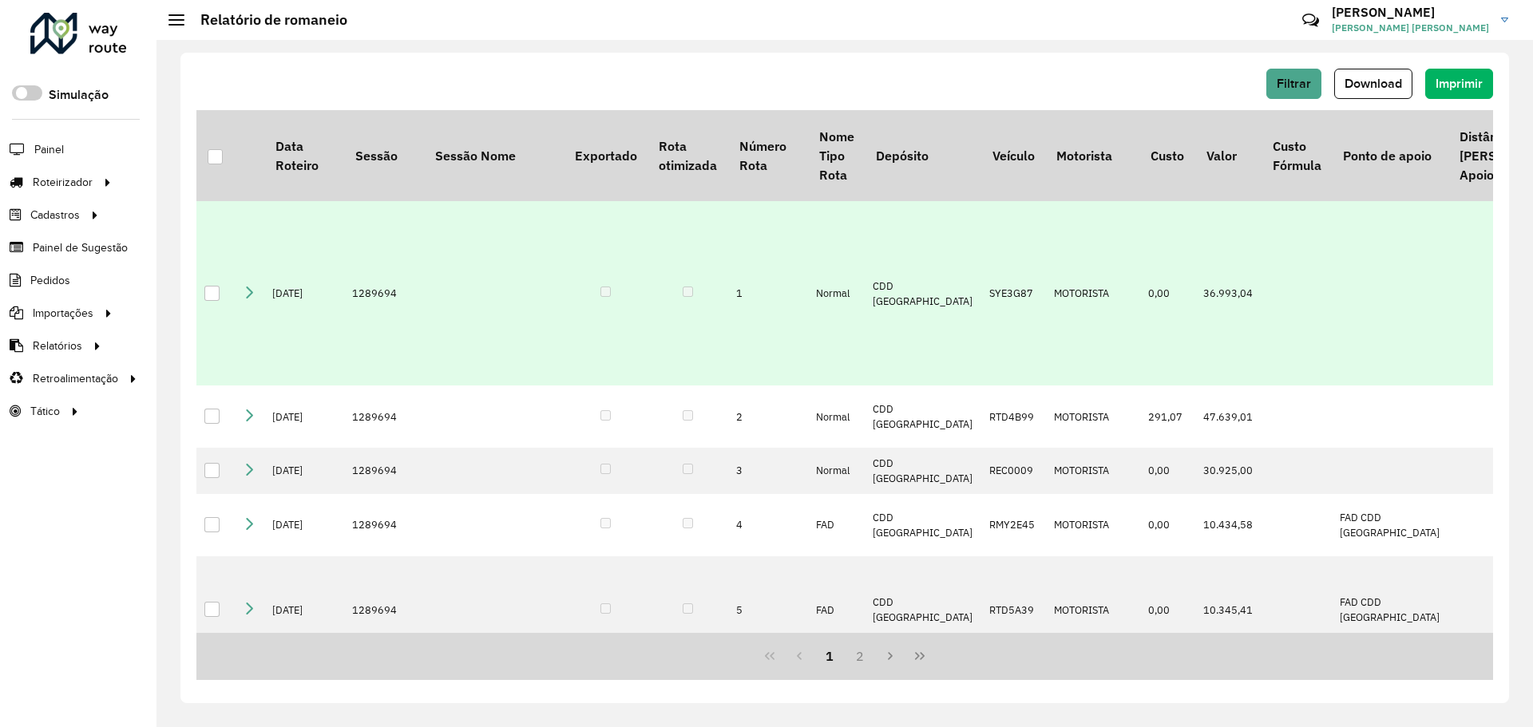
click at [245, 299] on icon at bounding box center [249, 292] width 13 height 13
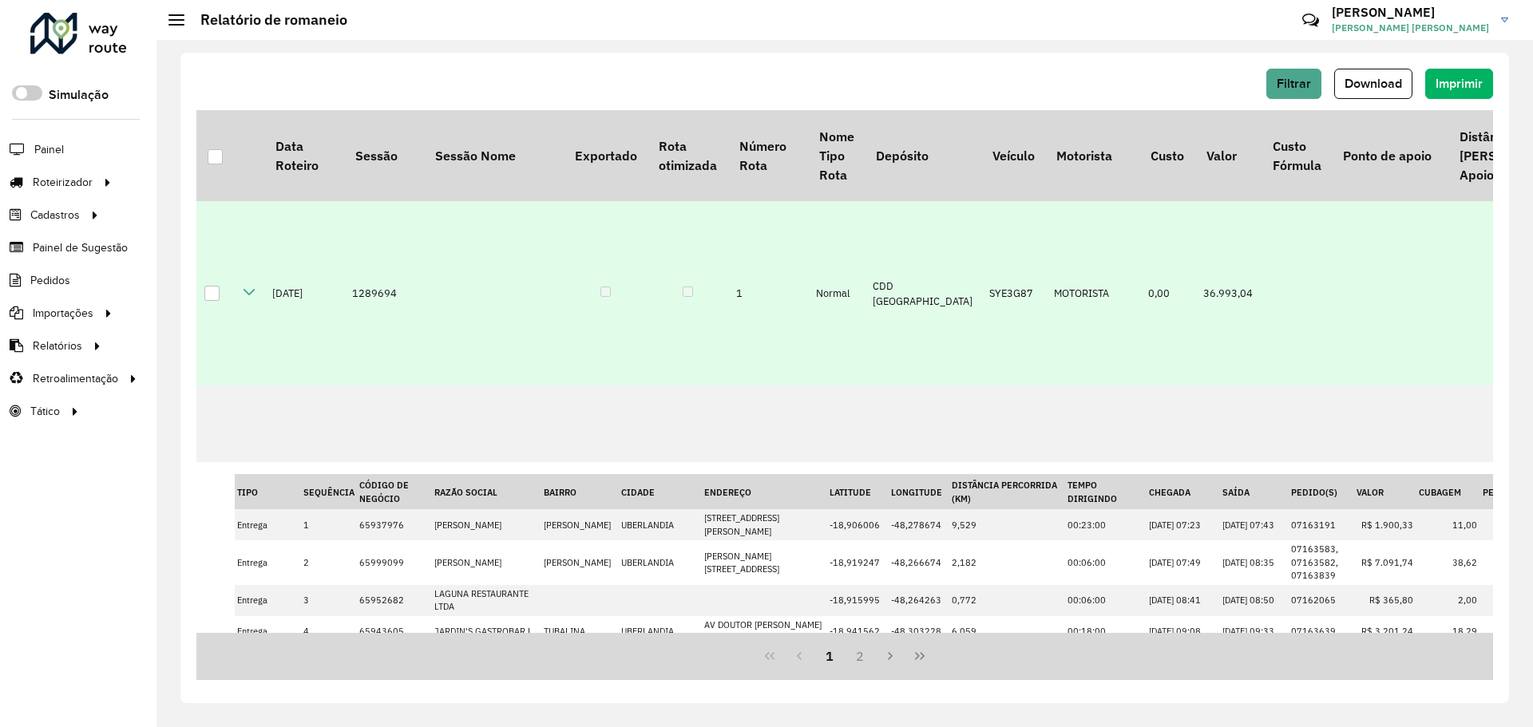
click at [252, 299] on icon at bounding box center [249, 292] width 13 height 13
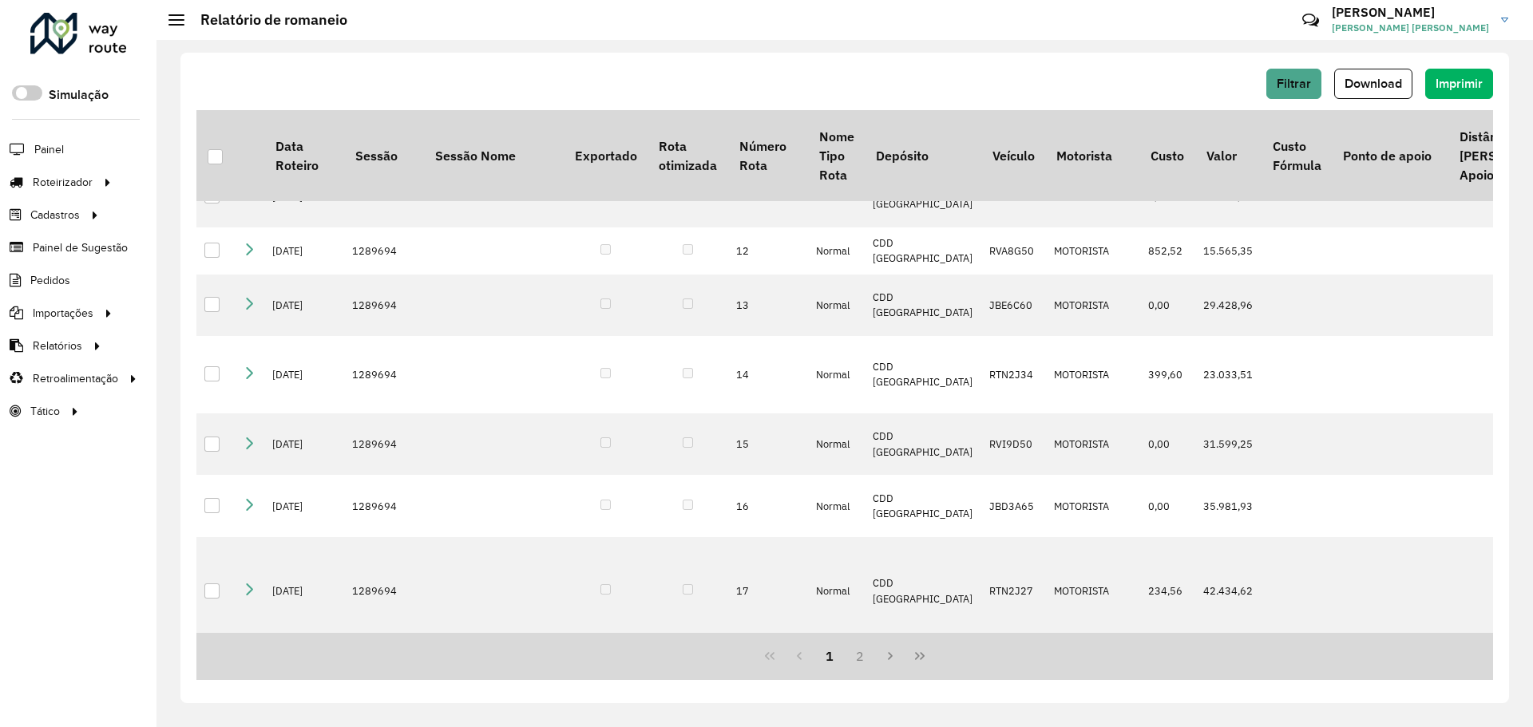
scroll to position [1677, 0]
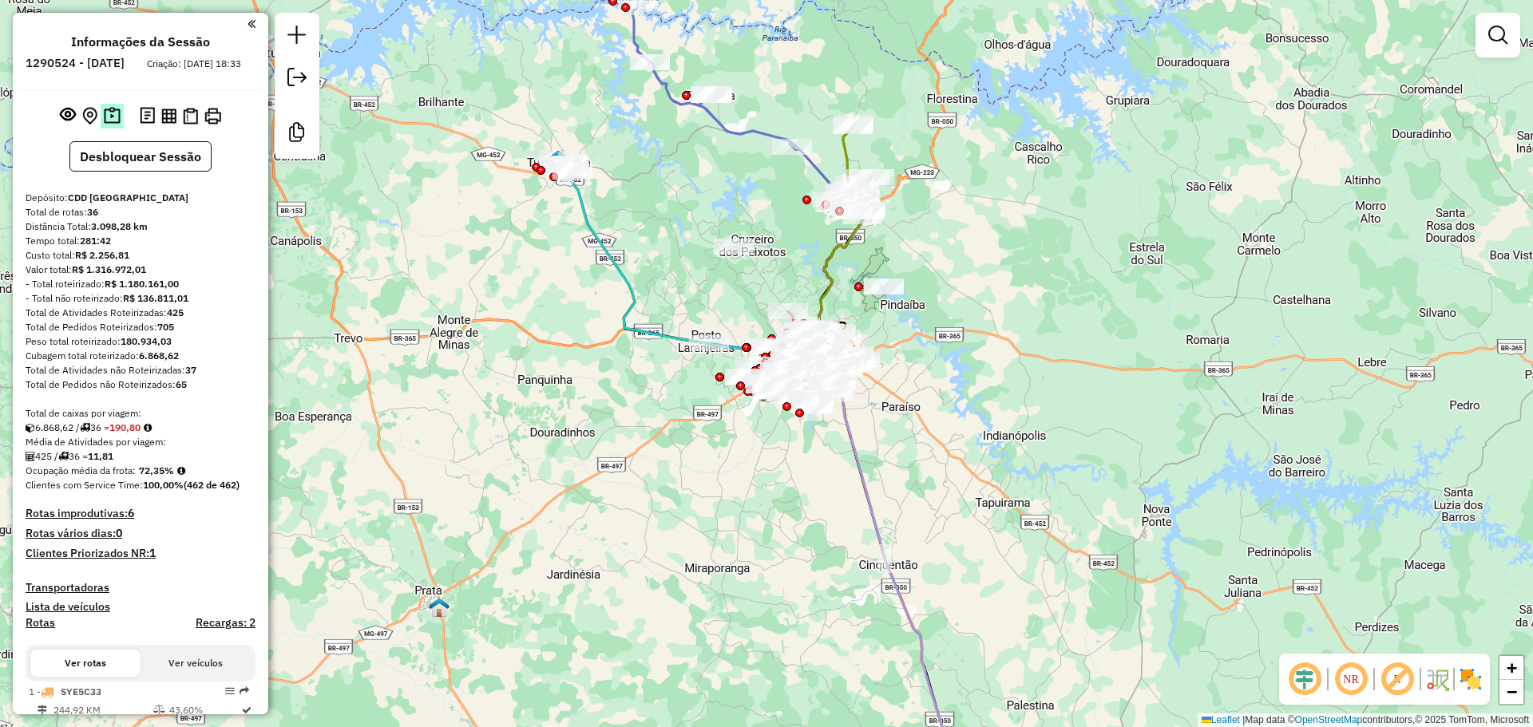
click at [121, 129] on button at bounding box center [112, 116] width 23 height 25
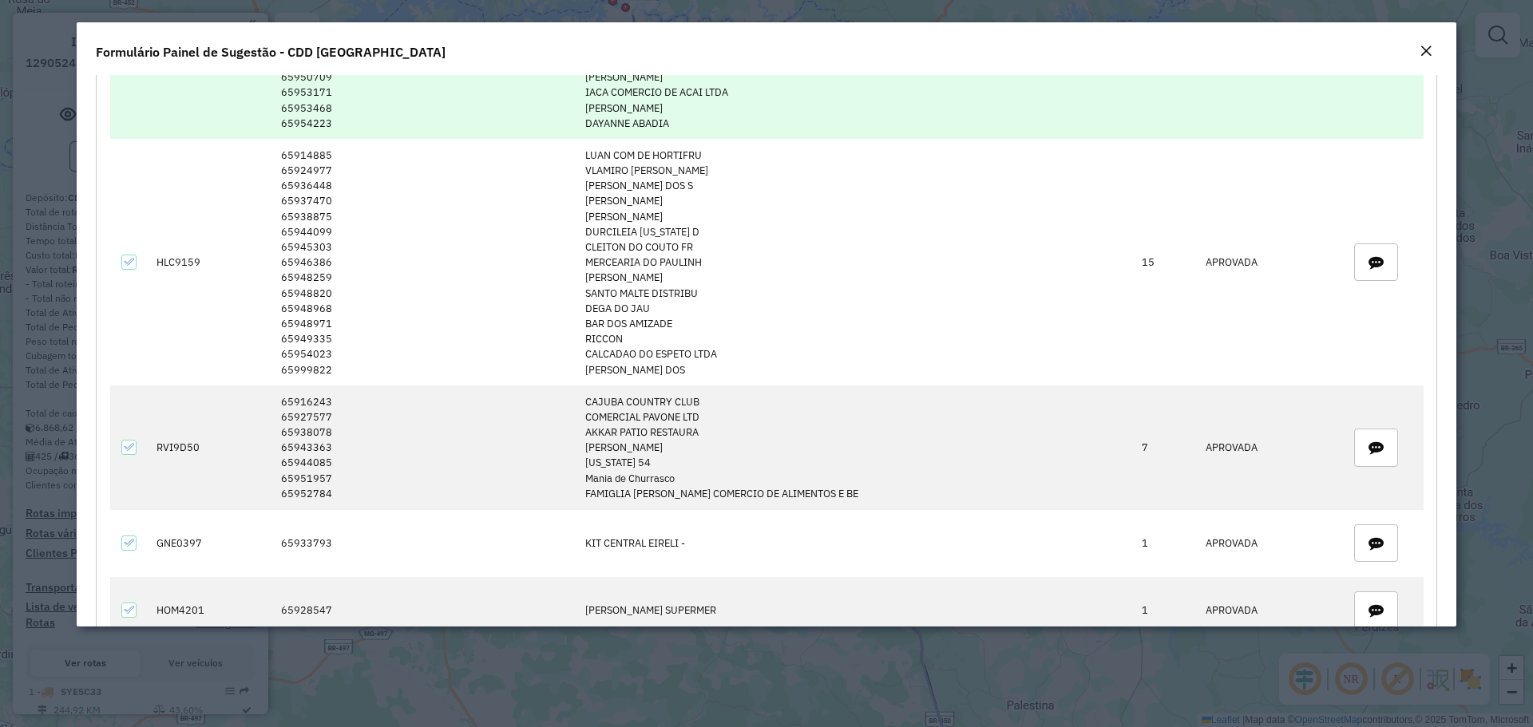
scroll to position [1836, 0]
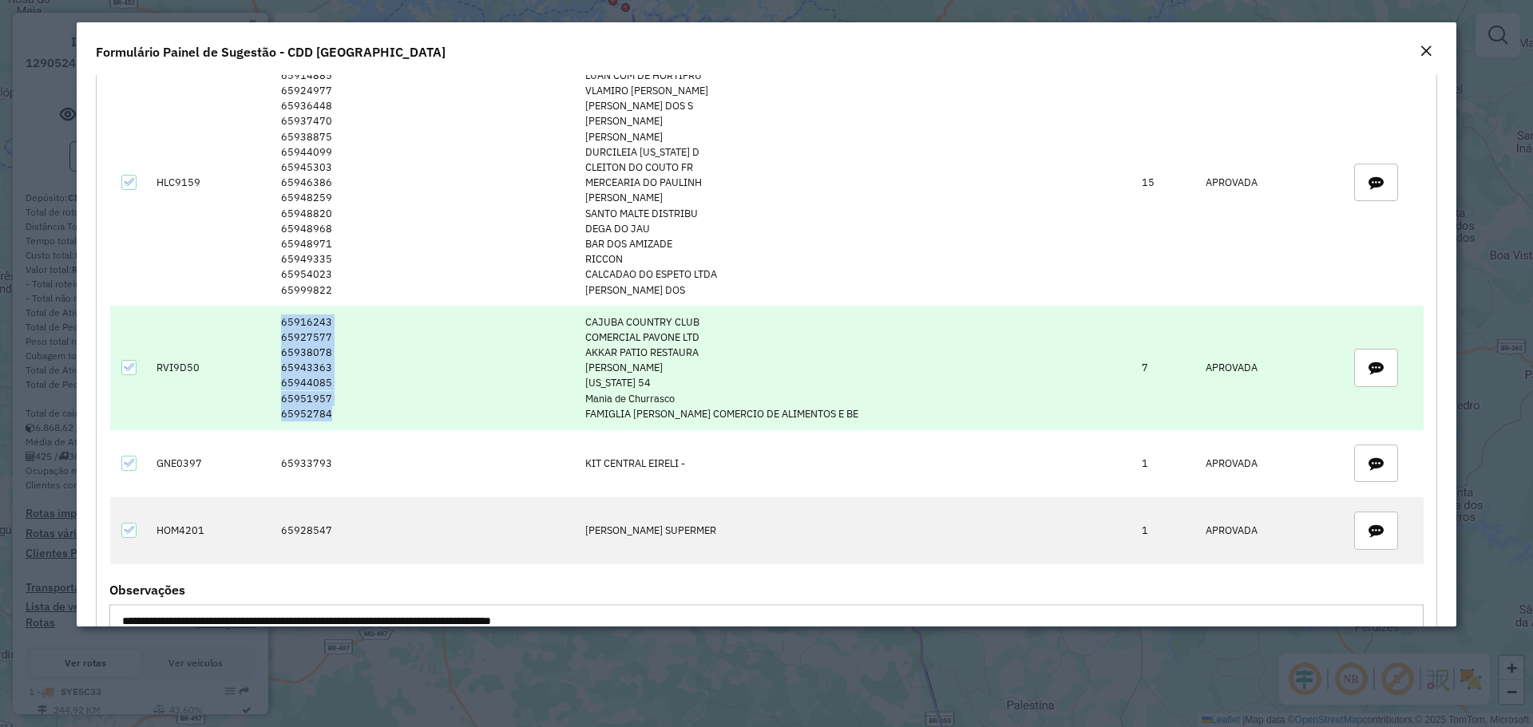
drag, startPoint x: 285, startPoint y: 319, endPoint x: 348, endPoint y: 426, distance: 123.5
click at [348, 425] on td "65916243 65927577 65938078 65943363 65944085 65951957 65952784" at bounding box center [424, 368] width 304 height 124
copy td "65916243 65927577 65938078 65943363 65944085 65951957 65952784"
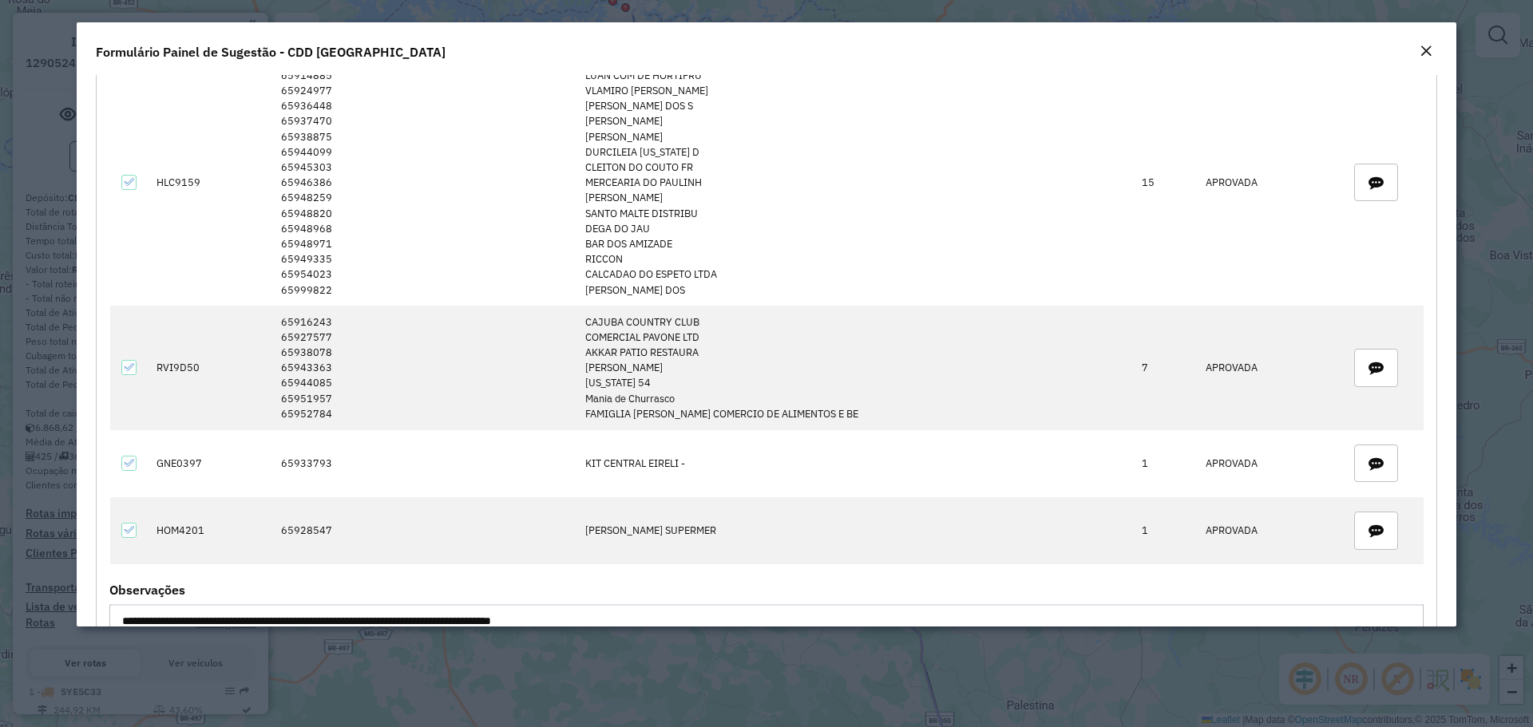
click at [549, 679] on modal-container "**********" at bounding box center [766, 363] width 1533 height 727
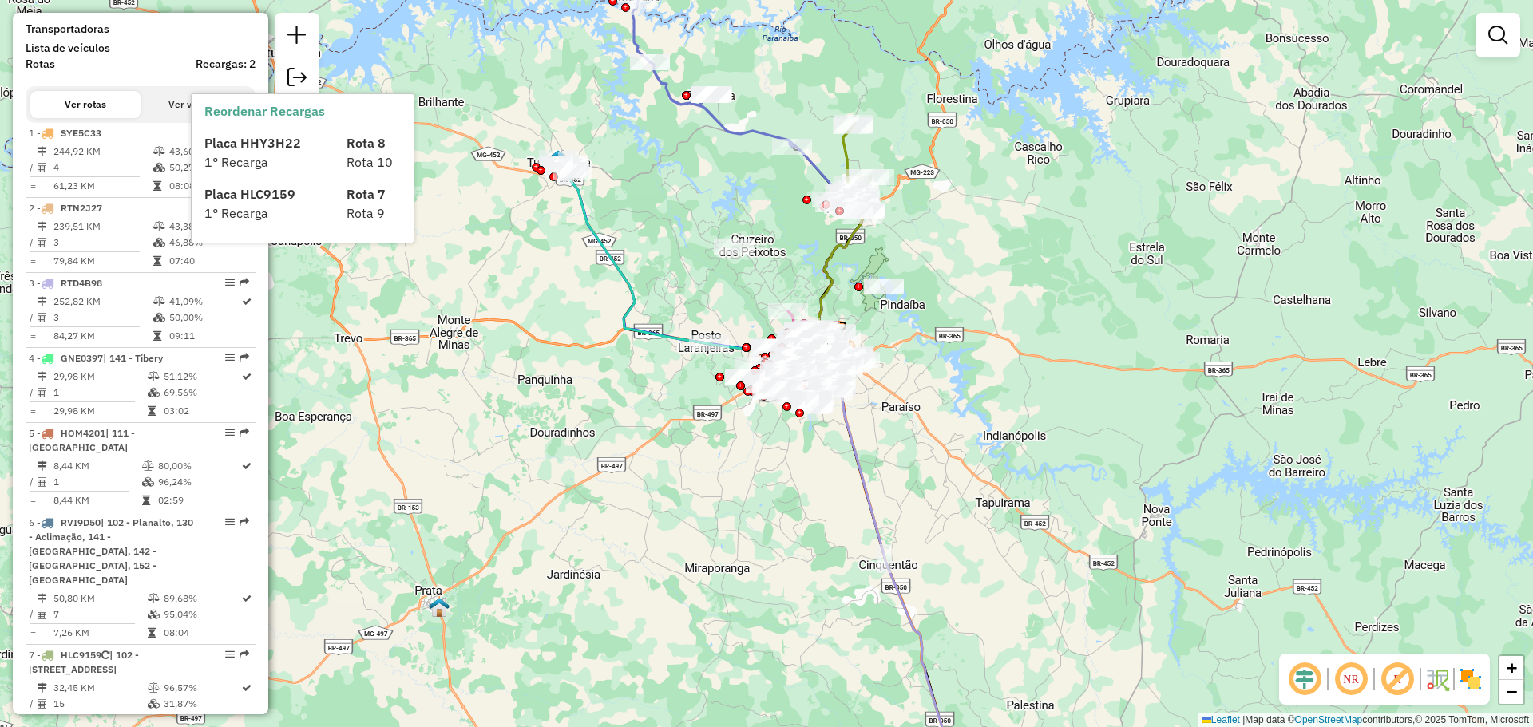
scroll to position [958, 0]
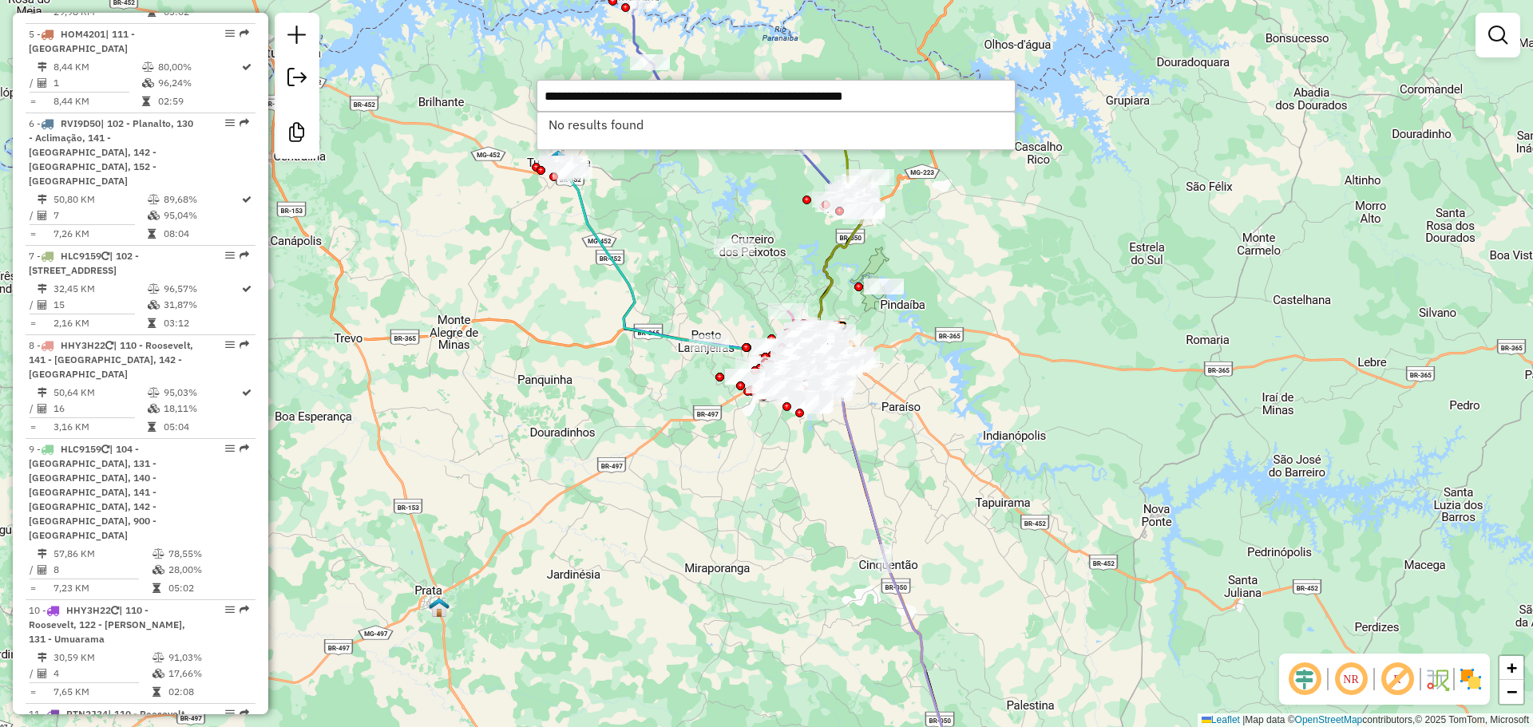
type input "**********"
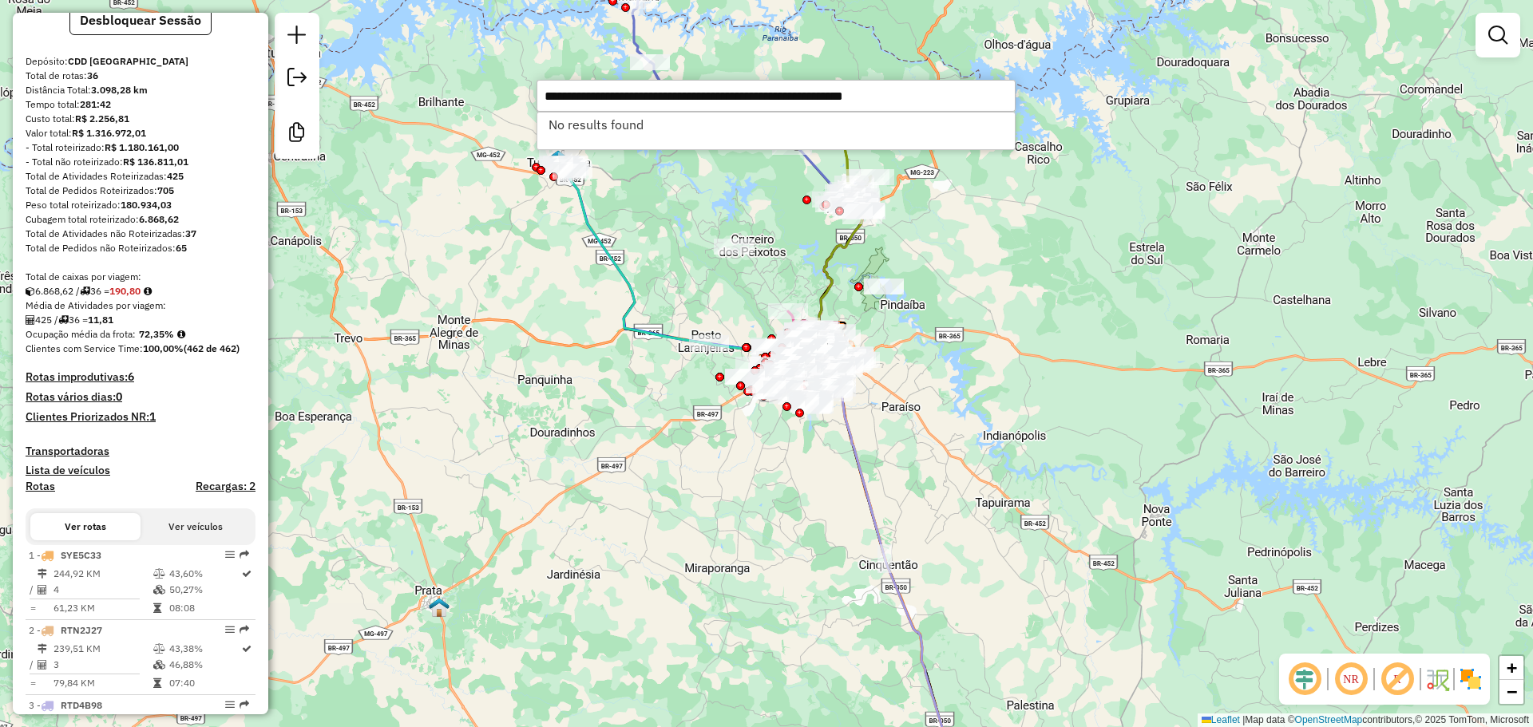
scroll to position [732, 0]
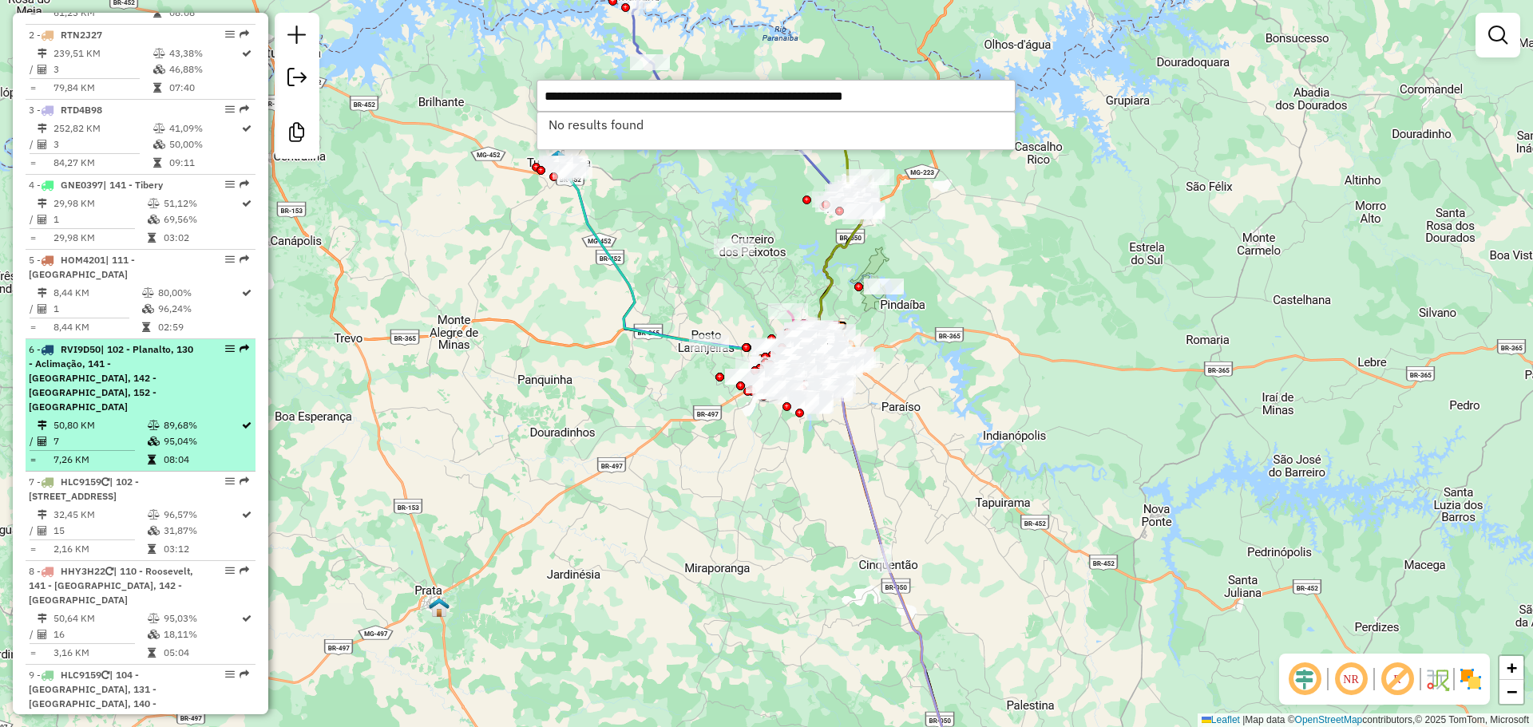
click at [137, 382] on span "| 102 - Planalto, 130 - Aclimação, 141 - Tibery, 142 - Santa Monica, 152 - Jard…" at bounding box center [111, 377] width 164 height 69
select select "**********"
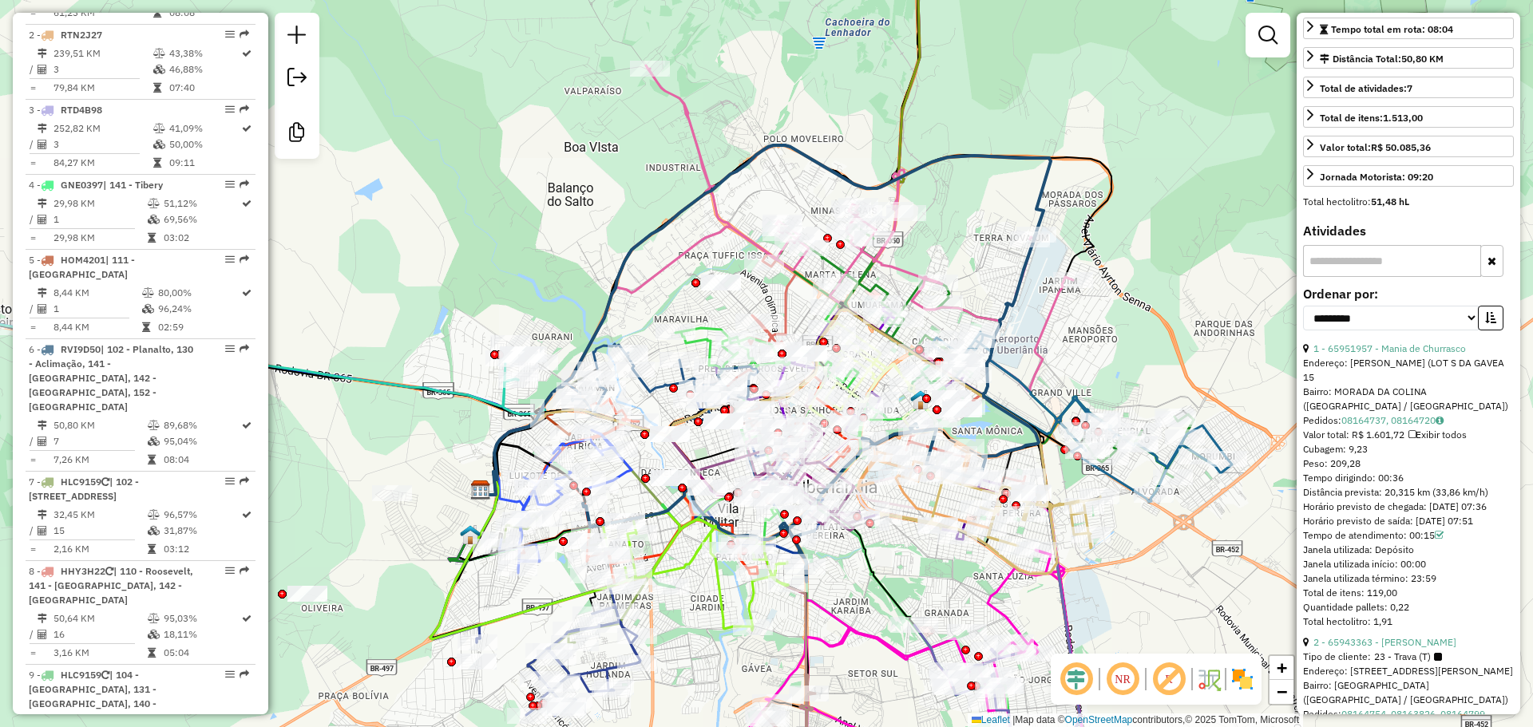
scroll to position [1269, 0]
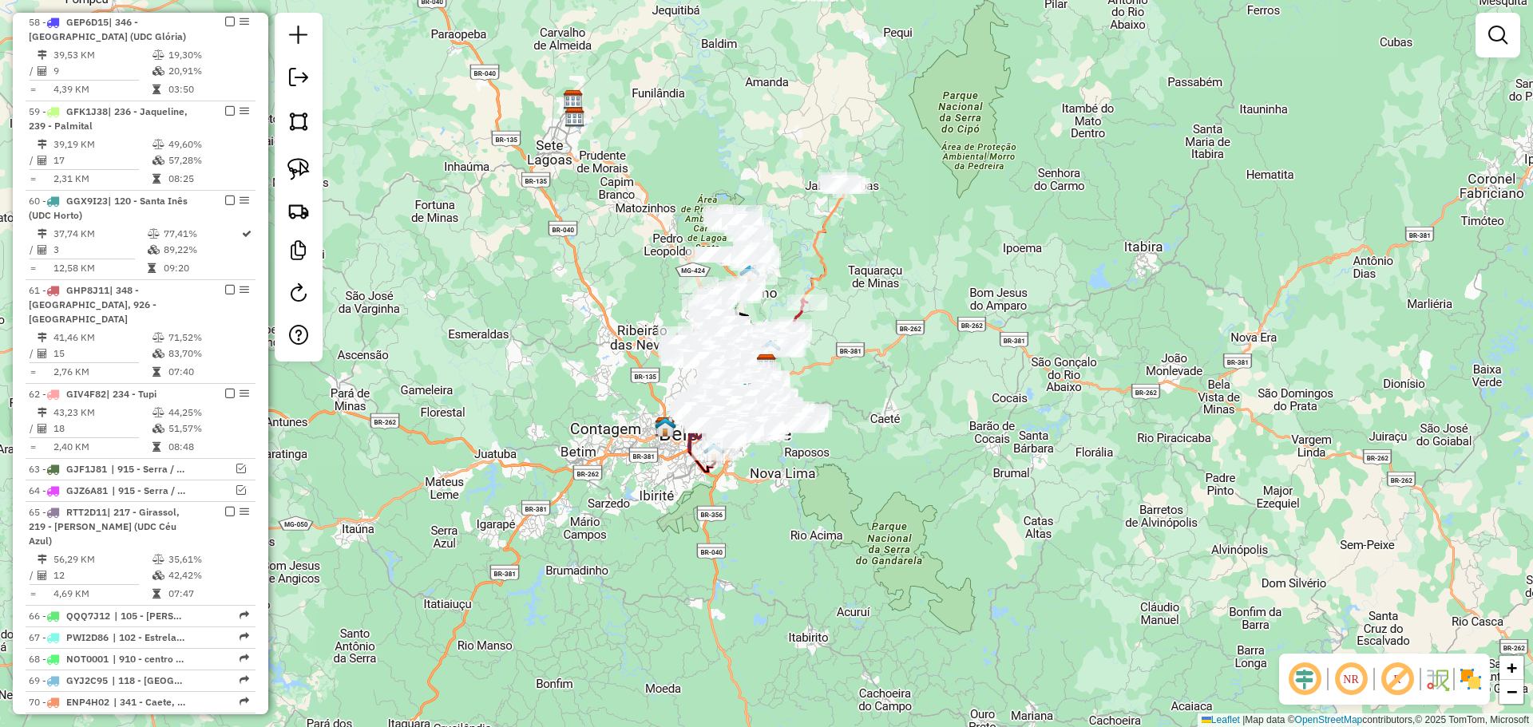
scroll to position [6607, 0]
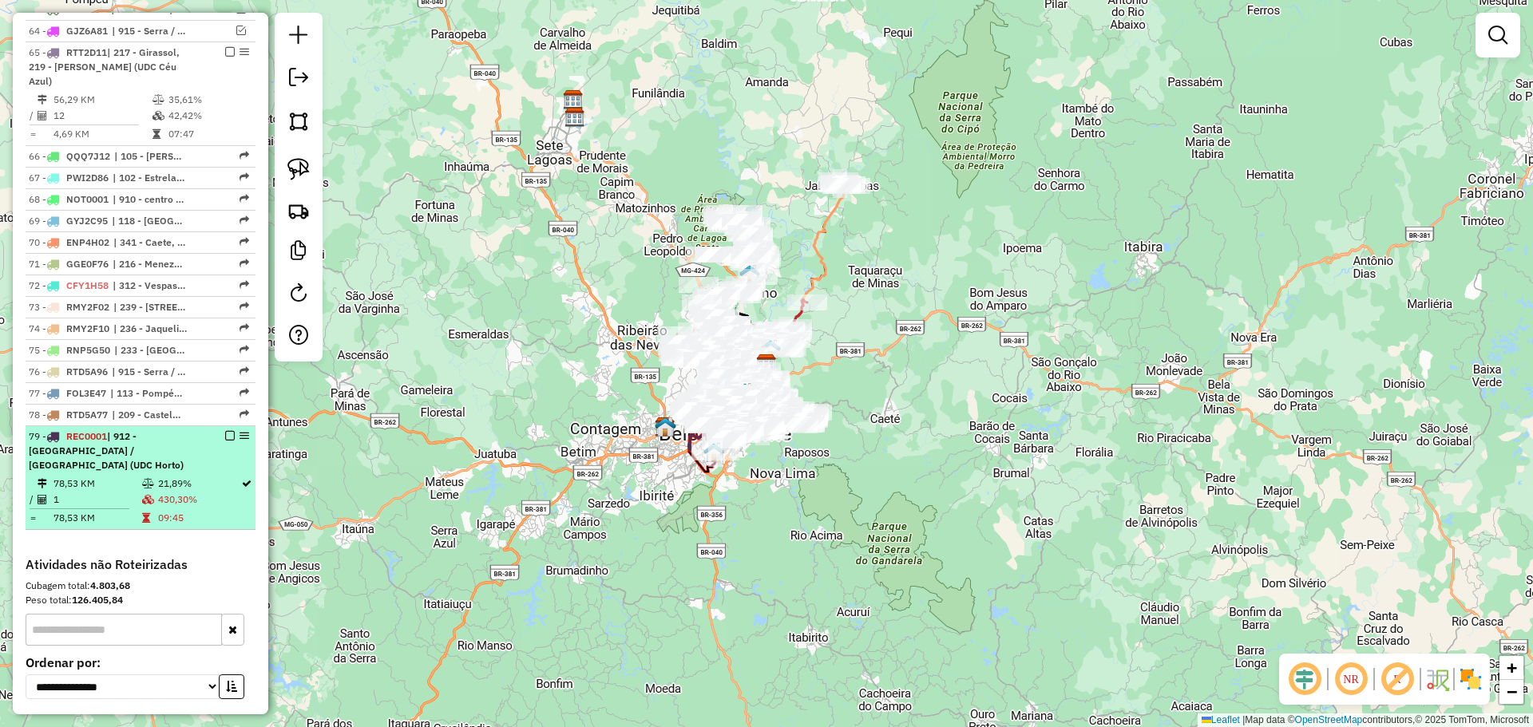
click at [178, 492] on td "430,30%" at bounding box center [198, 500] width 83 height 16
select select "**********"
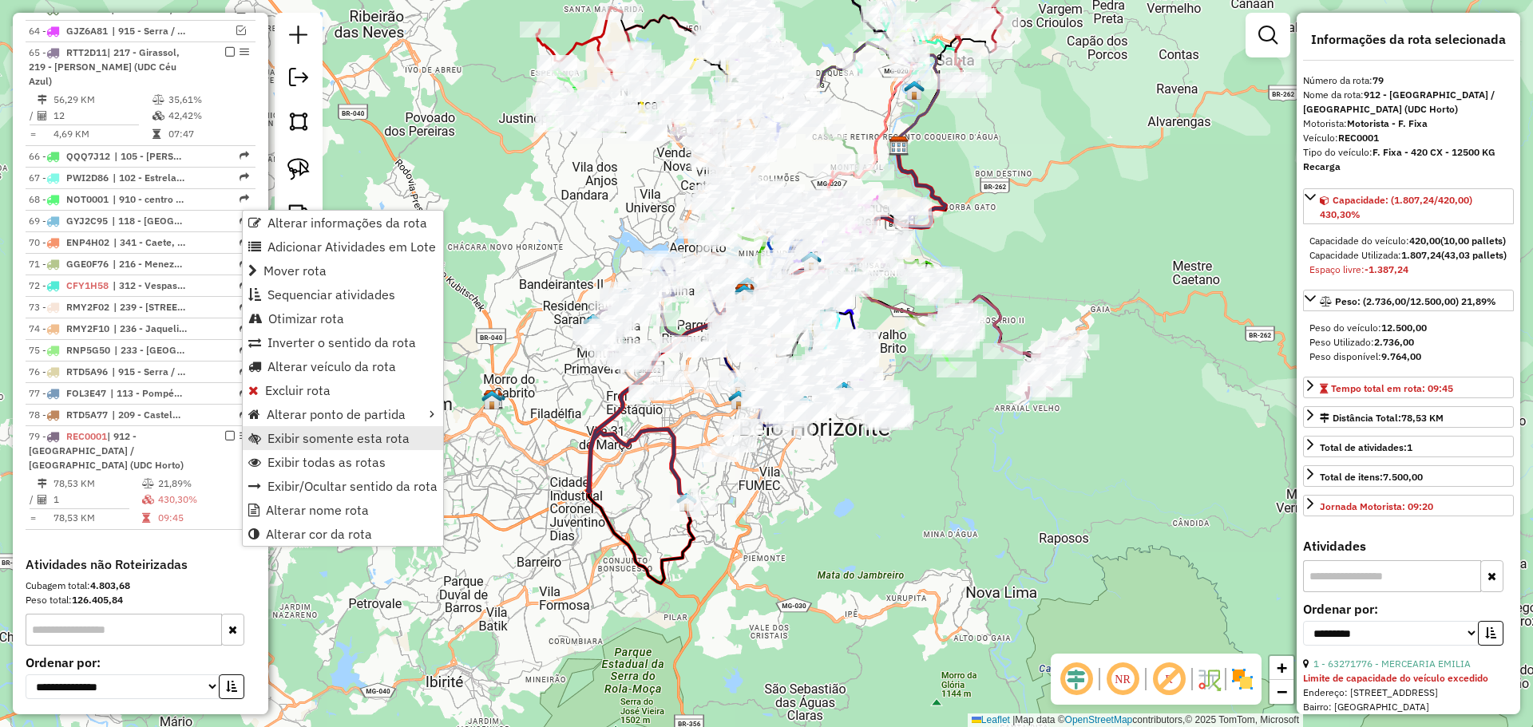
drag, startPoint x: 251, startPoint y: 217, endPoint x: 331, endPoint y: 449, distance: 245.7
click at [331, 453] on ul "Alterar informações da rota Adicionar Atividades em Lote Mover rota Sequenciar …" at bounding box center [343, 378] width 200 height 335
click at [331, 441] on span "Exibir somente esta rota" at bounding box center [338, 438] width 142 height 13
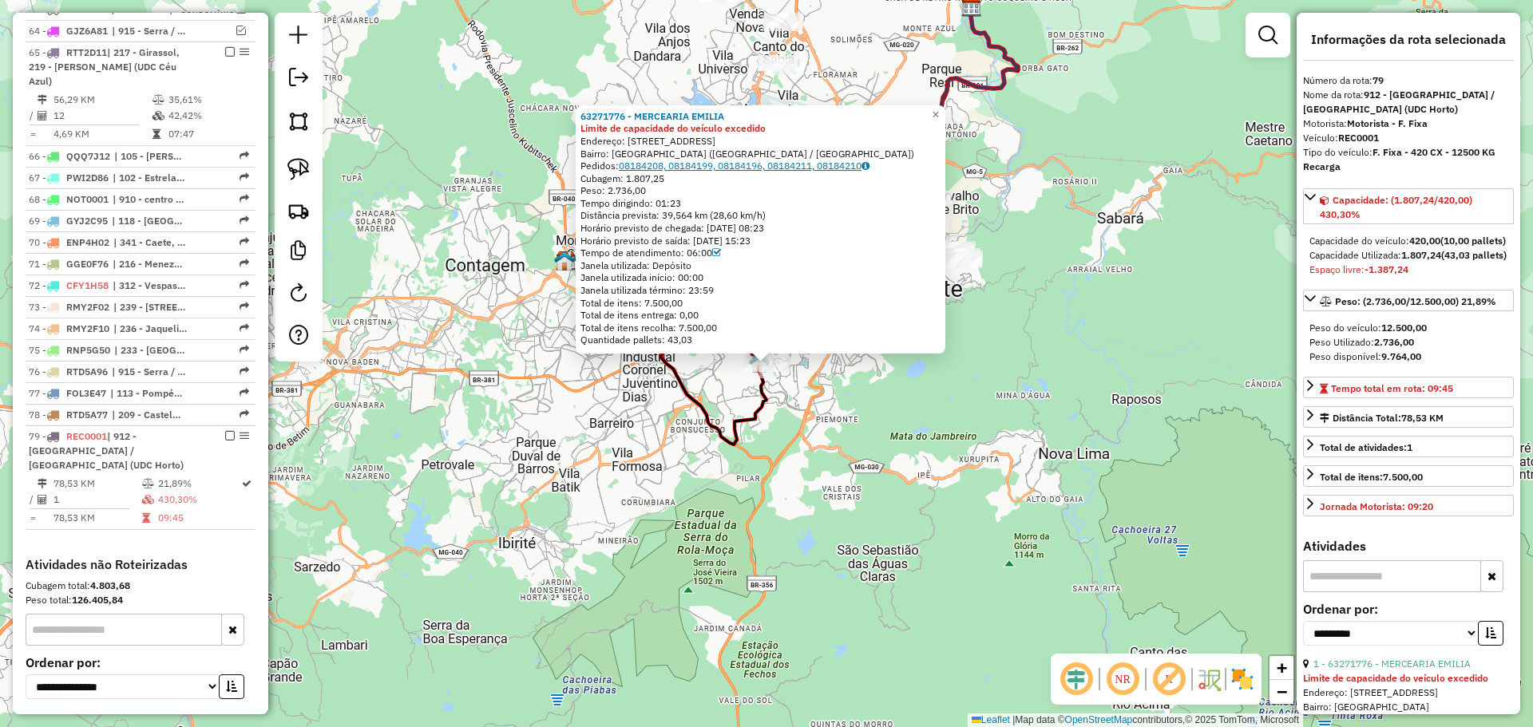
click at [738, 168] on link "08184208, 08184199, 08184196, 08184211, 08184210" at bounding box center [744, 166] width 251 height 12
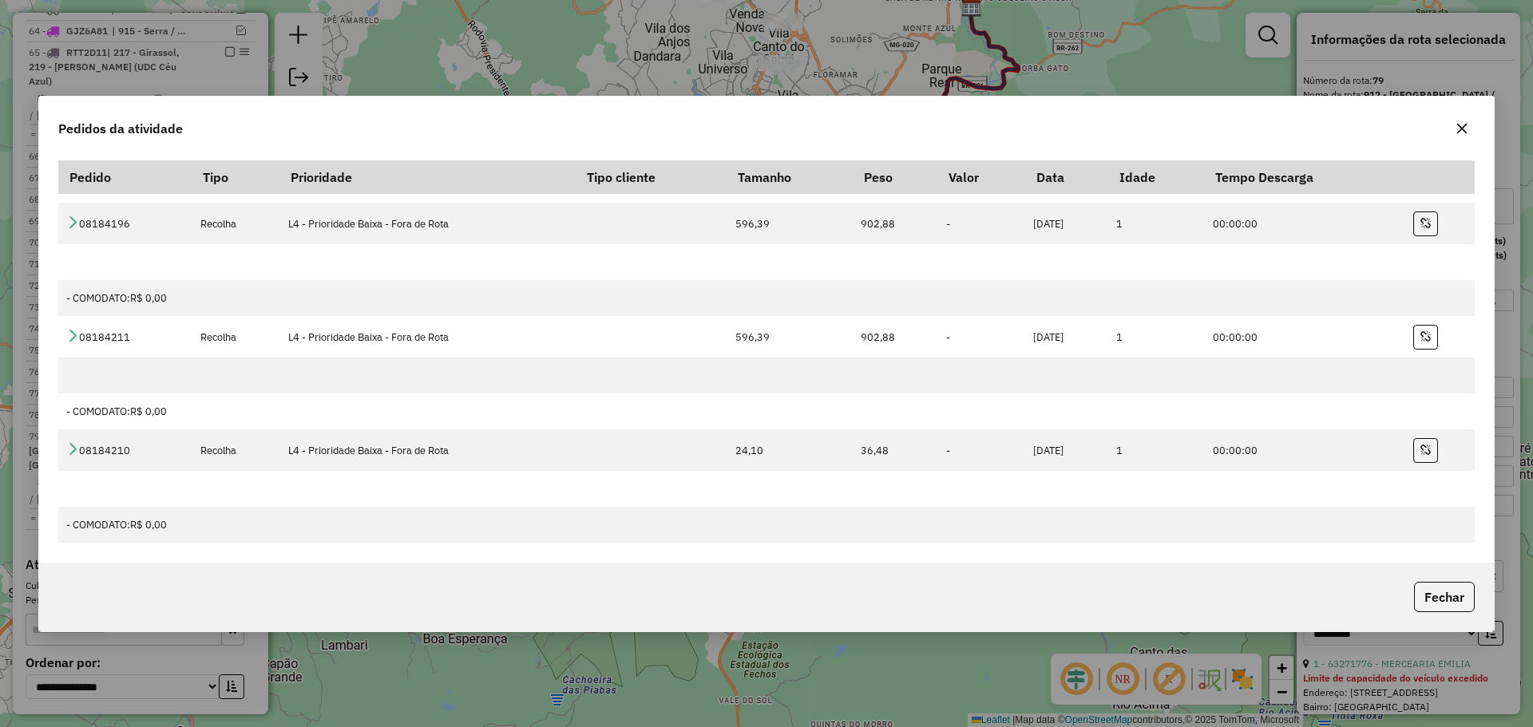
scroll to position [0, 0]
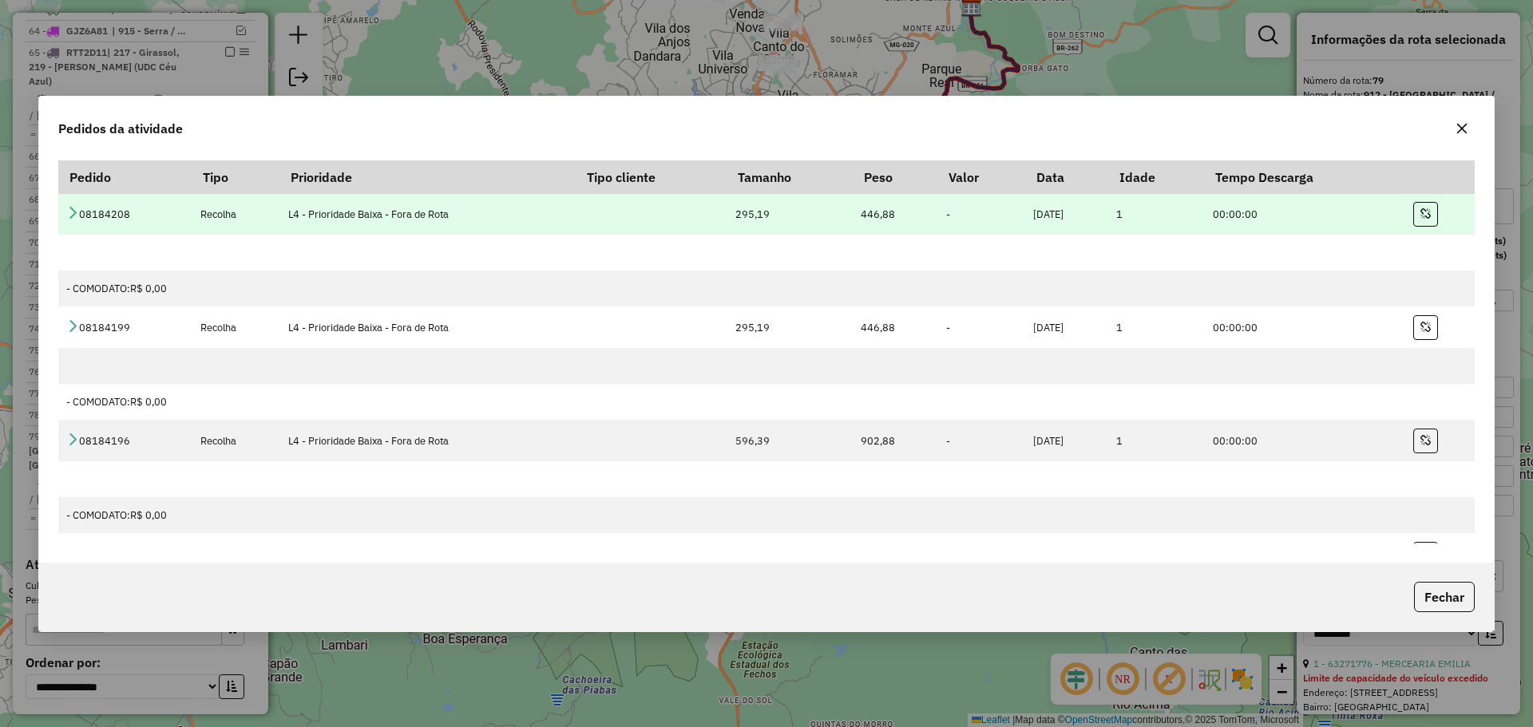
click at [66, 213] on icon at bounding box center [72, 212] width 13 height 13
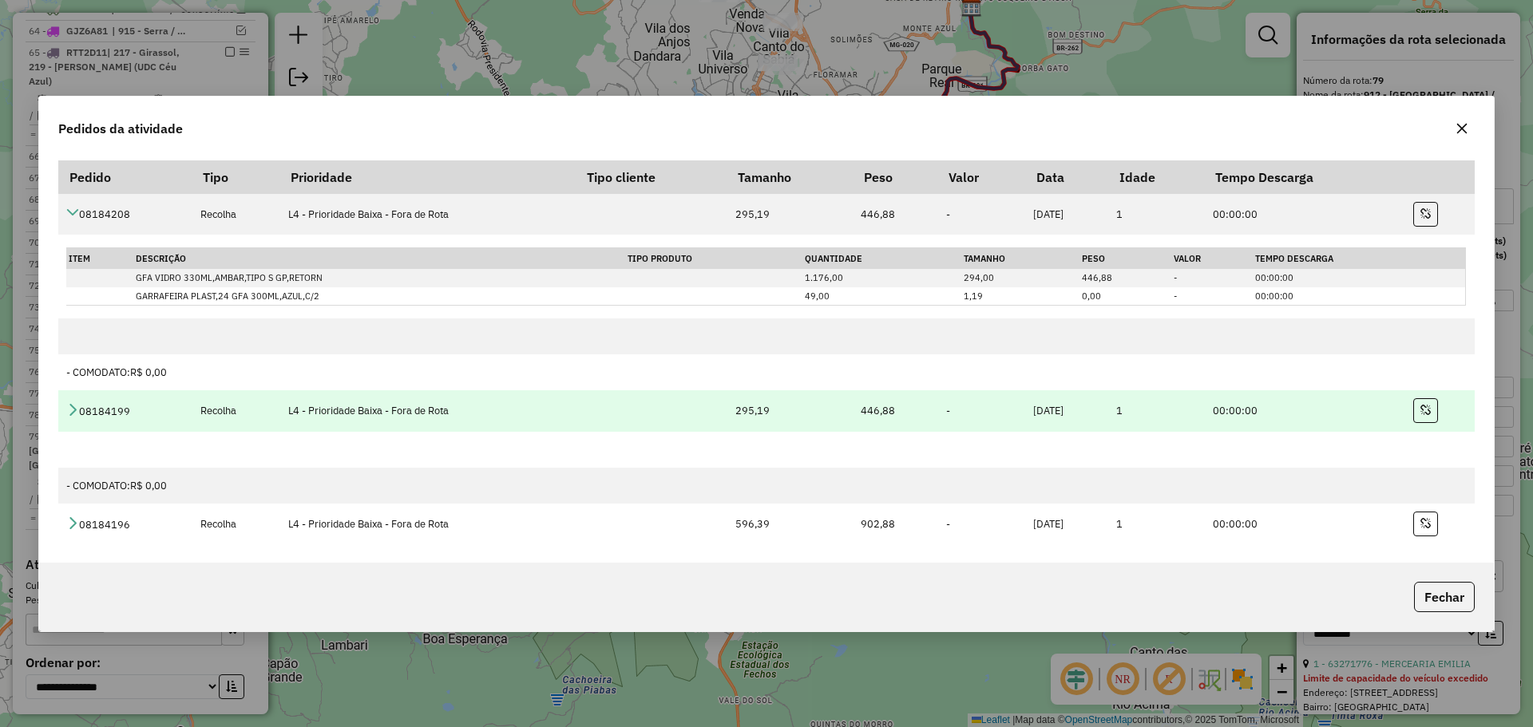
click at [74, 410] on icon at bounding box center [72, 409] width 13 height 13
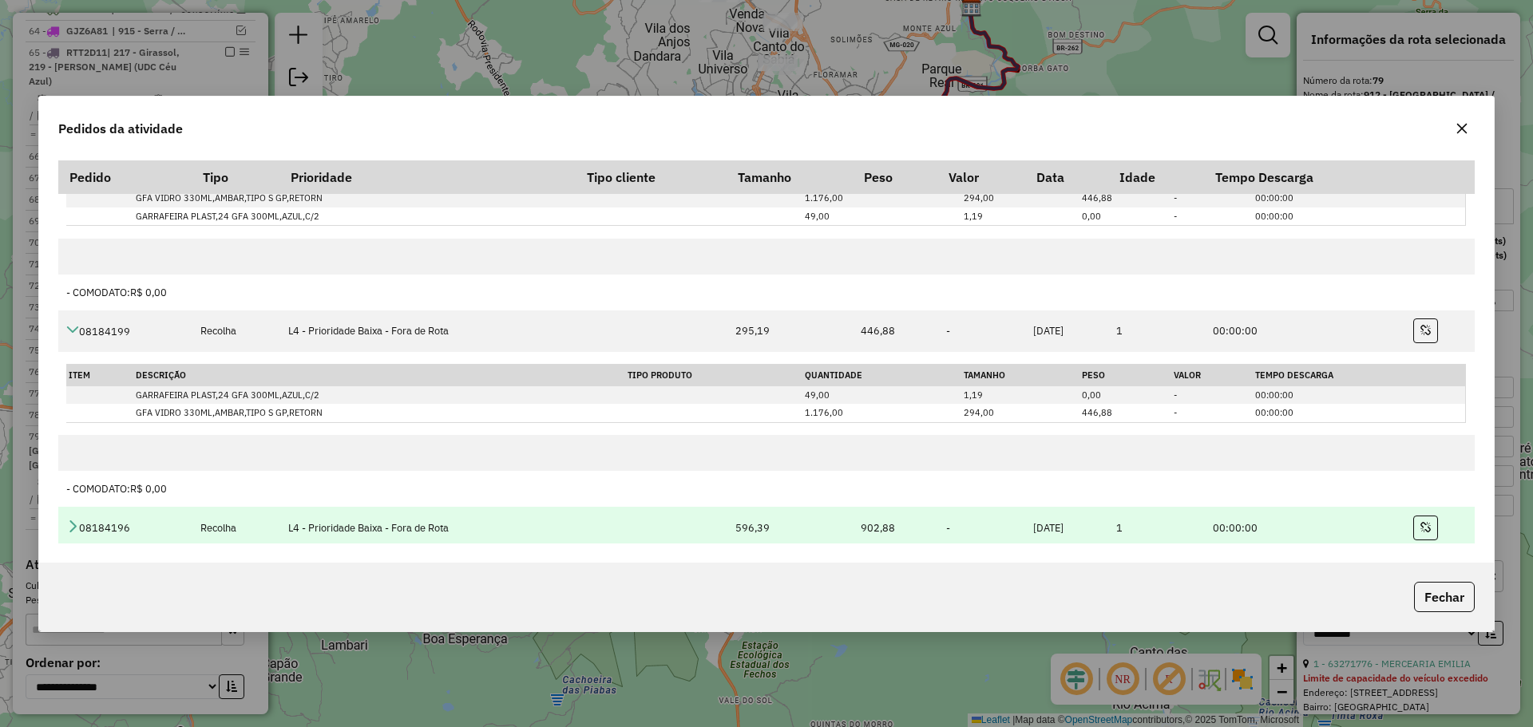
scroll to position [160, 0]
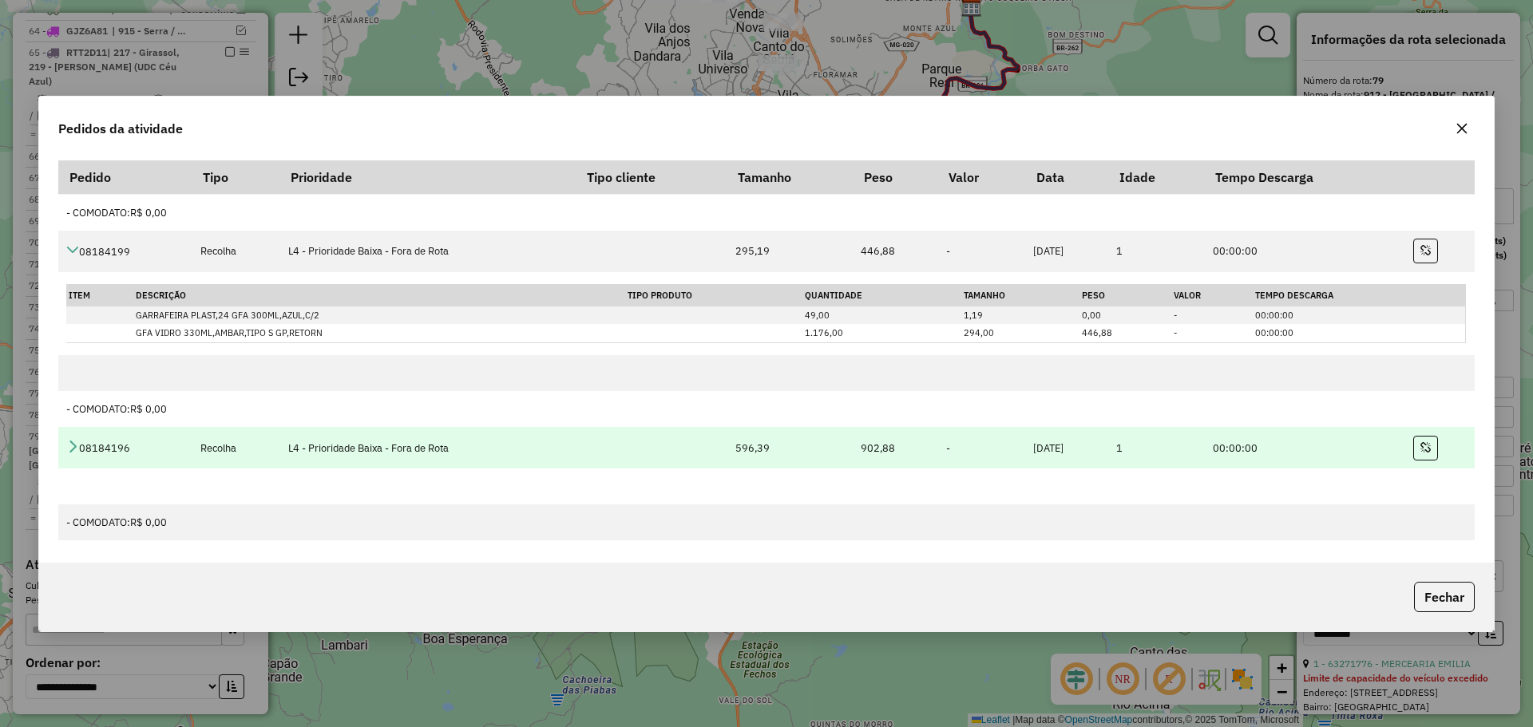
click at [71, 445] on icon at bounding box center [72, 446] width 13 height 13
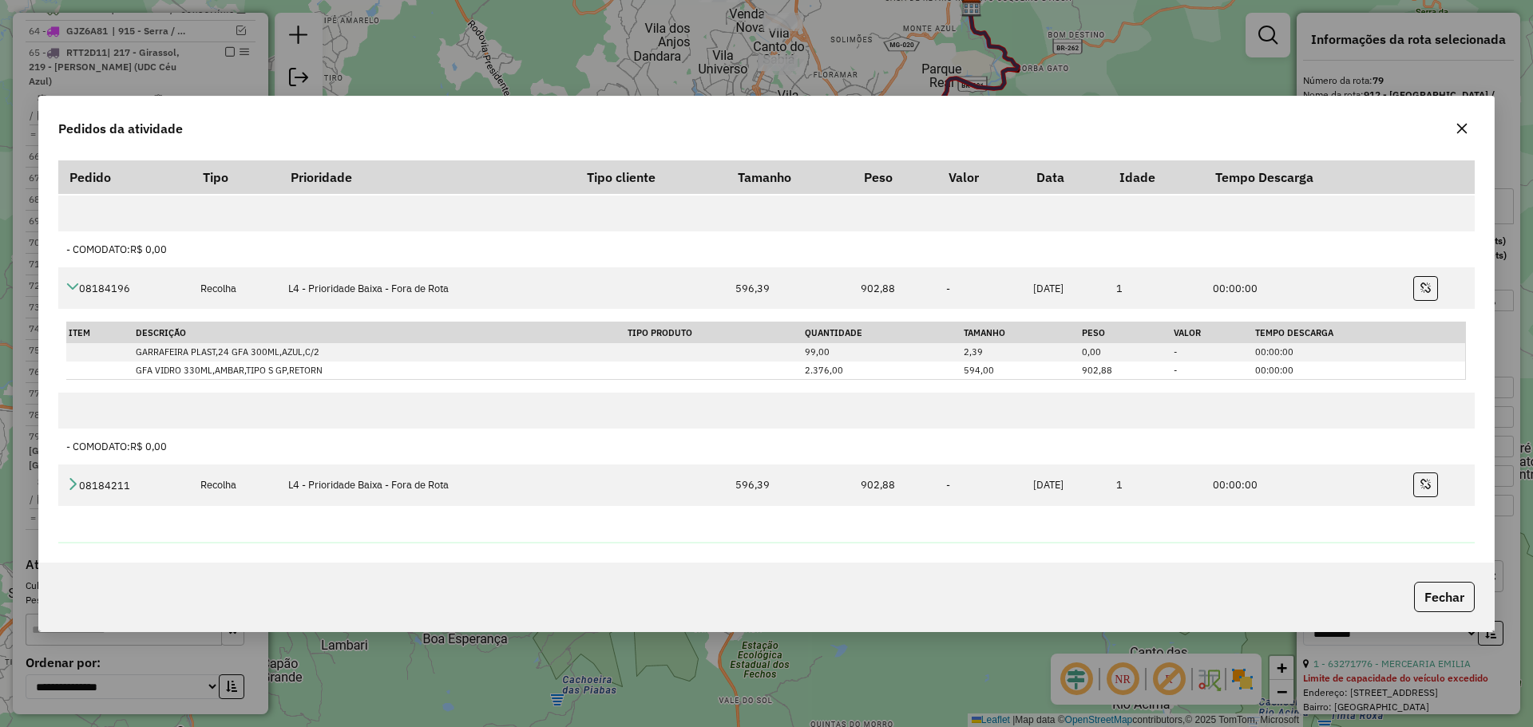
scroll to position [467, 0]
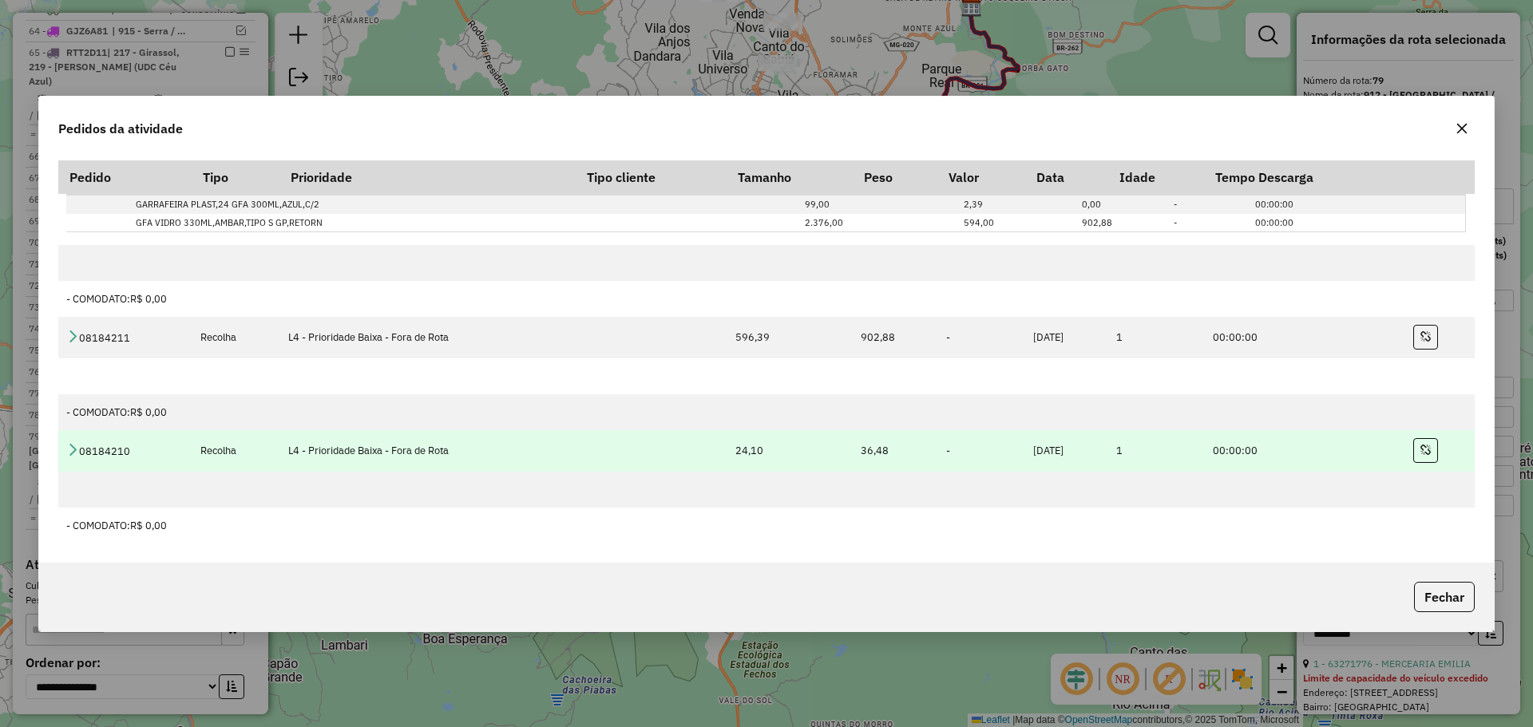
click at [72, 453] on icon at bounding box center [72, 449] width 13 height 13
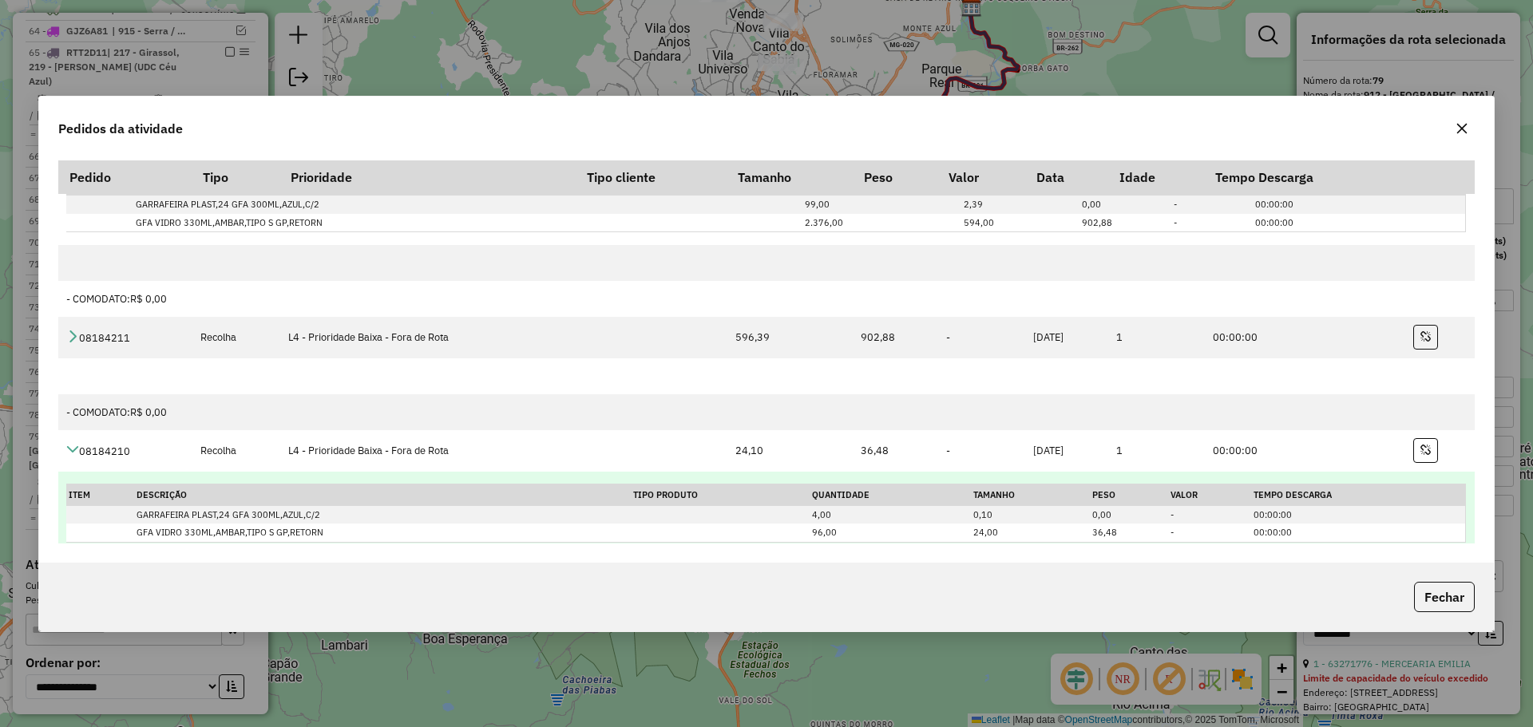
scroll to position [547, 0]
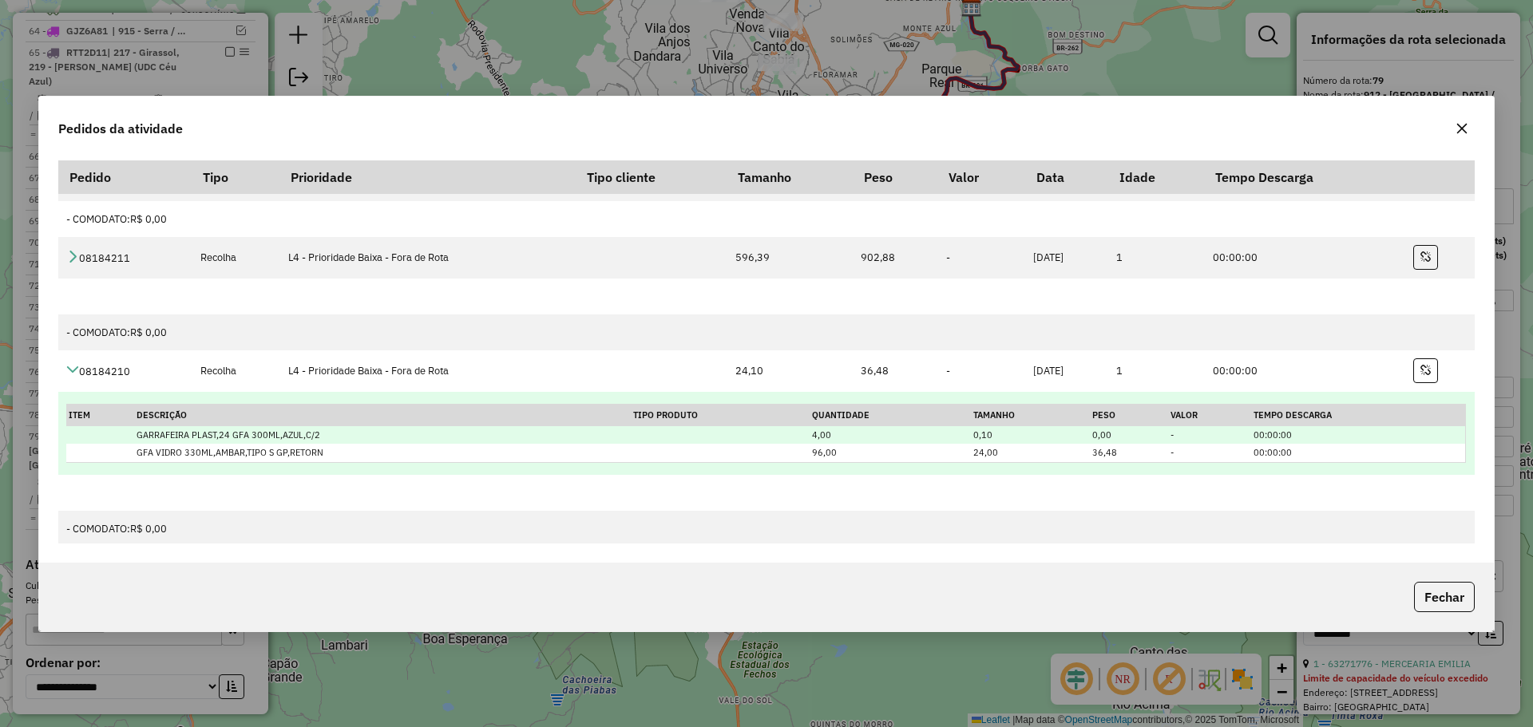
click at [147, 433] on td "GARRAFEIRA PLAST,24 GFA 300ML,AZUL,C/2" at bounding box center [382, 435] width 497 height 18
click at [146, 434] on td "GARRAFEIRA PLAST,24 GFA 300ML,AZUL,C/2" at bounding box center [382, 435] width 497 height 18
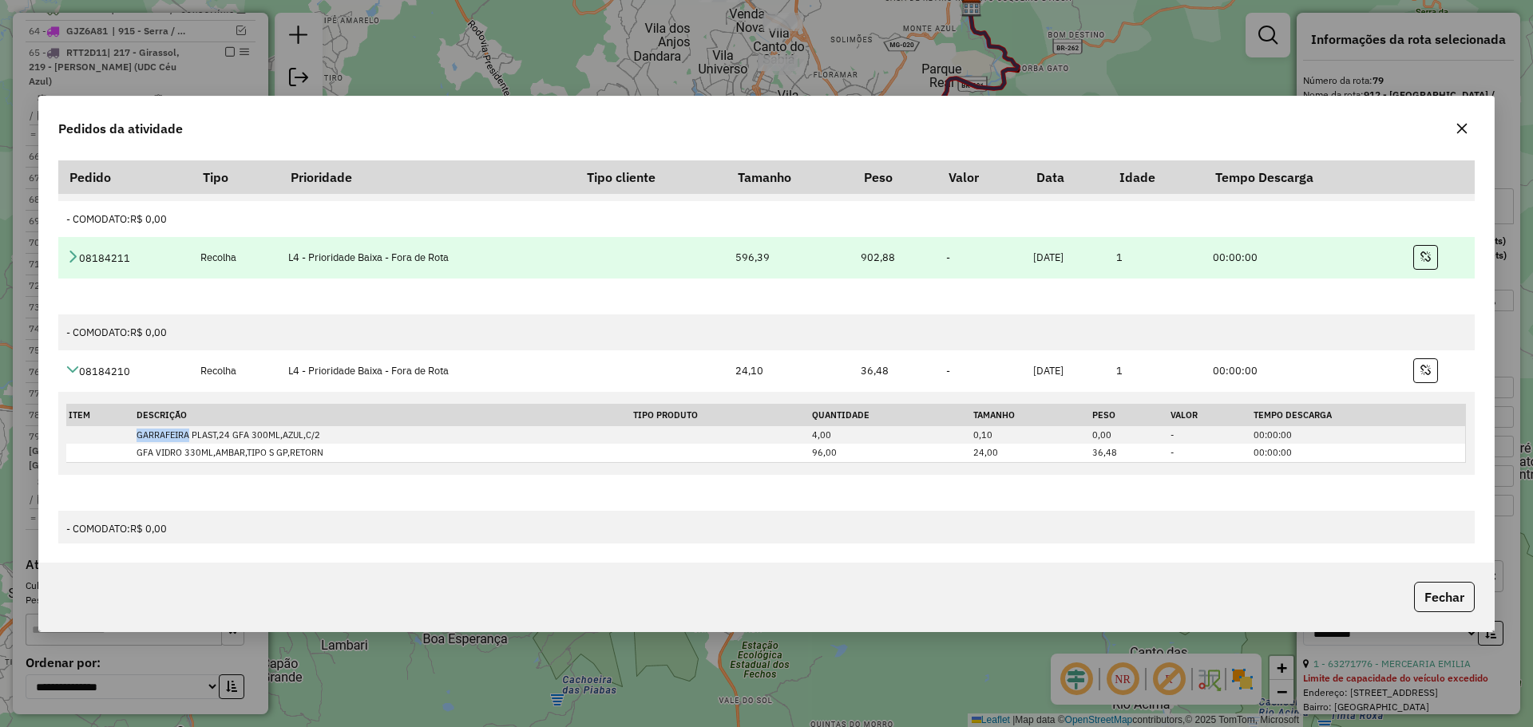
click at [78, 259] on icon at bounding box center [72, 256] width 13 height 13
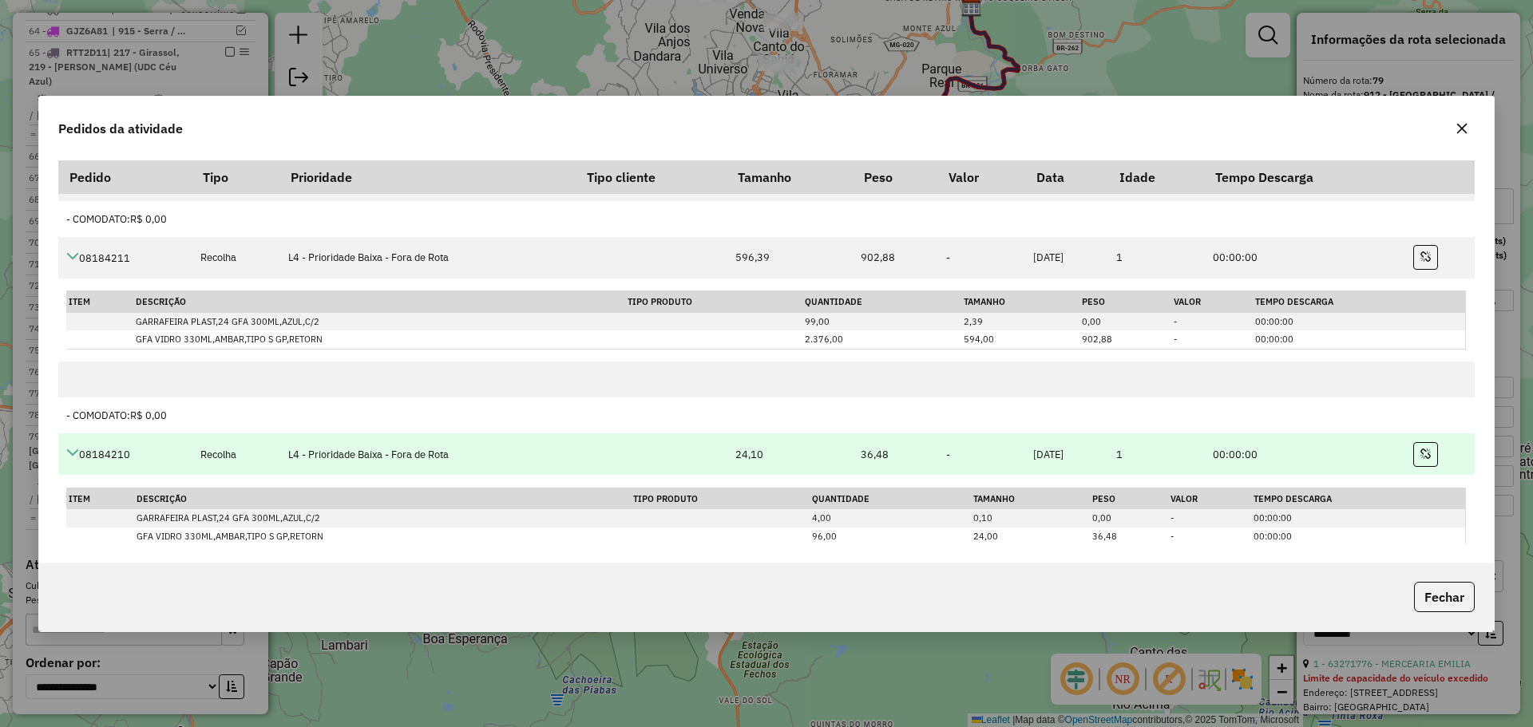
drag, startPoint x: 61, startPoint y: 454, endPoint x: 69, endPoint y: 453, distance: 8.8
click at [61, 454] on td "08184210" at bounding box center [125, 455] width 134 height 42
click at [72, 454] on icon at bounding box center [72, 452] width 13 height 13
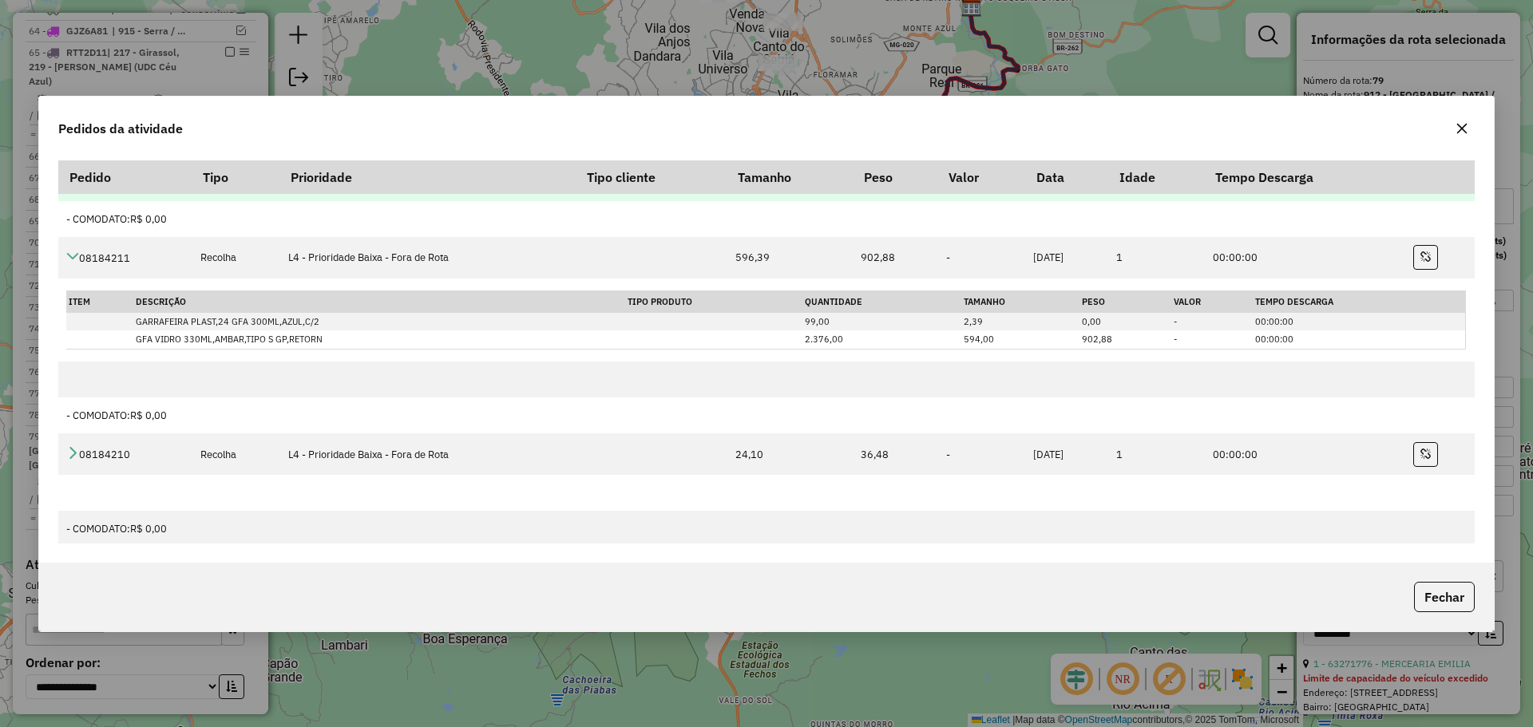
click at [77, 260] on icon at bounding box center [72, 256] width 13 height 13
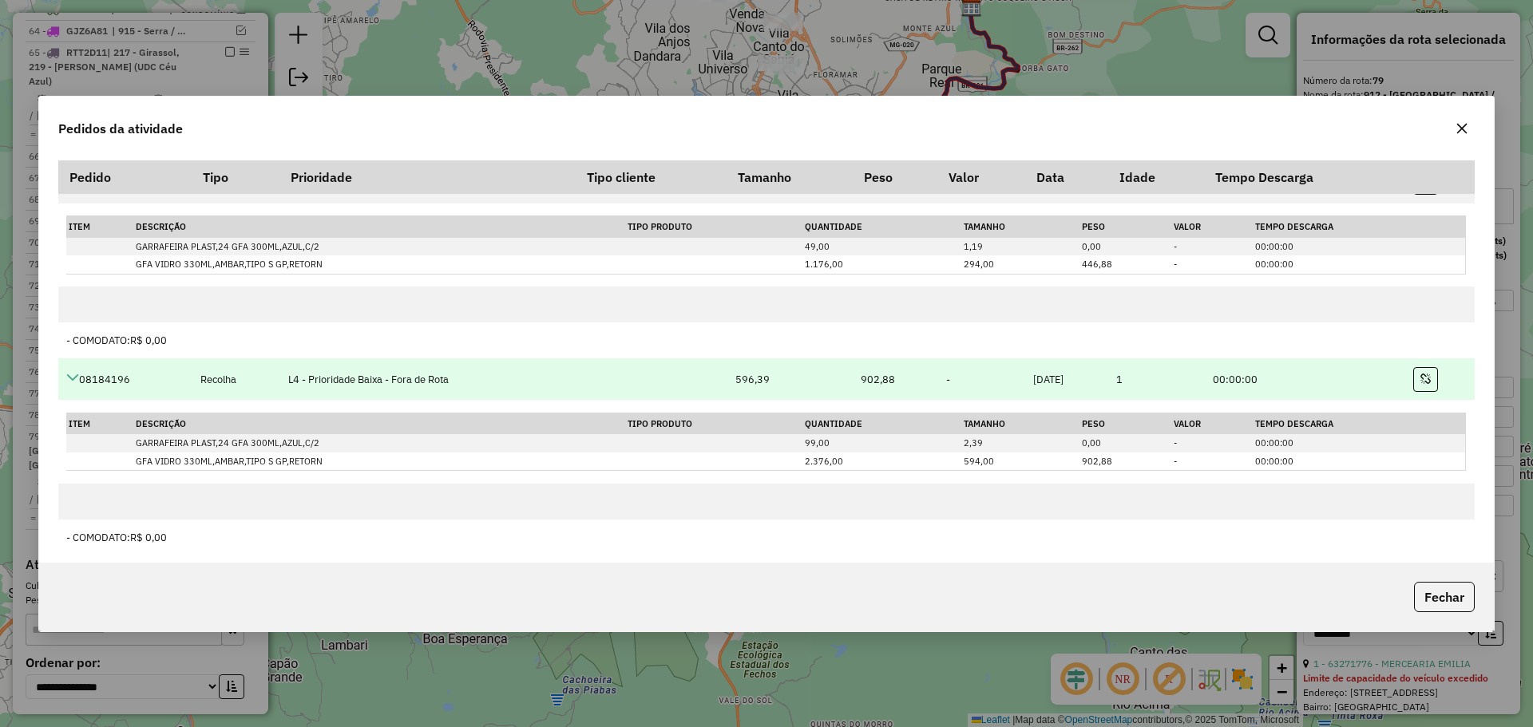
scroll to position [148, 0]
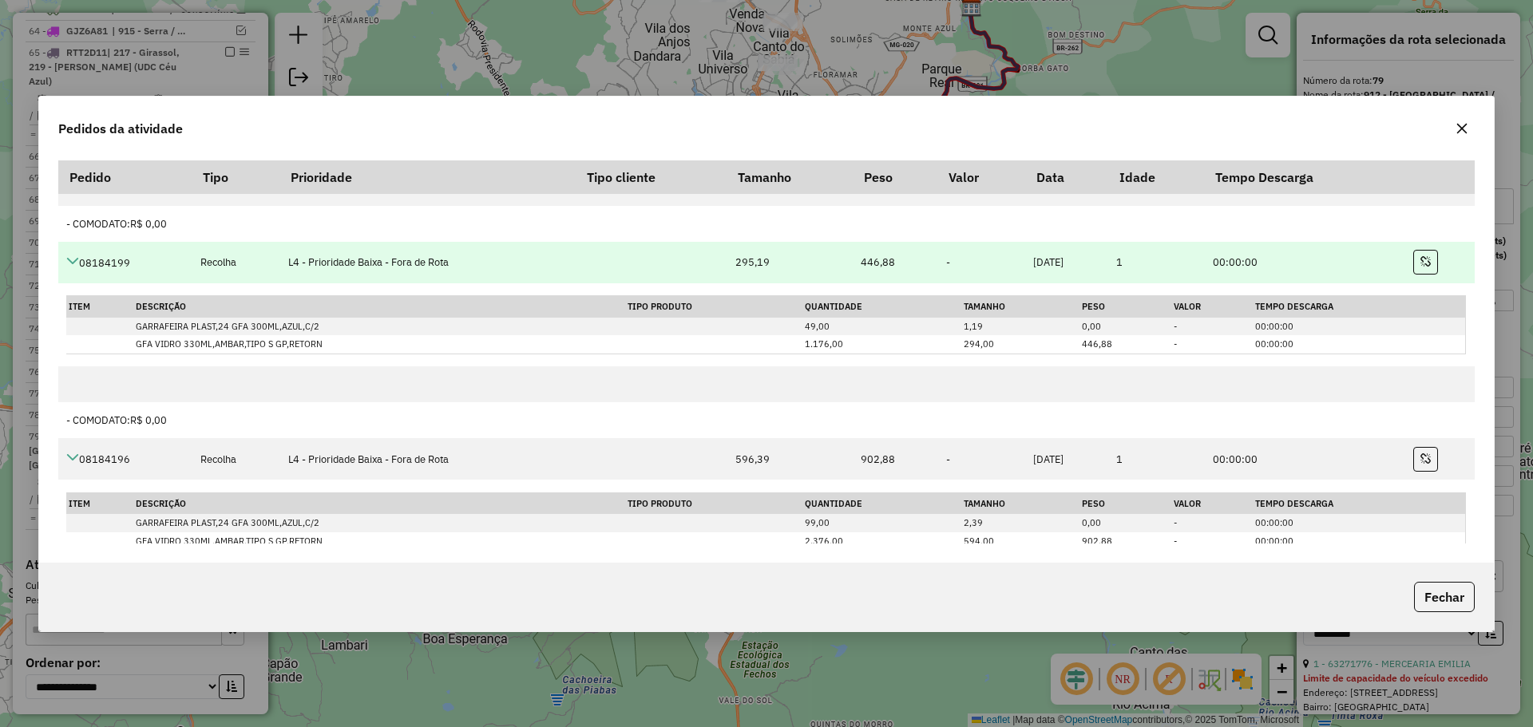
click at [73, 261] on icon at bounding box center [72, 261] width 13 height 13
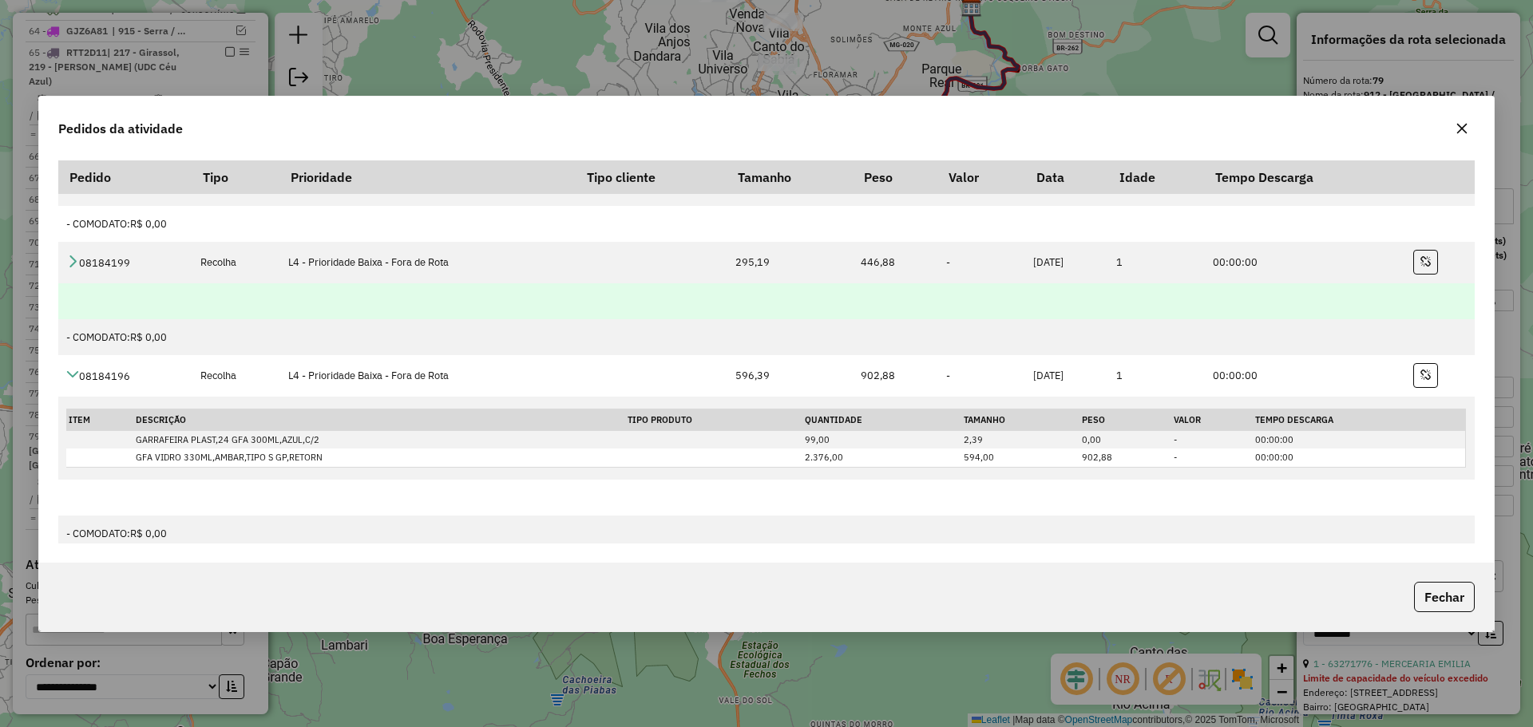
scroll to position [0, 0]
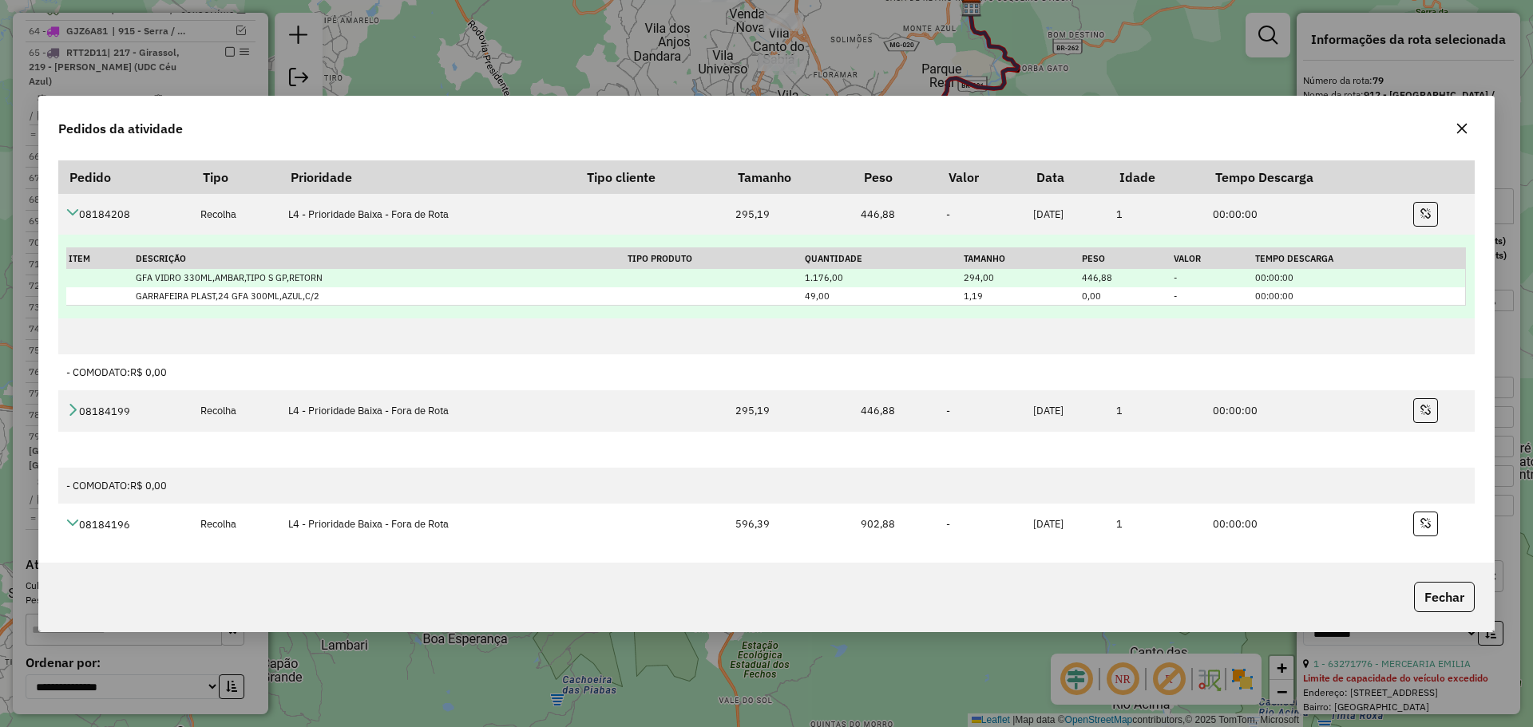
click at [99, 283] on td at bounding box center [99, 278] width 67 height 18
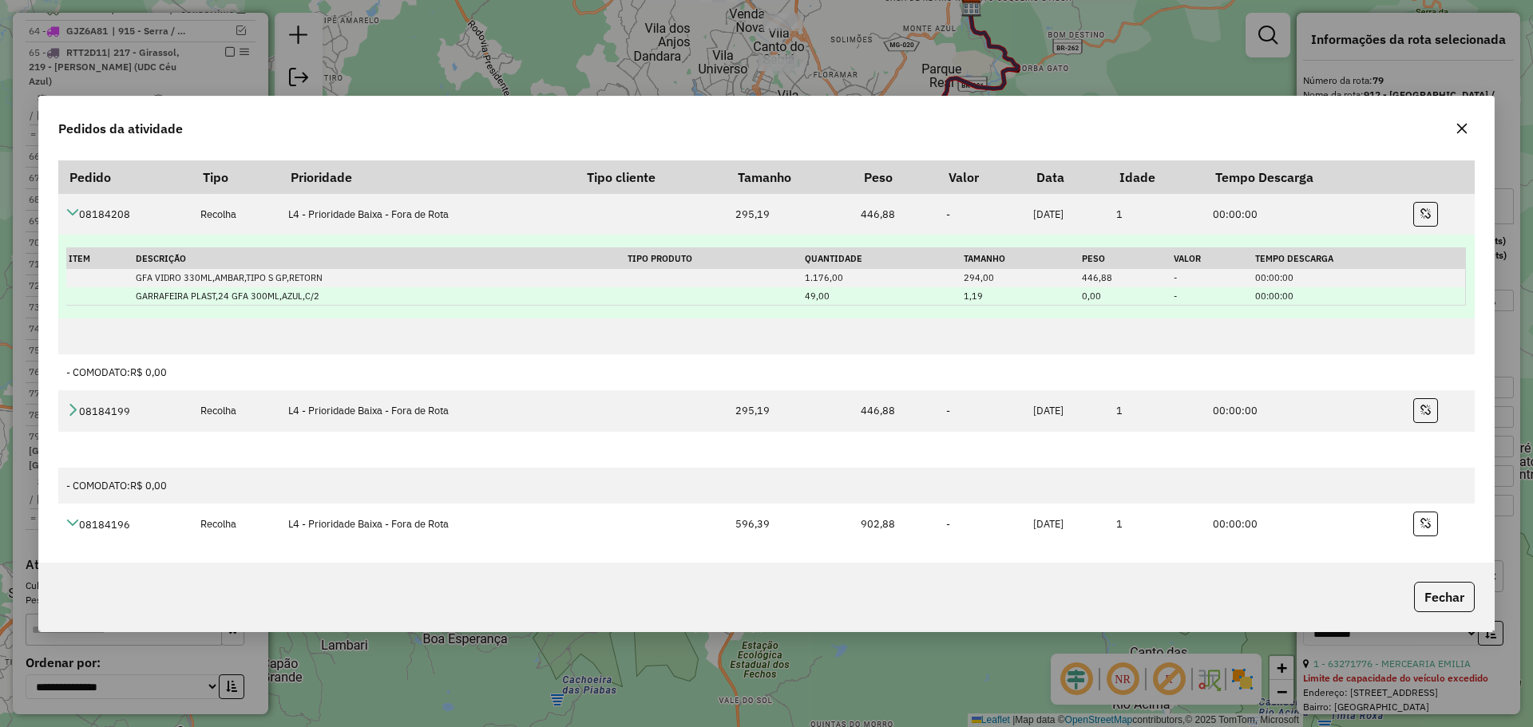
click at [220, 299] on td "GARRAFEIRA PLAST,24 GFA 300ML,AZUL,C/2" at bounding box center [378, 296] width 491 height 18
click at [219, 301] on td "GARRAFEIRA PLAST,24 GFA 300ML,AZUL,C/2" at bounding box center [378, 296] width 491 height 18
drag, startPoint x: 219, startPoint y: 302, endPoint x: 206, endPoint y: 290, distance: 17.5
click at [218, 303] on td "GARRAFEIRA PLAST,24 GFA 300ML,AZUL,C/2" at bounding box center [378, 296] width 491 height 18
